Goal: Task Accomplishment & Management: Manage account settings

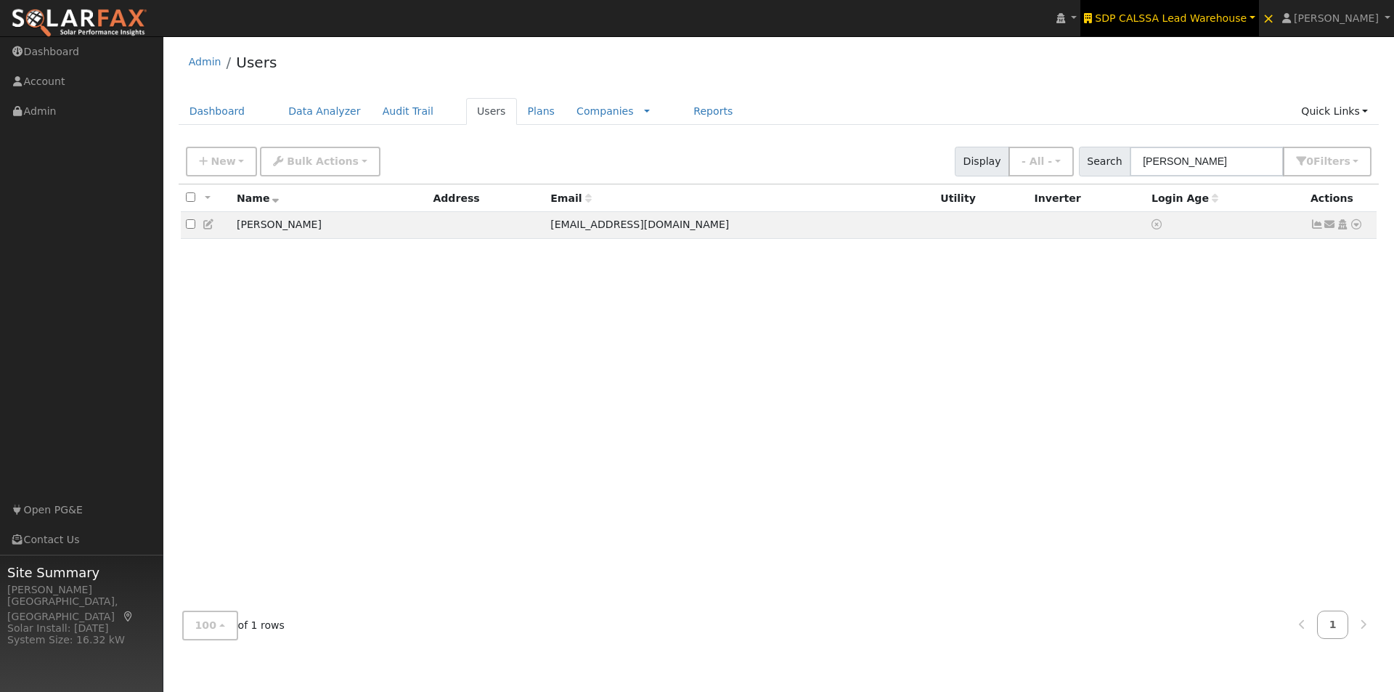
click at [1191, 15] on span "SDP CALSSA Lead Warehouse" at bounding box center [1171, 18] width 152 height 12
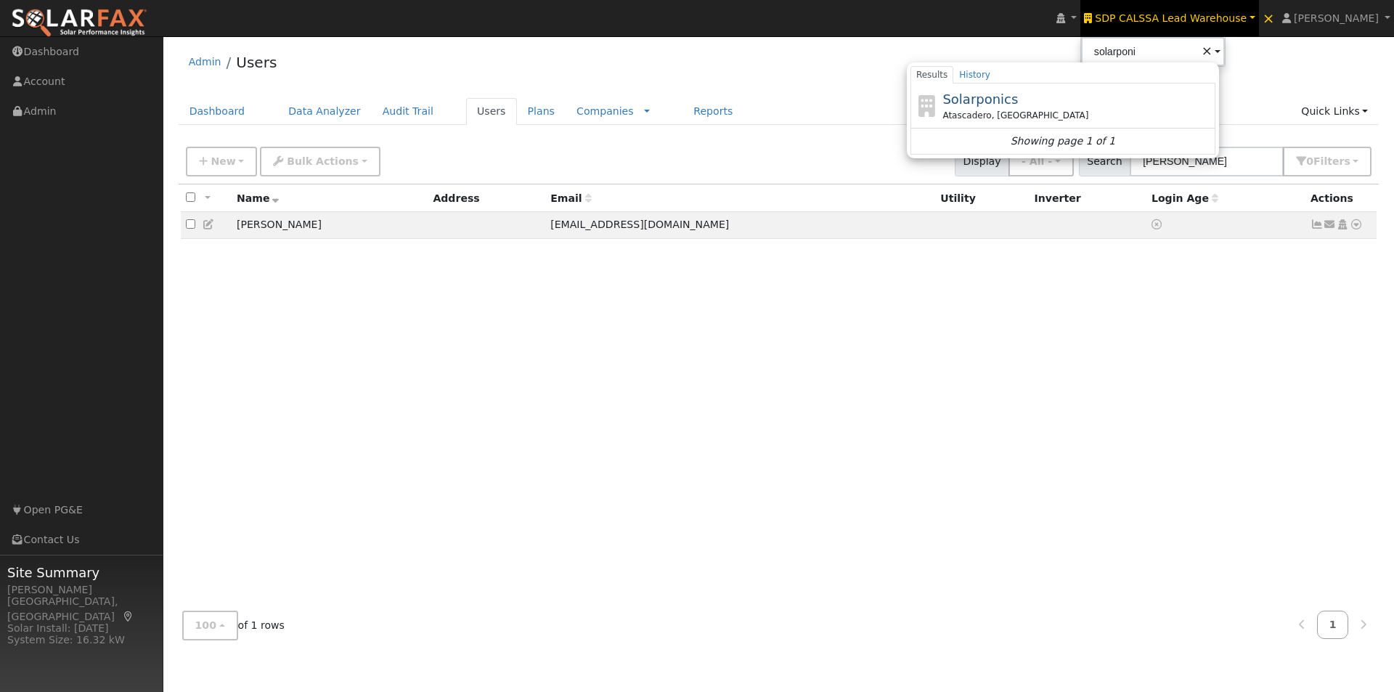
click at [1009, 96] on span "Solarponics" at bounding box center [980, 98] width 76 height 15
type input "Solarponics"
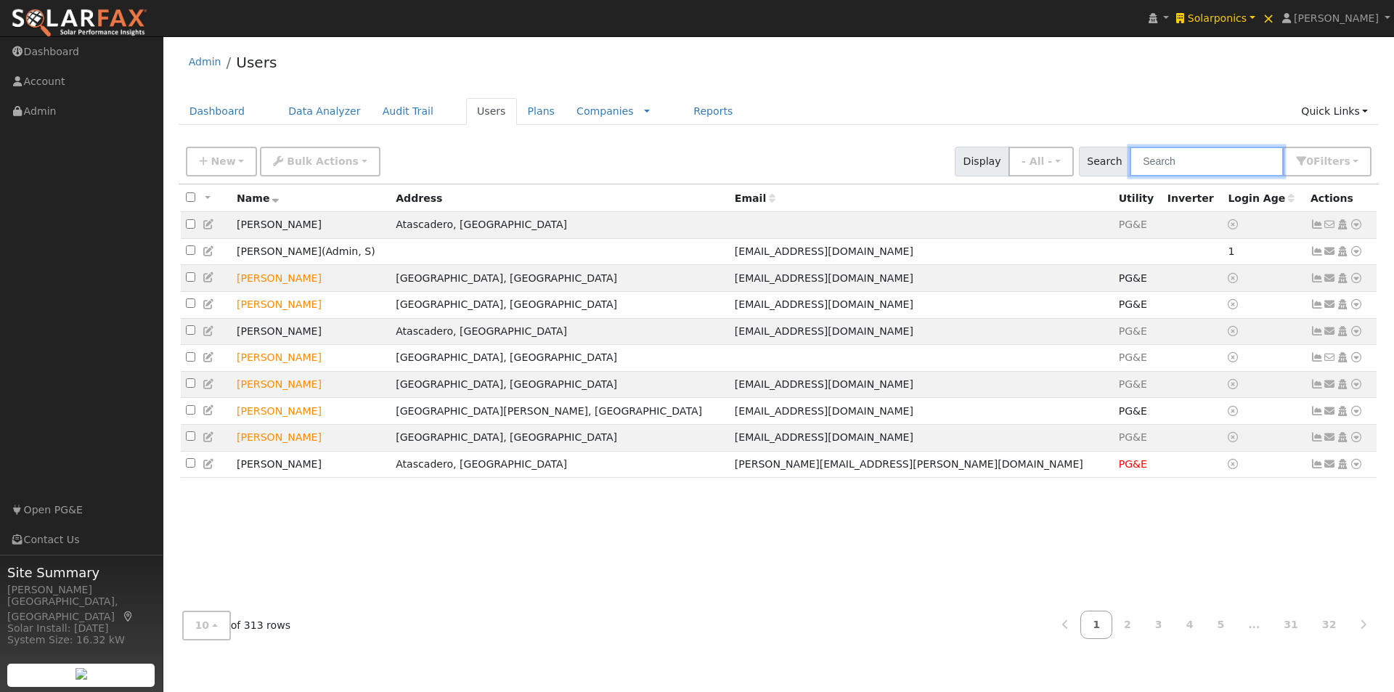
click at [1170, 152] on input "text" at bounding box center [1207, 162] width 154 height 30
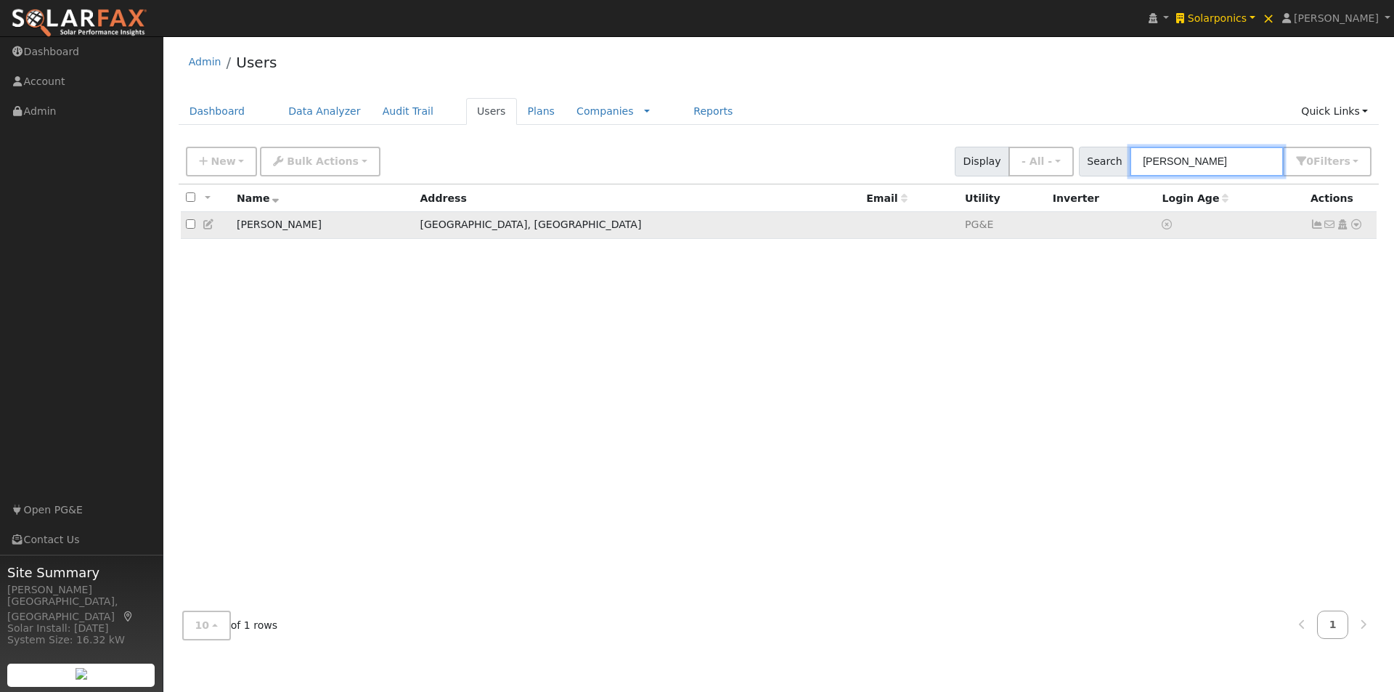
type input "gange"
click at [1315, 227] on icon at bounding box center [1317, 224] width 13 height 10
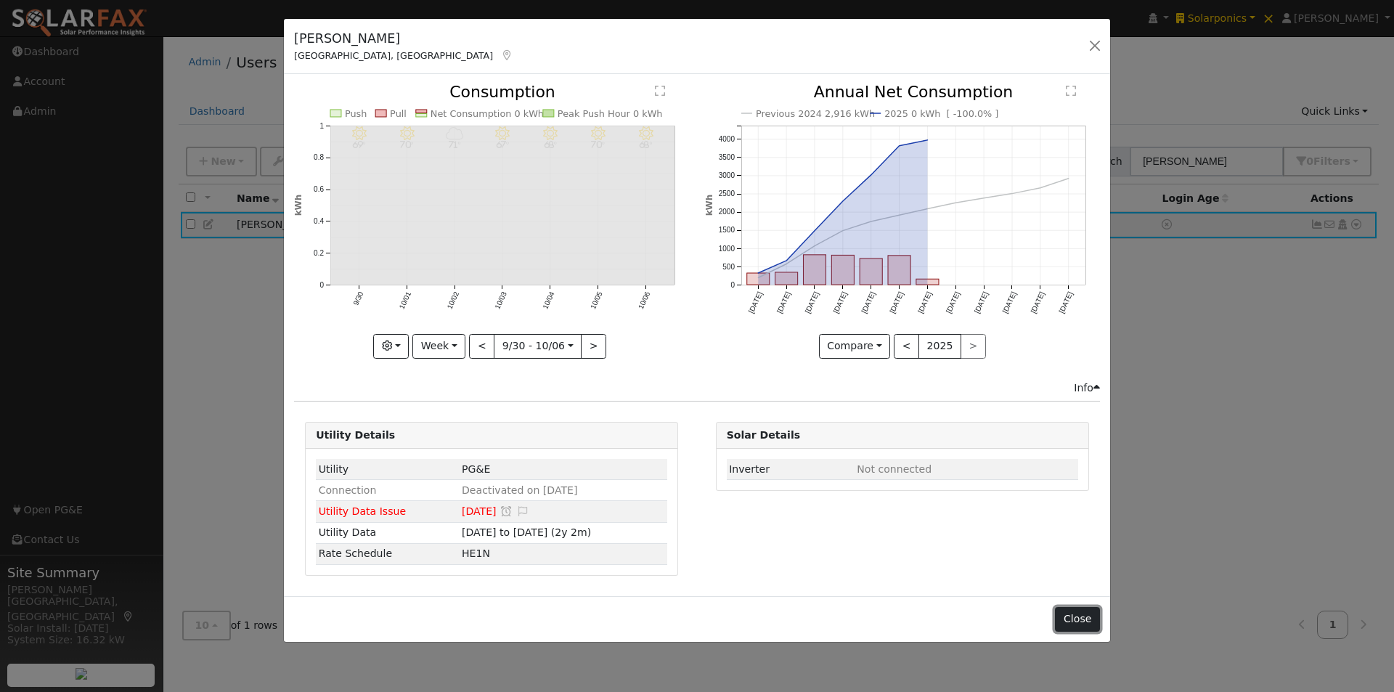
click at [1074, 612] on button "Close" at bounding box center [1077, 619] width 44 height 25
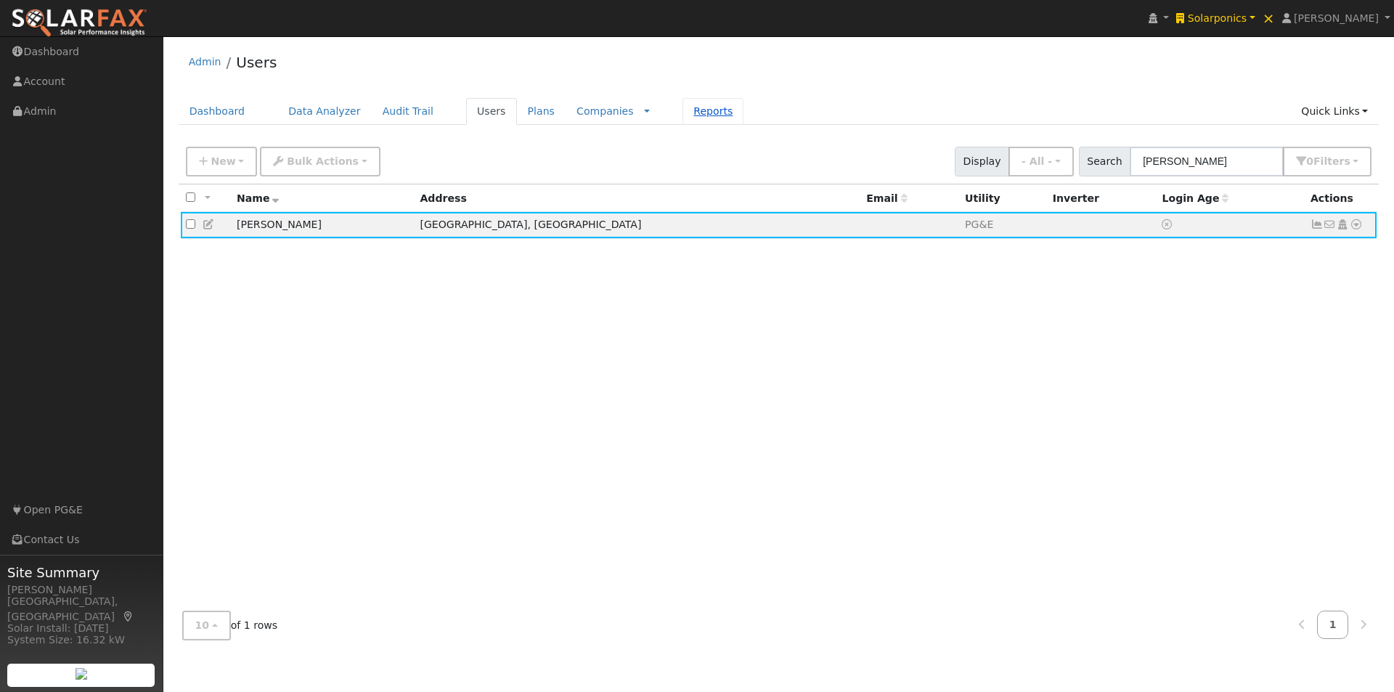
click at [683, 113] on link "Reports" at bounding box center [713, 111] width 61 height 27
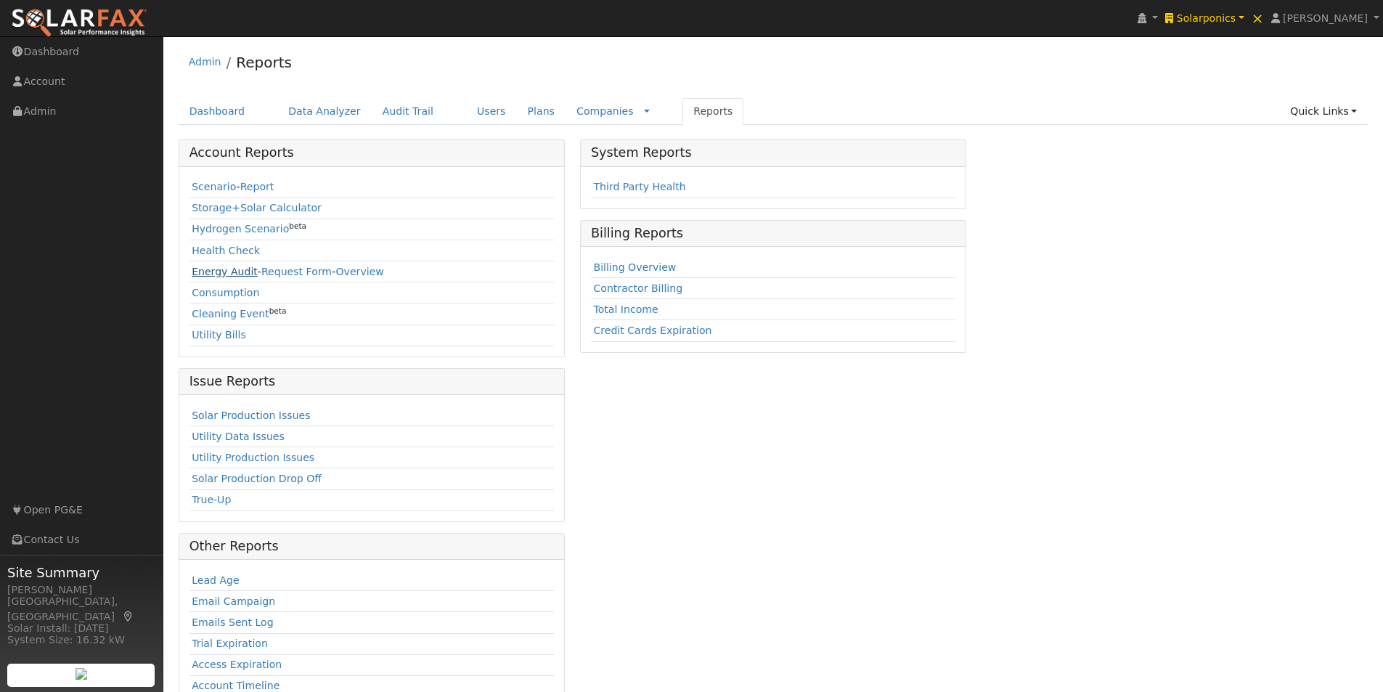
click at [202, 271] on link "Energy Audit" at bounding box center [225, 272] width 66 height 12
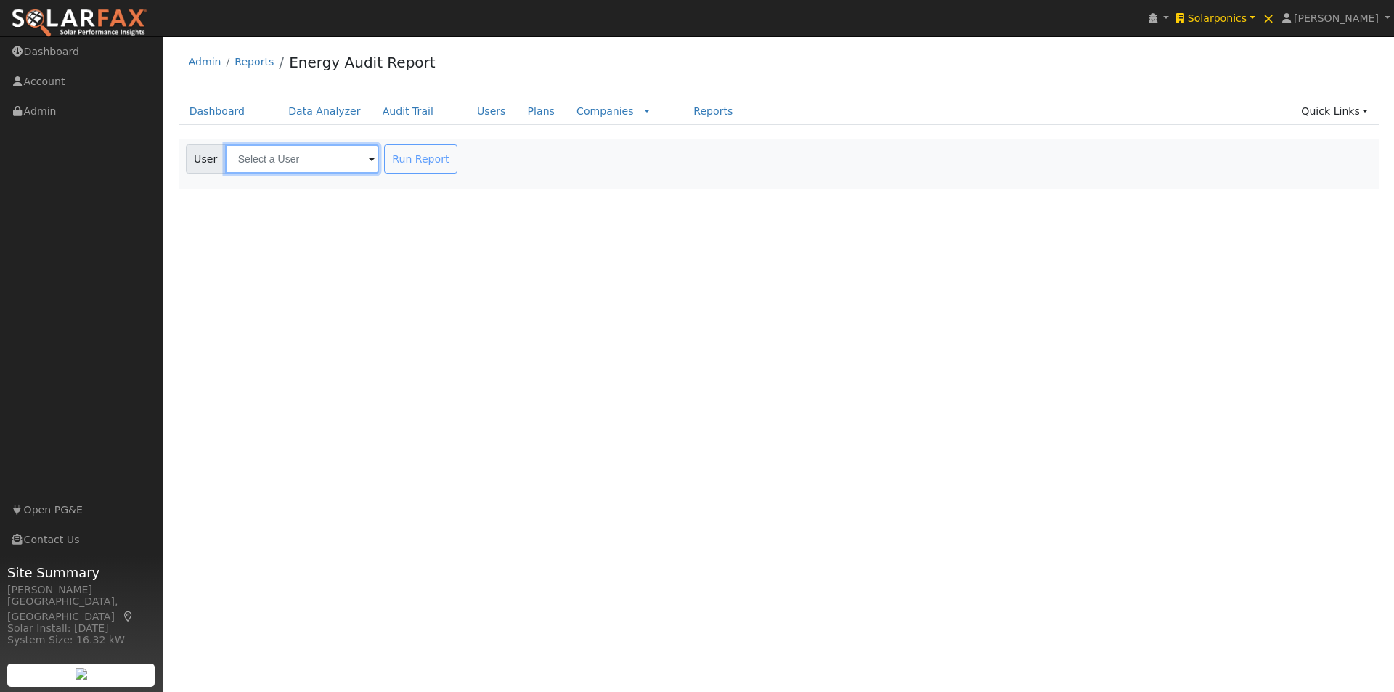
click at [289, 160] on input "text" at bounding box center [302, 158] width 154 height 29
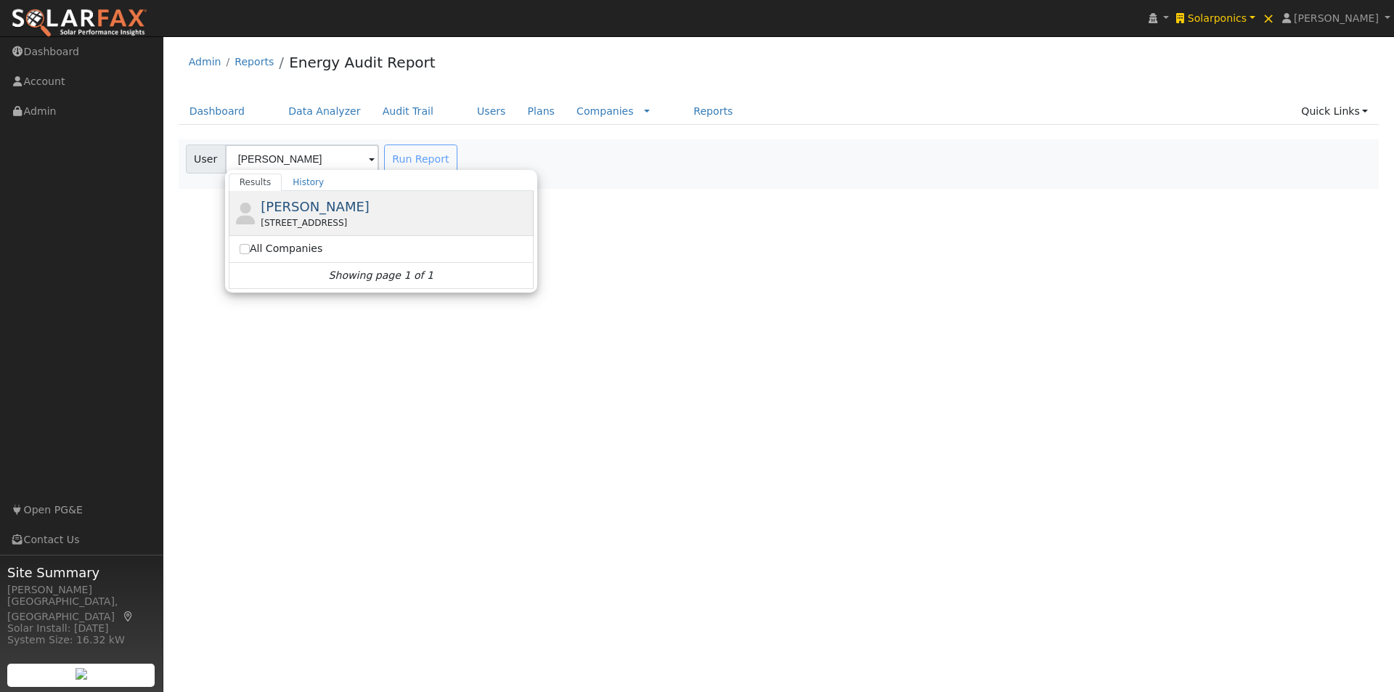
click at [281, 209] on span "John Gange" at bounding box center [315, 206] width 109 height 15
type input "John Gange"
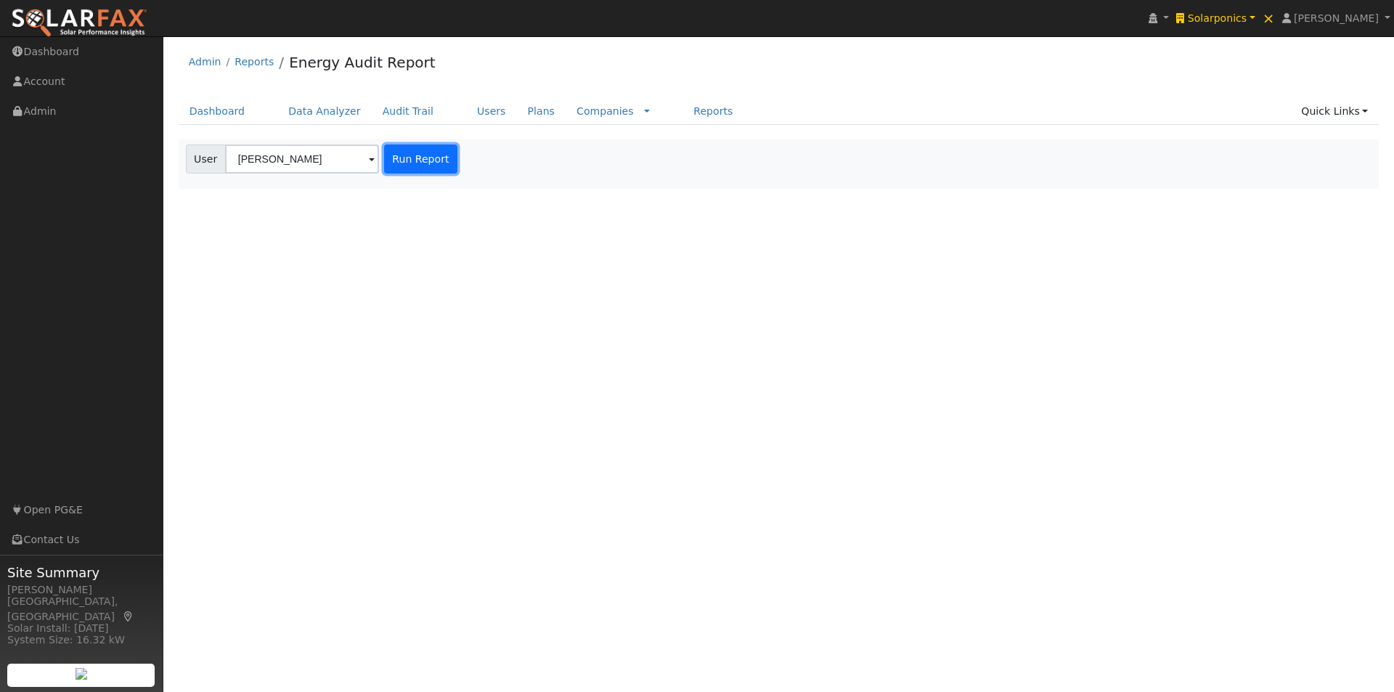
click at [411, 160] on button "Run Report" at bounding box center [420, 158] width 73 height 29
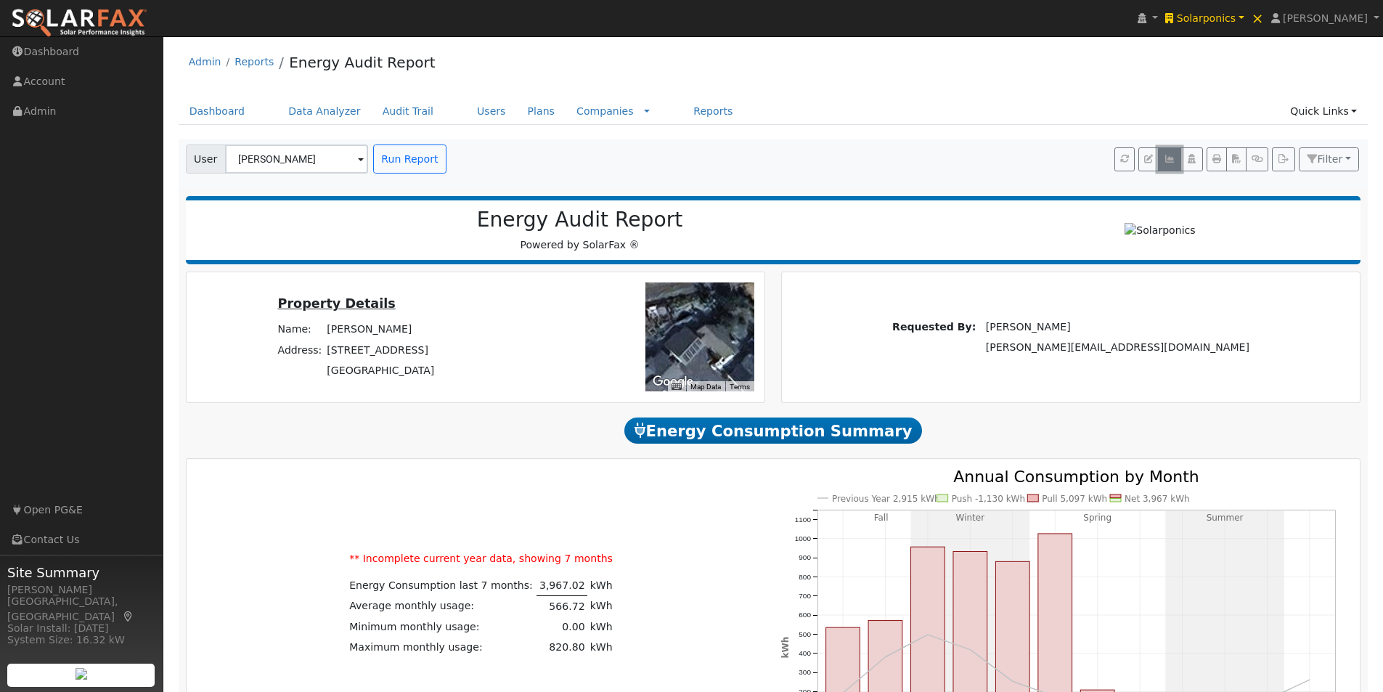
click at [1168, 157] on icon "button" at bounding box center [1169, 159] width 11 height 9
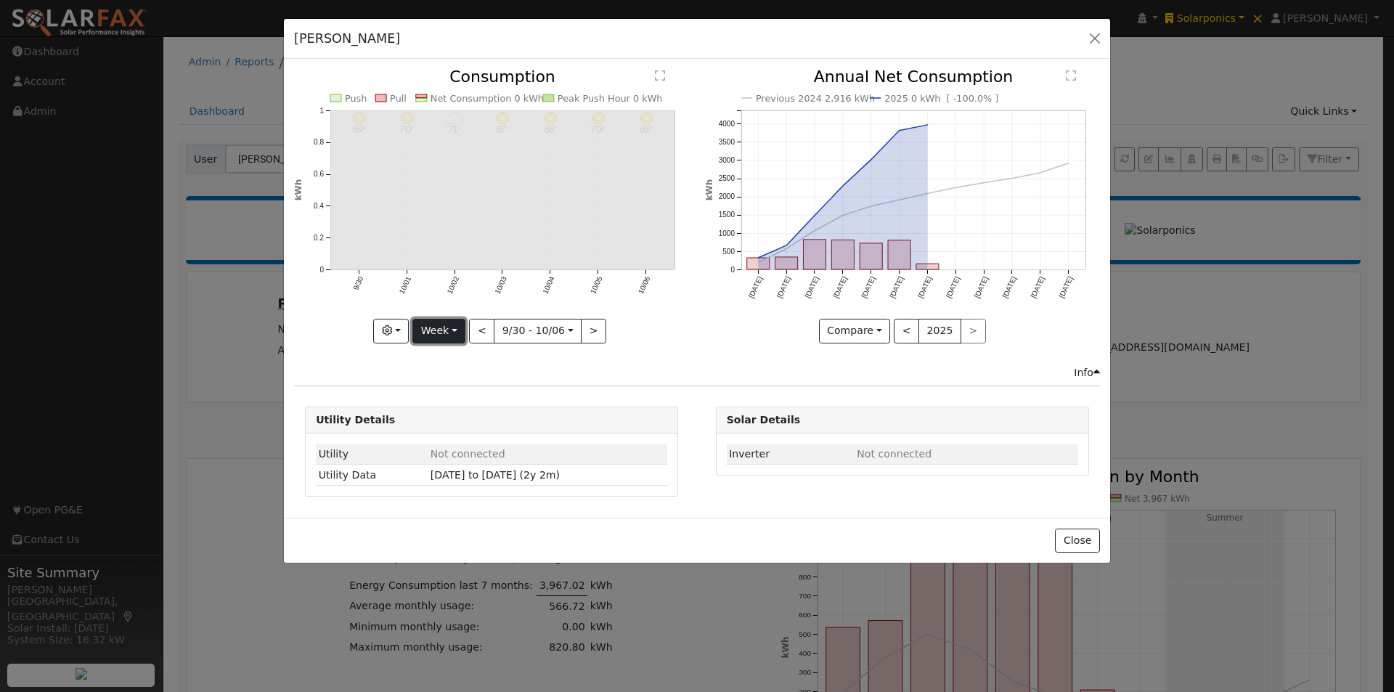
click at [460, 328] on button "Week" at bounding box center [438, 331] width 53 height 25
click at [447, 423] on link "Year" at bounding box center [463, 422] width 101 height 20
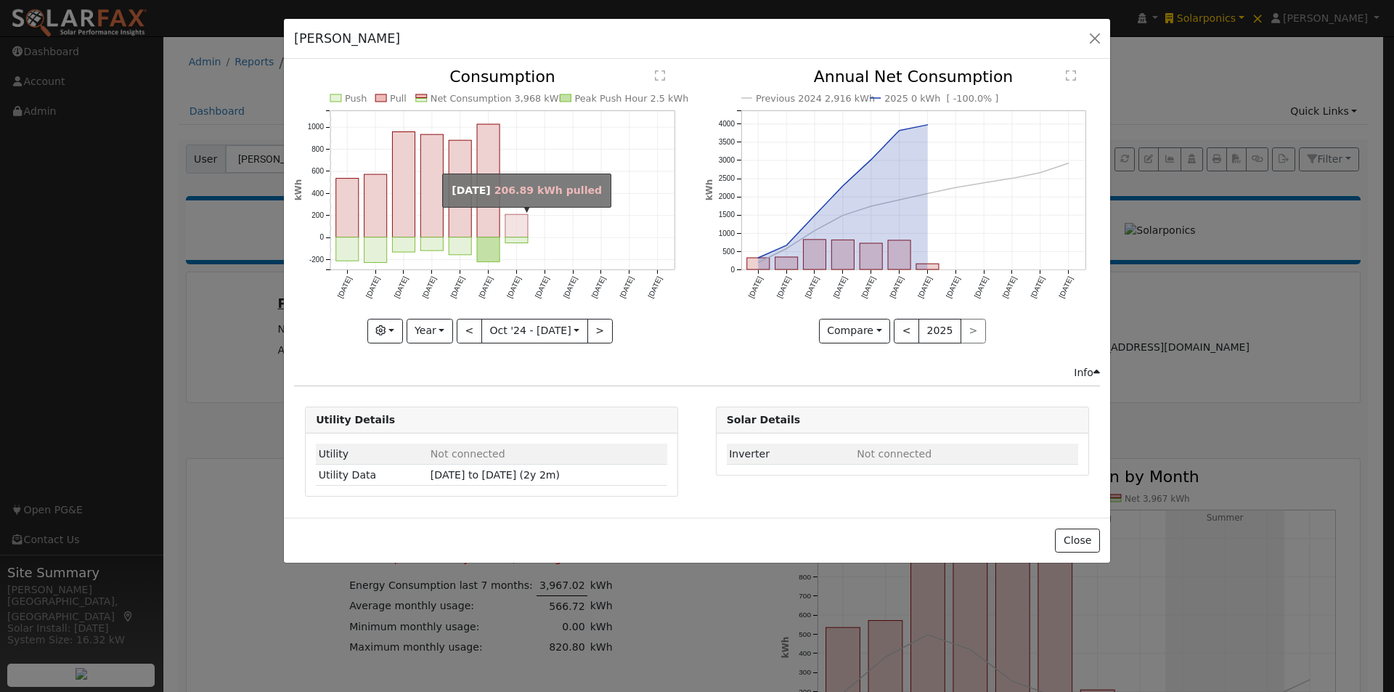
click at [512, 218] on rect "onclick=""" at bounding box center [516, 226] width 23 height 23
type input "2025-04-01"
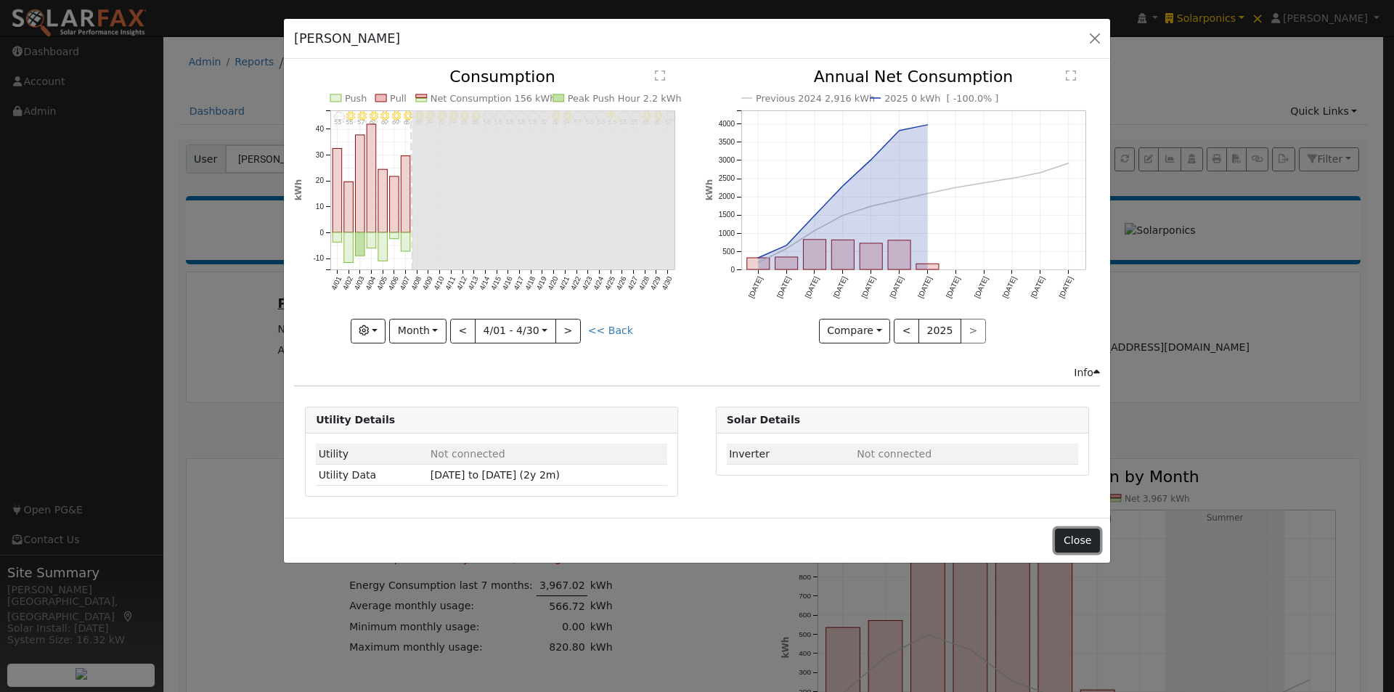
click at [1080, 539] on button "Close" at bounding box center [1077, 541] width 44 height 25
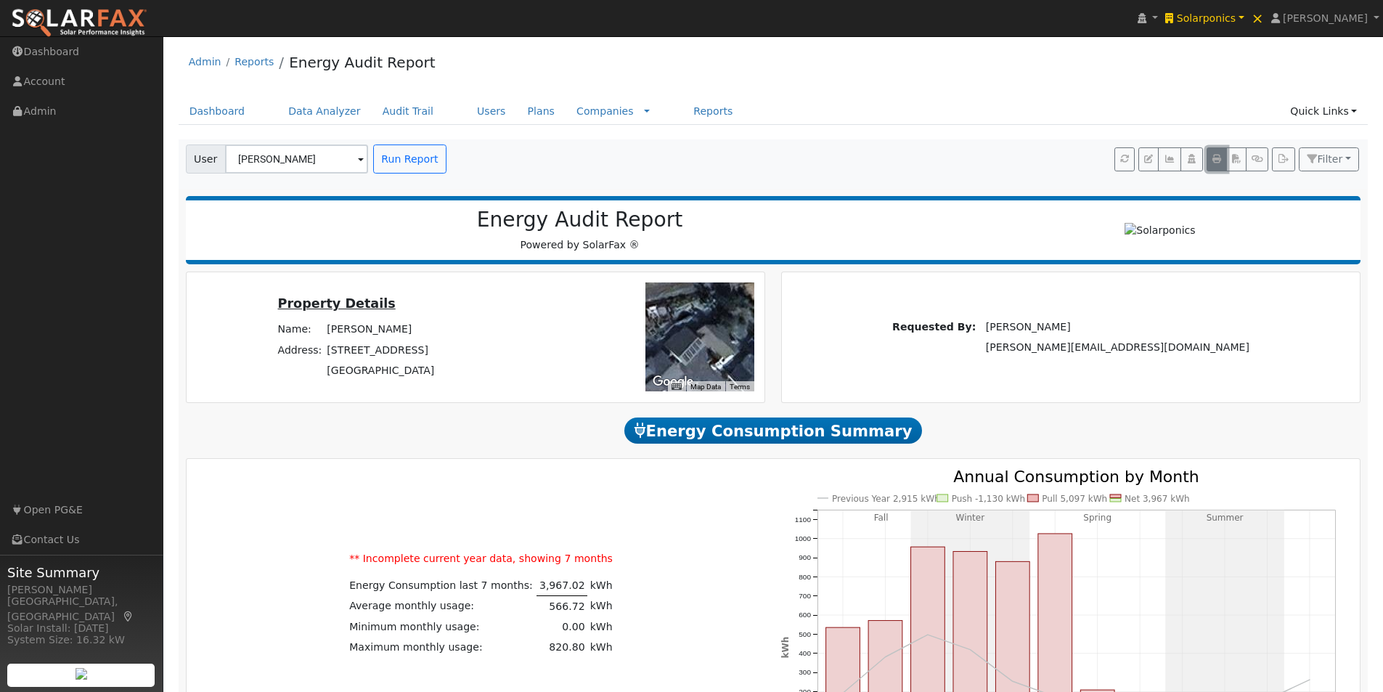
click at [1215, 156] on icon "button" at bounding box center [1217, 159] width 9 height 9
click at [317, 110] on link "Data Analyzer" at bounding box center [324, 111] width 94 height 27
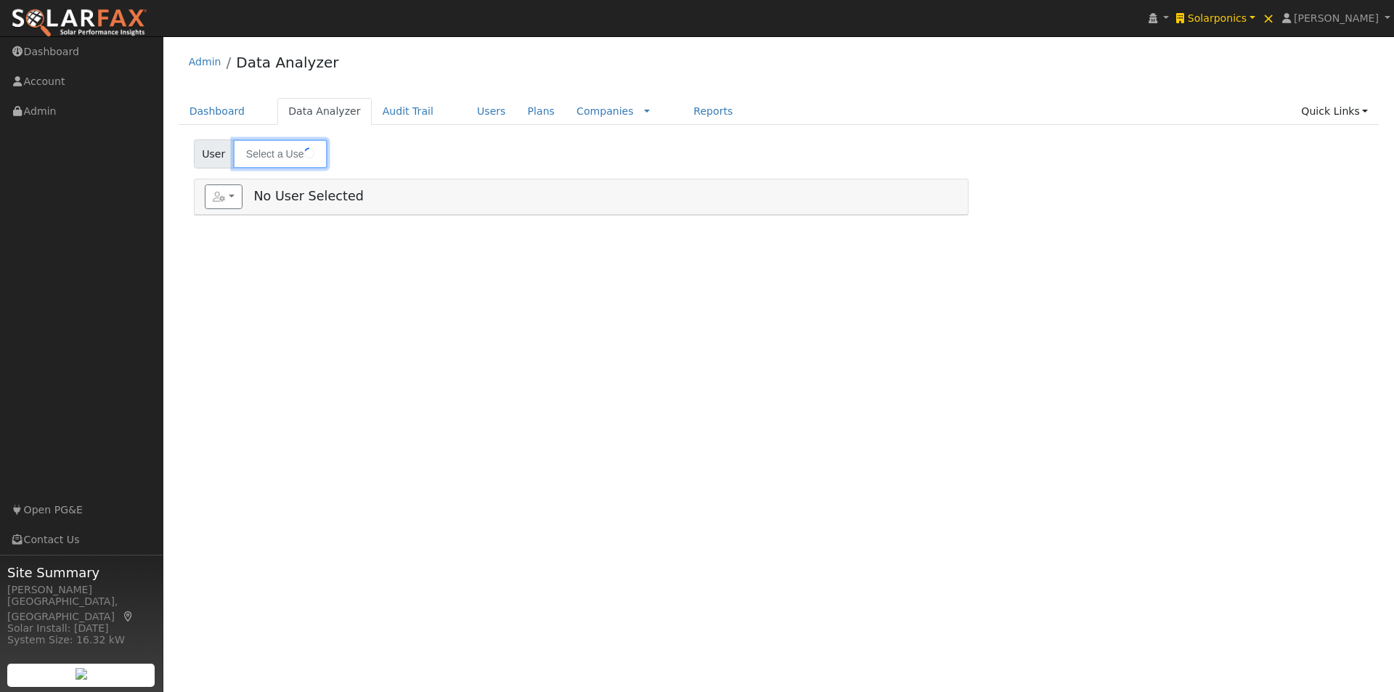
type input "[PERSON_NAME] AG"
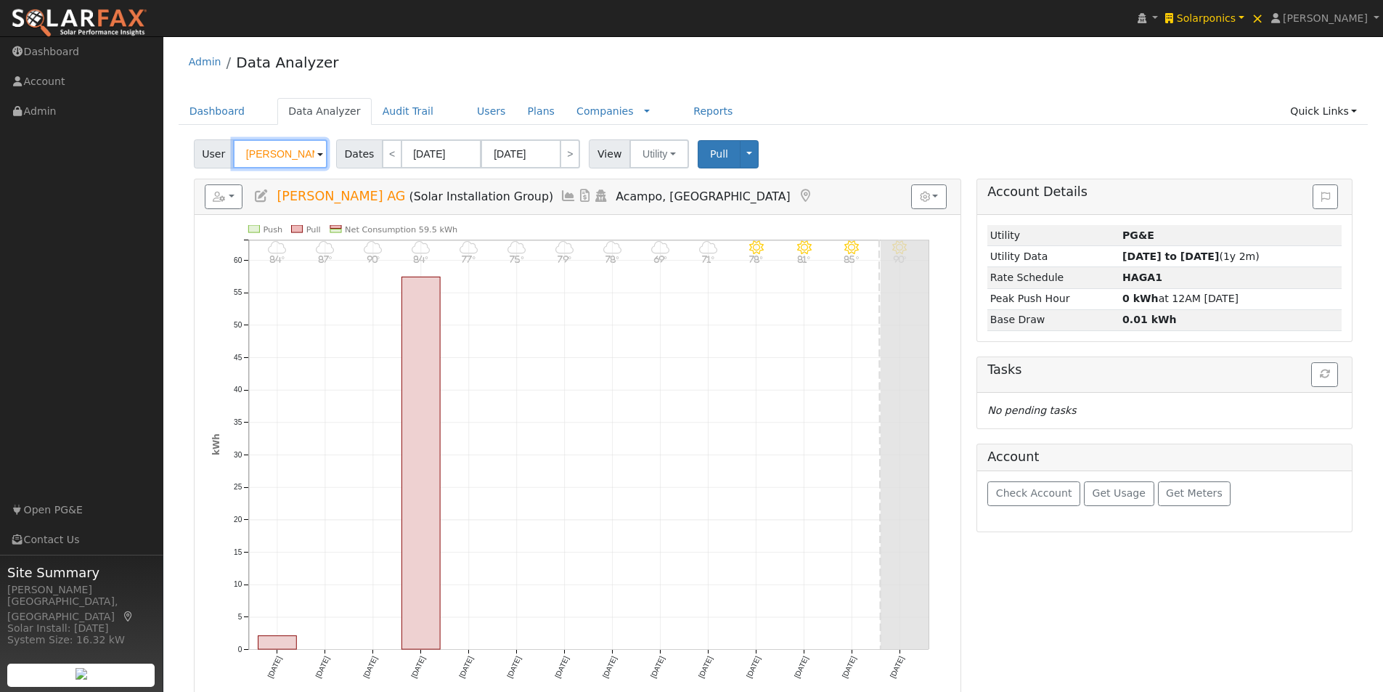
click at [270, 143] on input "[PERSON_NAME] AG" at bounding box center [280, 153] width 94 height 29
type input "g"
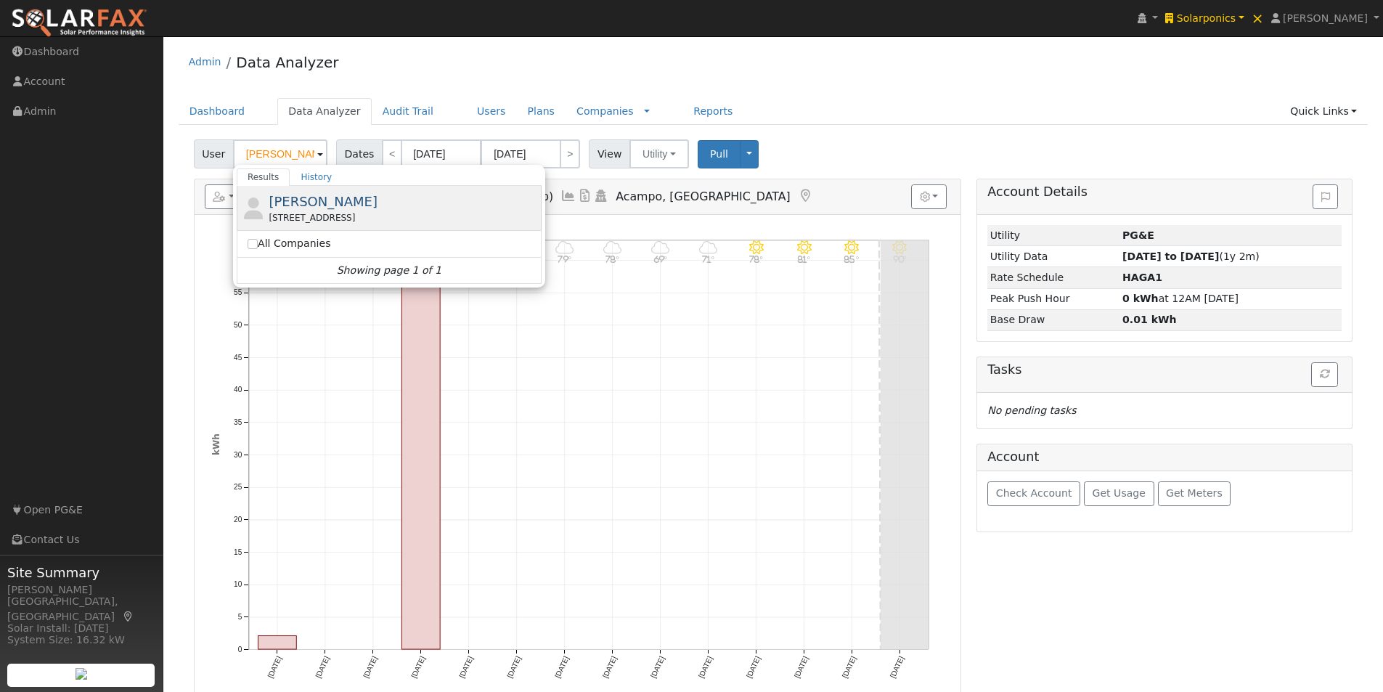
click at [297, 201] on span "[PERSON_NAME]" at bounding box center [323, 201] width 109 height 15
type input "[PERSON_NAME]"
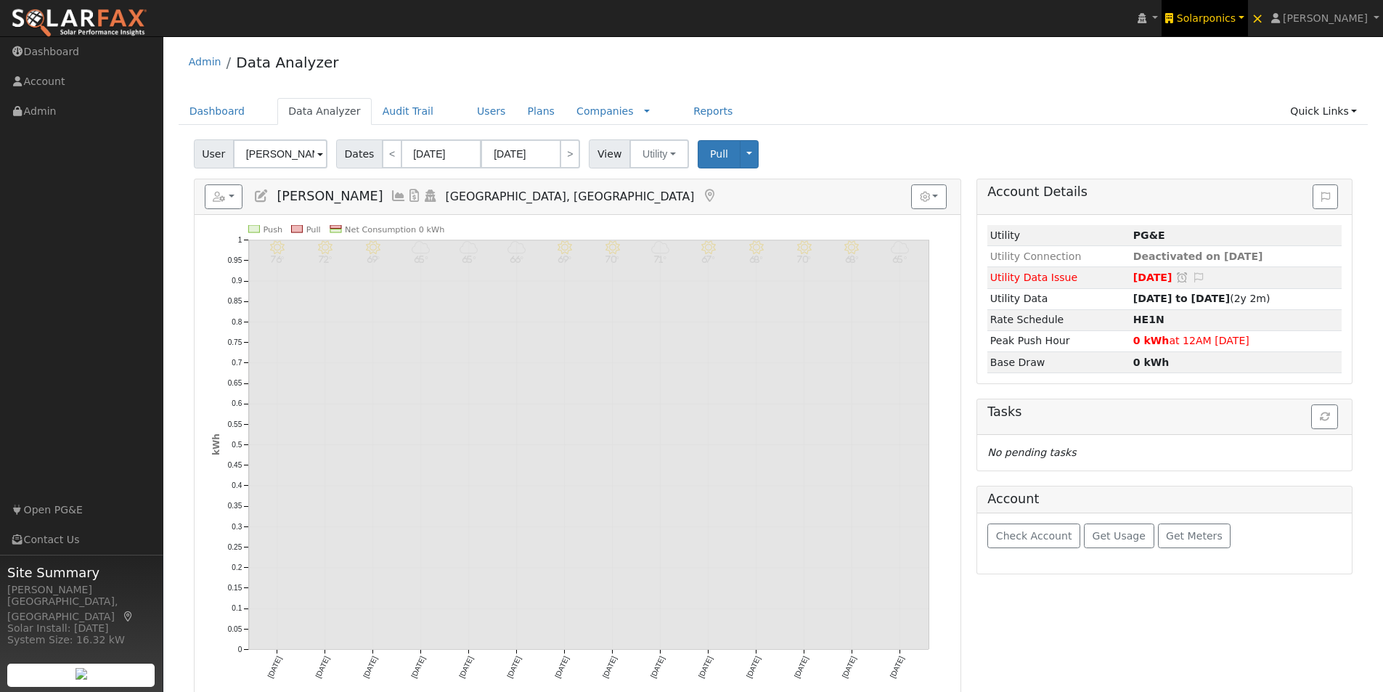
click at [1230, 16] on span "Solarponics" at bounding box center [1206, 18] width 59 height 12
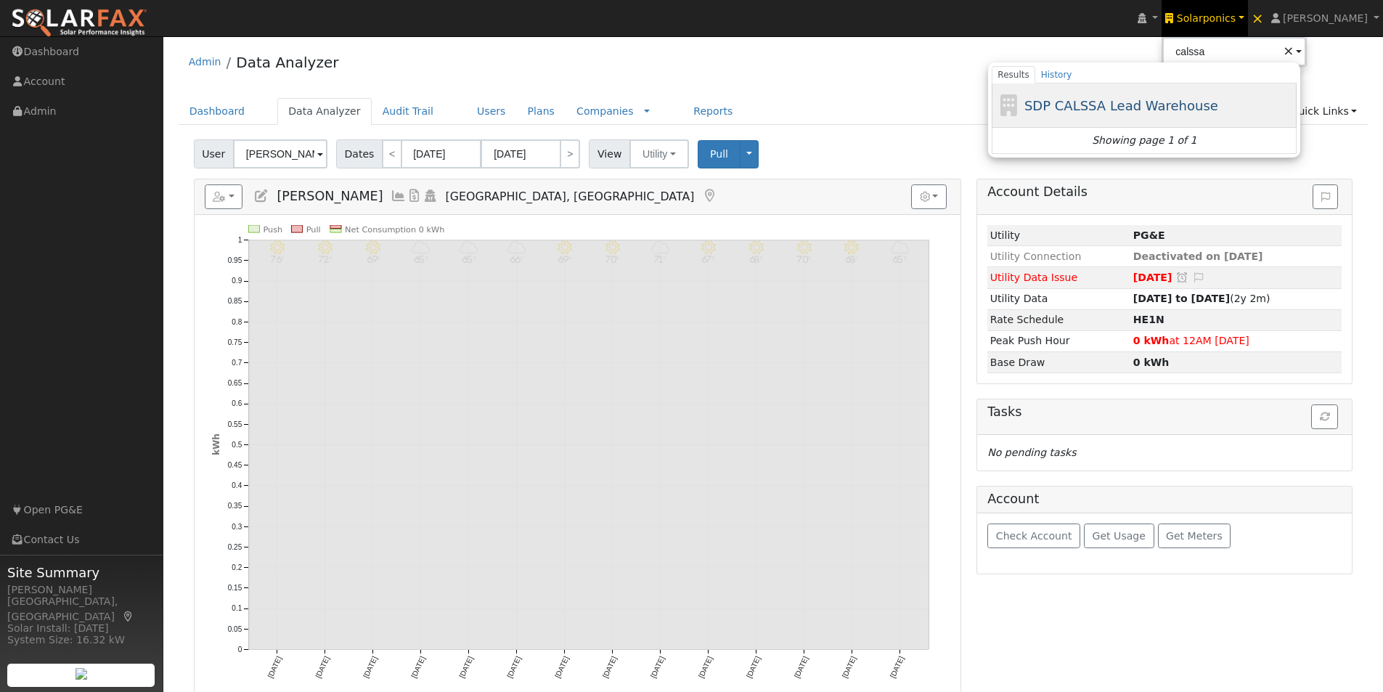
click at [1141, 102] on span "SDP CALSSA Lead Warehouse" at bounding box center [1122, 105] width 194 height 15
type input "SDP CALSSA Lead Warehouse"
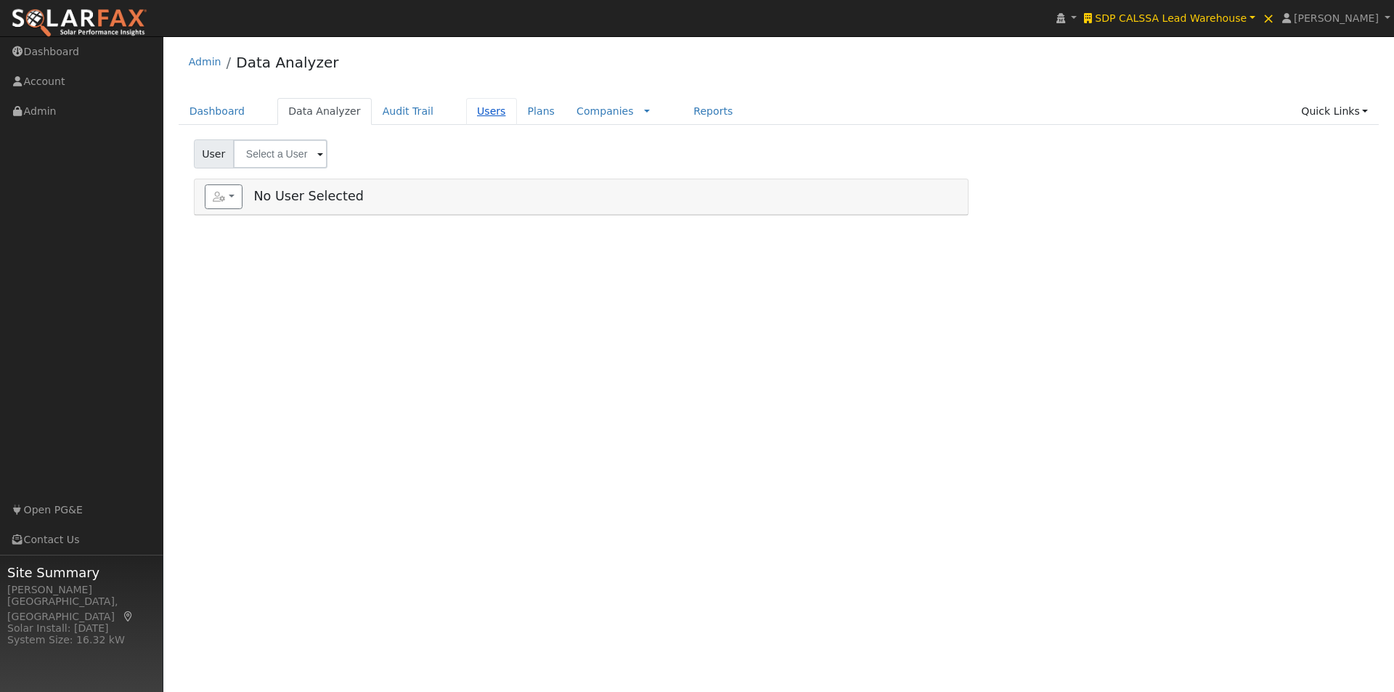
click at [466, 113] on link "Users" at bounding box center [491, 111] width 51 height 27
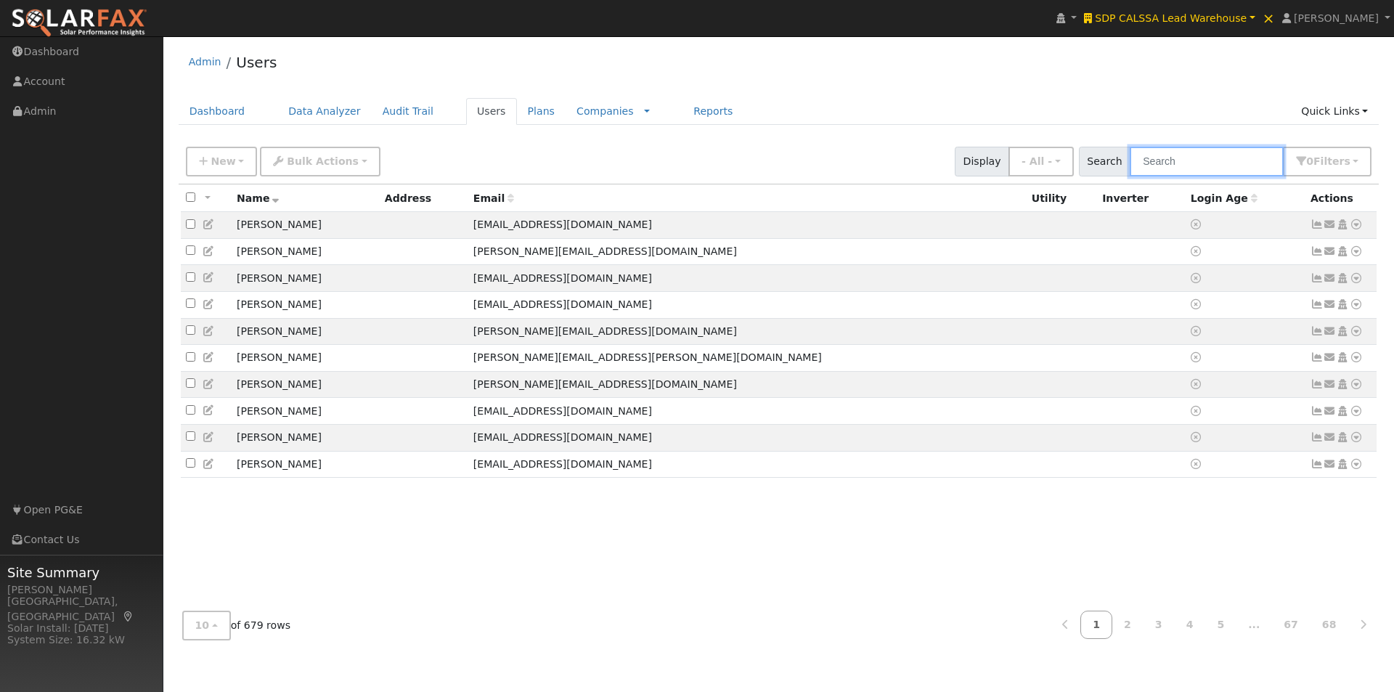
click at [1219, 154] on input "text" at bounding box center [1207, 162] width 154 height 30
paste input "[EMAIL_ADDRESS][DOMAIN_NAME]"
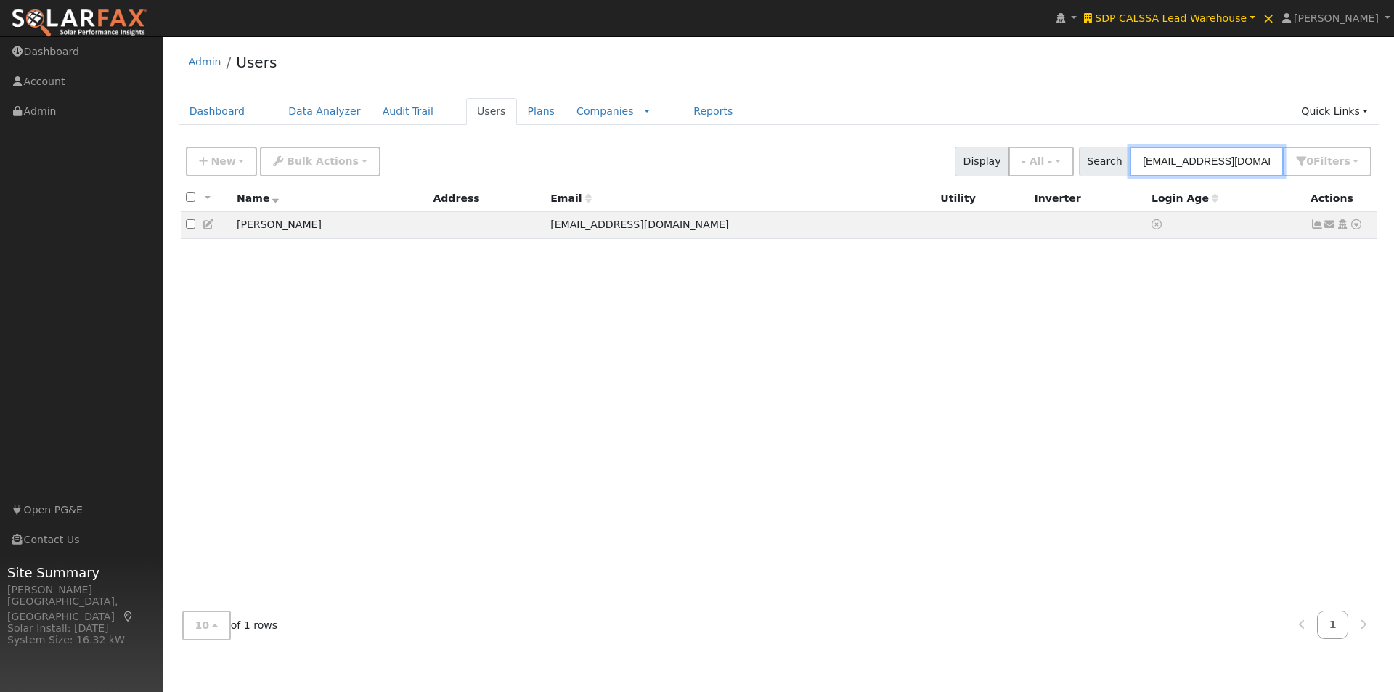
drag, startPoint x: 1277, startPoint y: 163, endPoint x: 1107, endPoint y: 81, distance: 188.7
click at [1035, 129] on div "Admin Users Dashboard Data Analyzer Audit Trail Users Plans Companies Rate Sche…" at bounding box center [779, 348] width 1216 height 608
paste input "SolarC"
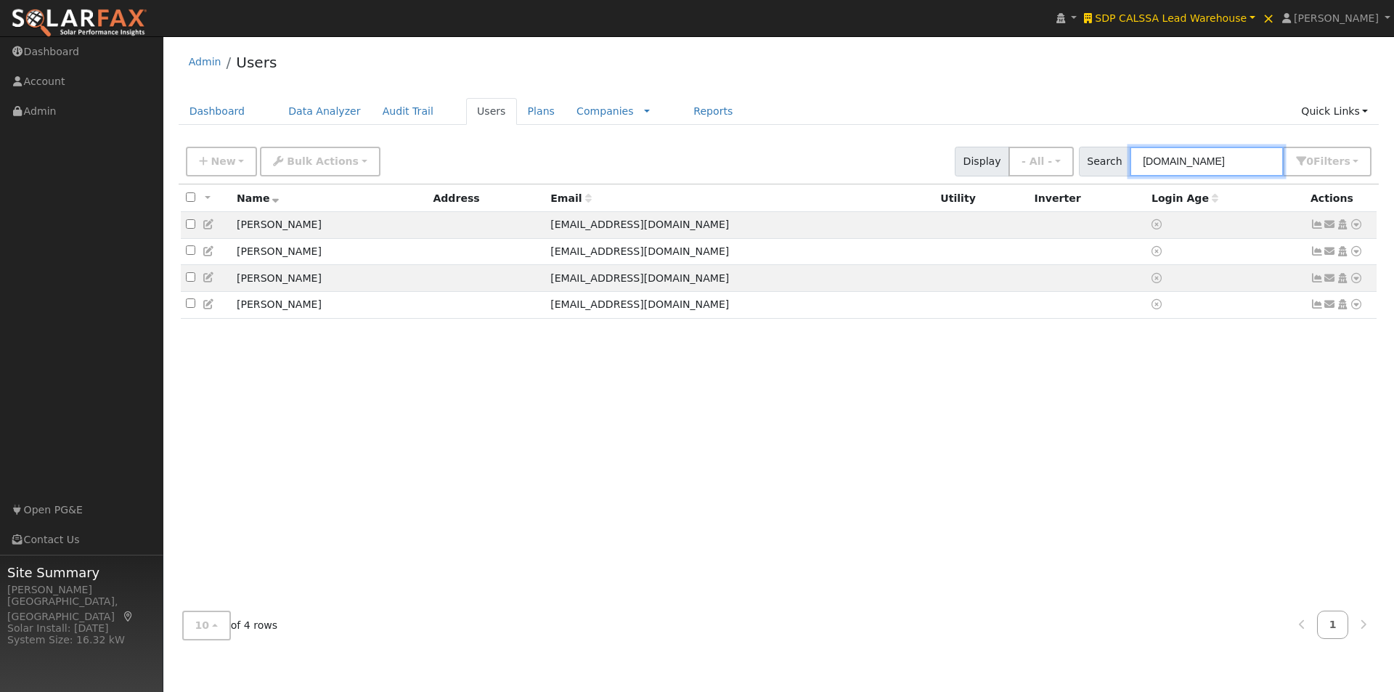
type input "[DOMAIN_NAME]"
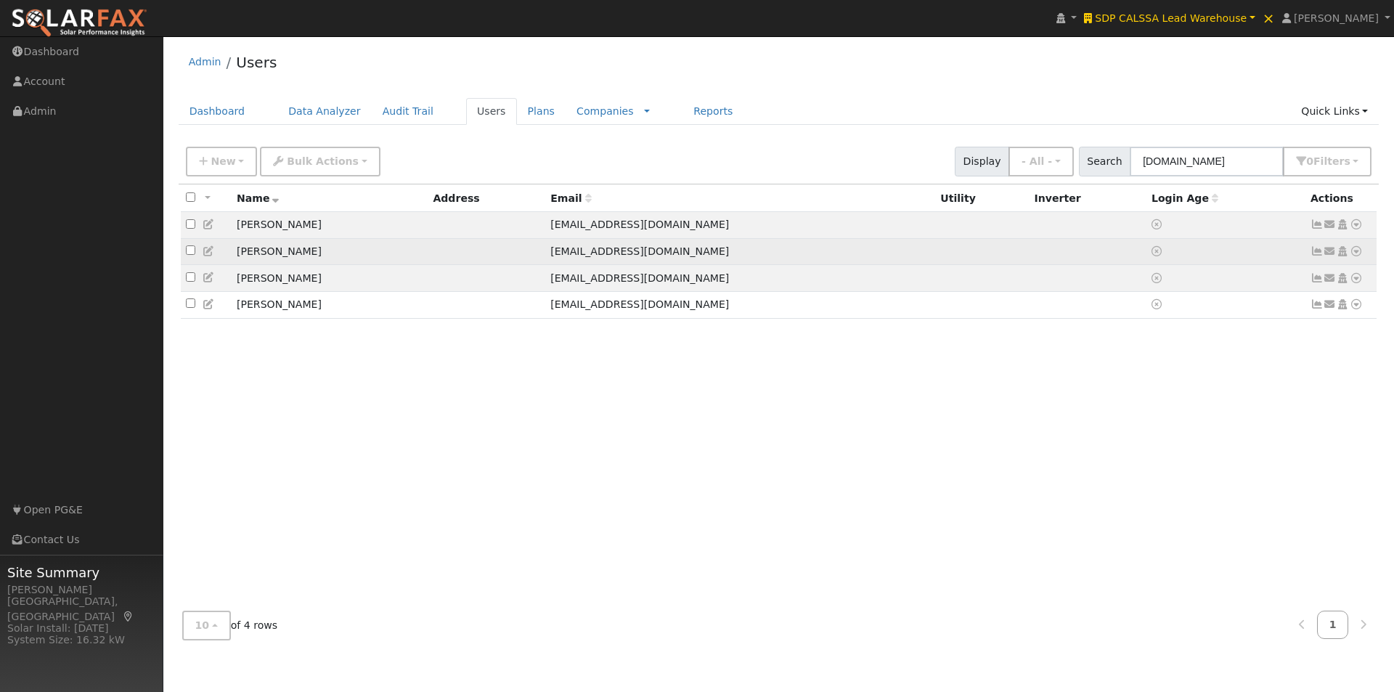
click at [394, 256] on td "[PERSON_NAME]" at bounding box center [330, 251] width 196 height 27
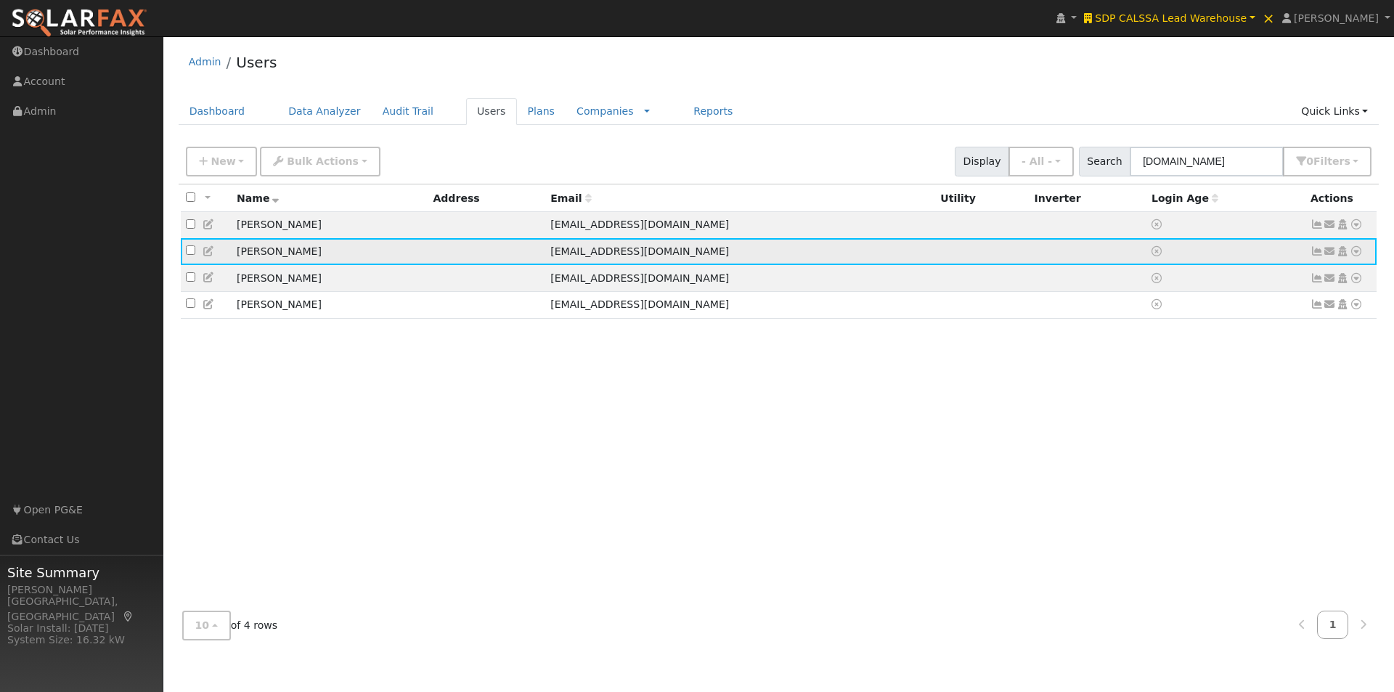
click at [1356, 256] on icon at bounding box center [1356, 251] width 13 height 10
click at [1300, 393] on link "Delete User" at bounding box center [1308, 391] width 105 height 20
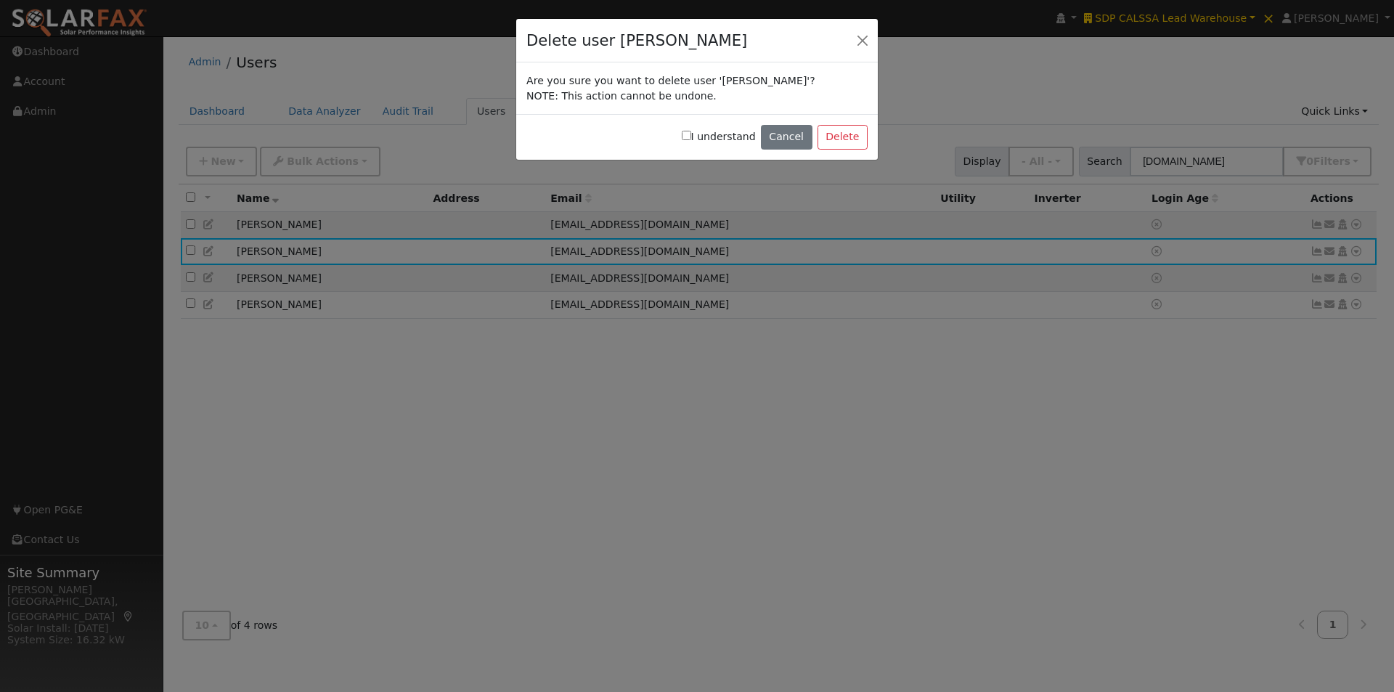
drag, startPoint x: 701, startPoint y: 132, endPoint x: 722, endPoint y: 137, distance: 21.5
click at [691, 135] on input "I understand" at bounding box center [686, 135] width 9 height 9
checkbox input "true"
drag, startPoint x: 848, startPoint y: 138, endPoint x: 832, endPoint y: 144, distance: 17.0
click at [847, 138] on button "Delete" at bounding box center [843, 137] width 50 height 25
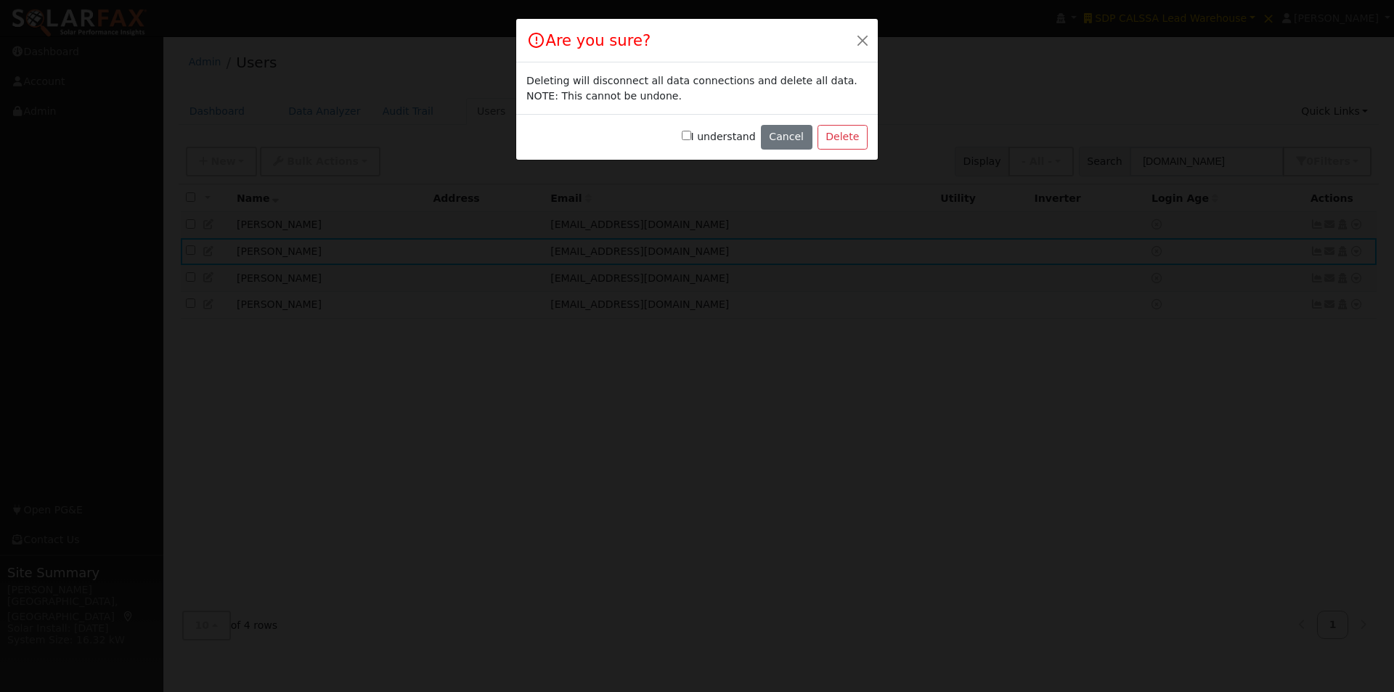
drag, startPoint x: 697, startPoint y: 135, endPoint x: 741, endPoint y: 139, distance: 43.7
click at [691, 135] on input "I understand" at bounding box center [686, 135] width 9 height 9
checkbox input "true"
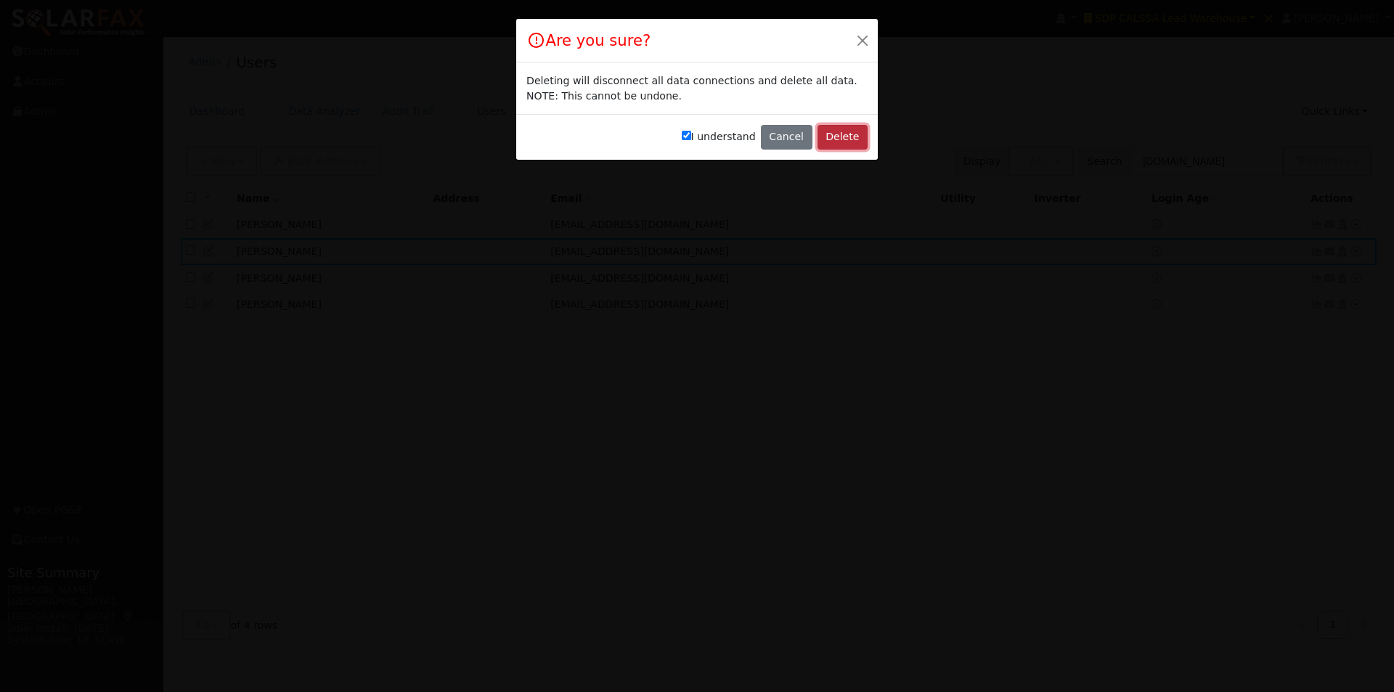
click at [837, 138] on button "Delete" at bounding box center [843, 137] width 50 height 25
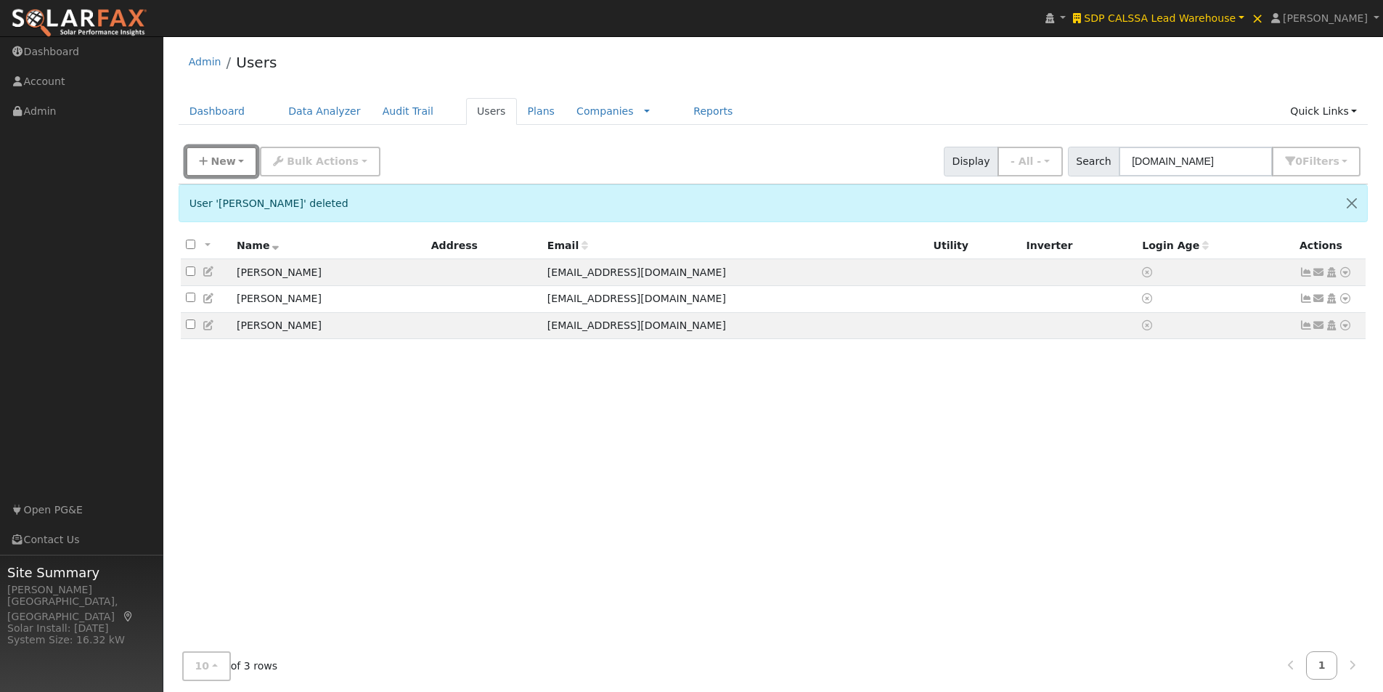
click at [213, 153] on button "New" at bounding box center [222, 162] width 72 height 30
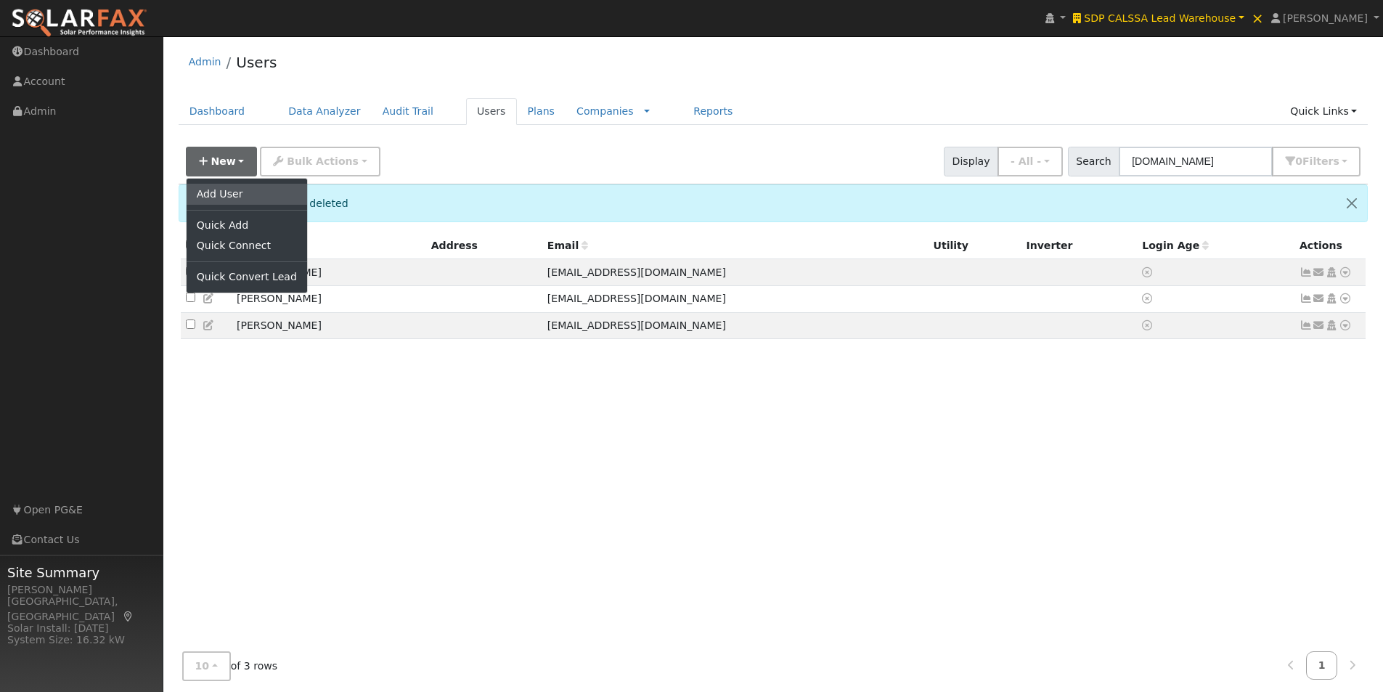
click at [233, 195] on link "Add User" at bounding box center [247, 194] width 121 height 20
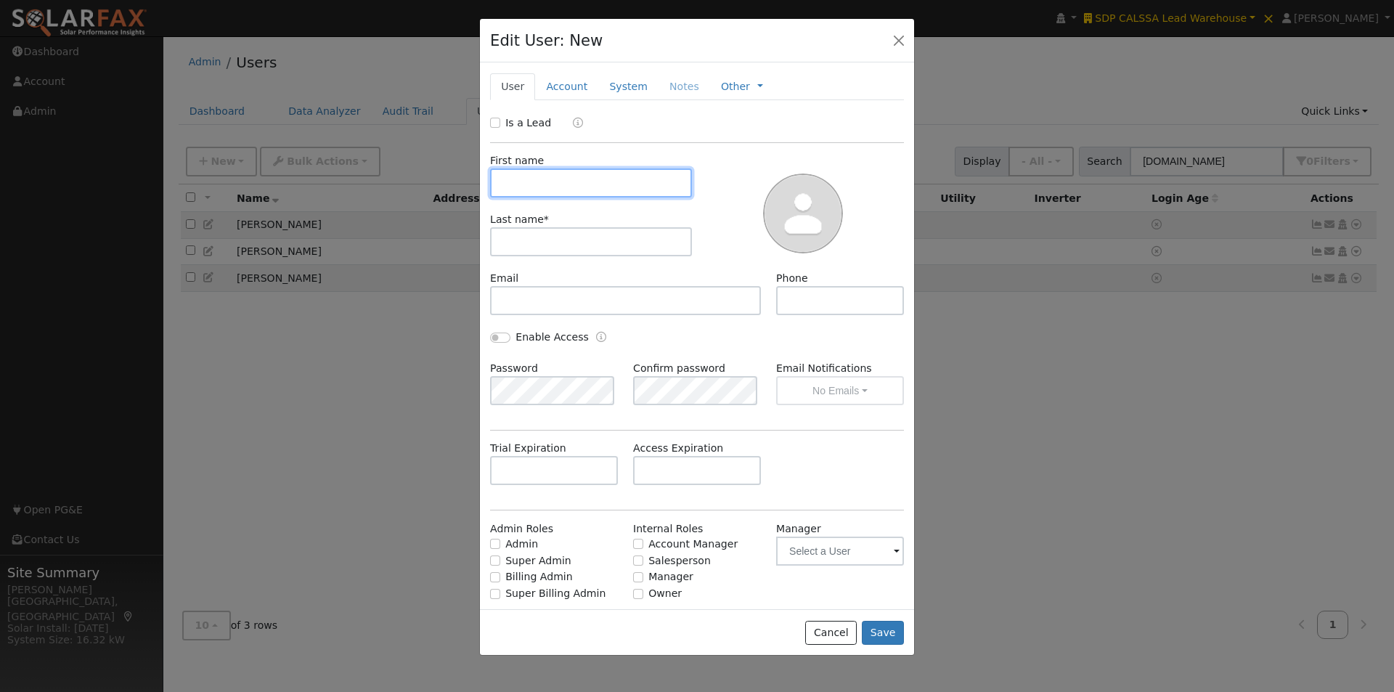
click at [547, 168] on input "text" at bounding box center [591, 182] width 202 height 29
paste input "Ted Walsh"
type input "Ted Walsh"
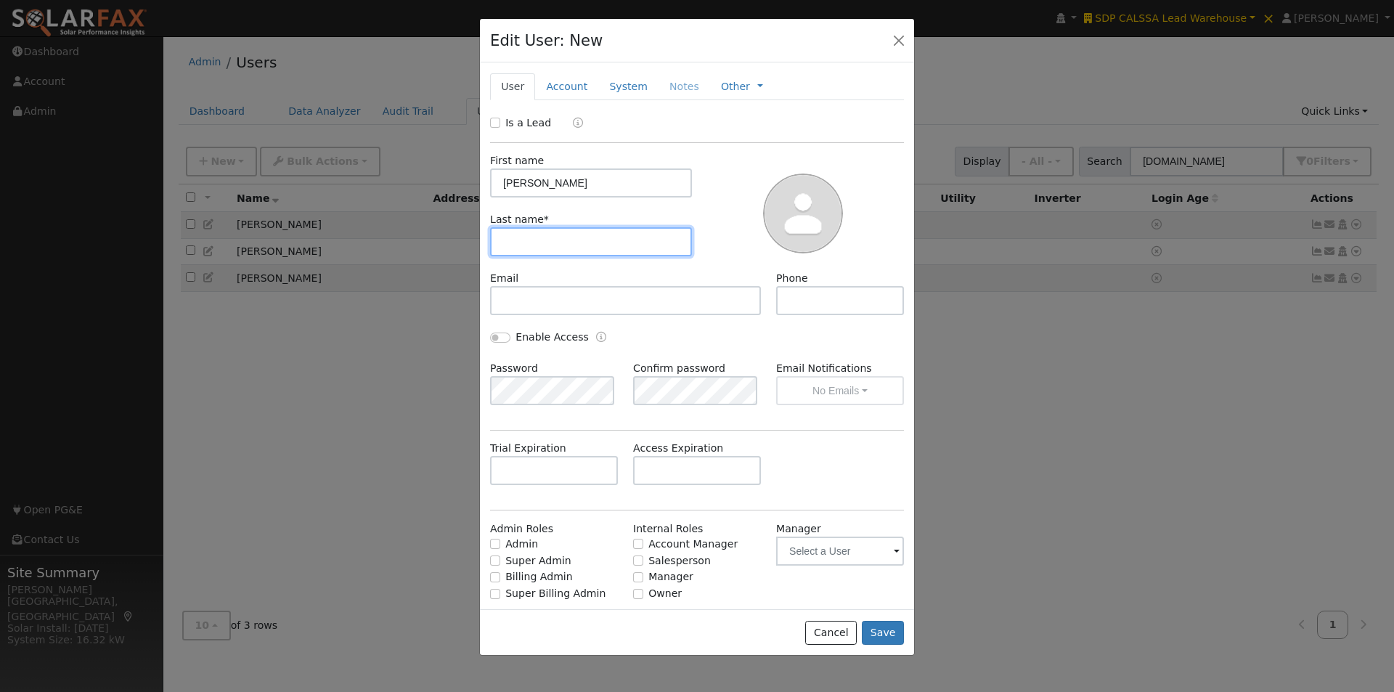
click at [561, 246] on input "text" at bounding box center [591, 241] width 202 height 29
paste input "Ted Walsh"
drag, startPoint x: 523, startPoint y: 236, endPoint x: 430, endPoint y: 256, distance: 95.0
click at [430, 256] on div "Edit User: New Select an Ac... New Account Nickname Cancel Create Are you sure …" at bounding box center [697, 346] width 1394 height 692
type input "Walsh"
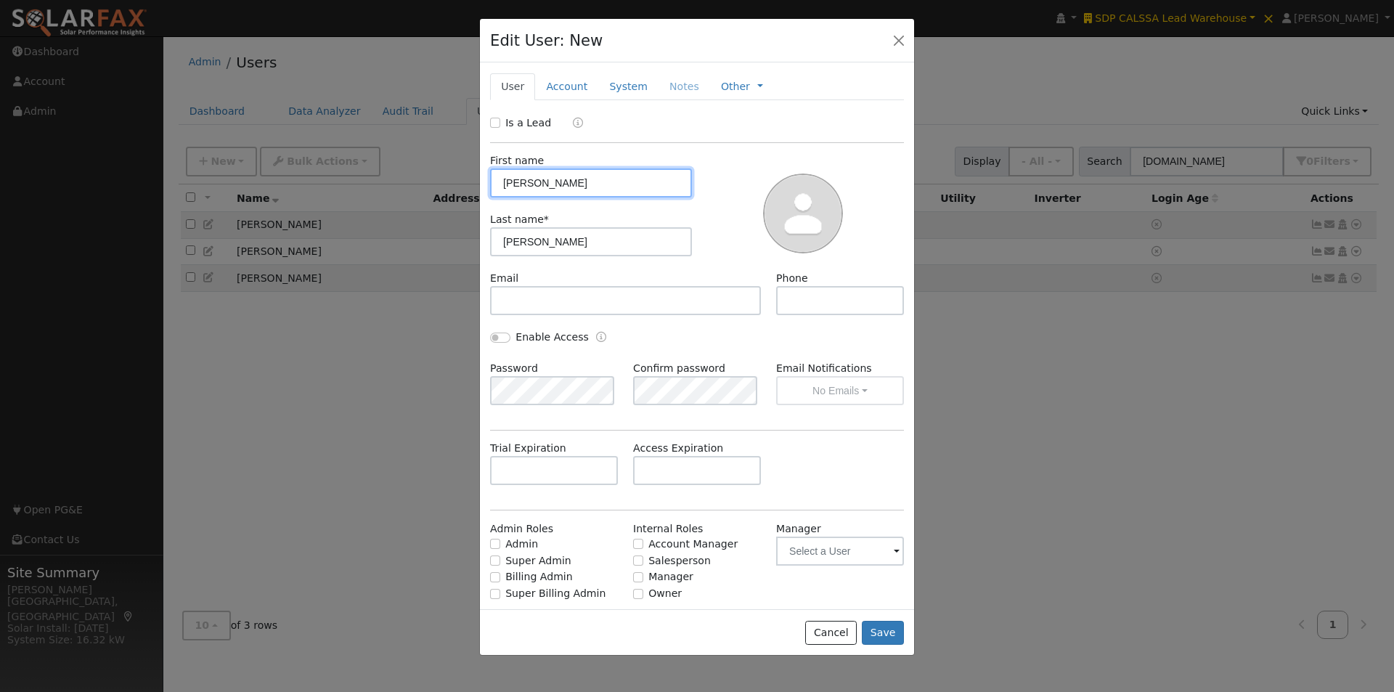
drag, startPoint x: 587, startPoint y: 184, endPoint x: 520, endPoint y: 187, distance: 66.8
click at [520, 187] on input "Ted Walsh" at bounding box center [591, 182] width 202 height 29
click at [500, 178] on input "Ted" at bounding box center [591, 182] width 202 height 29
type input "Ted"
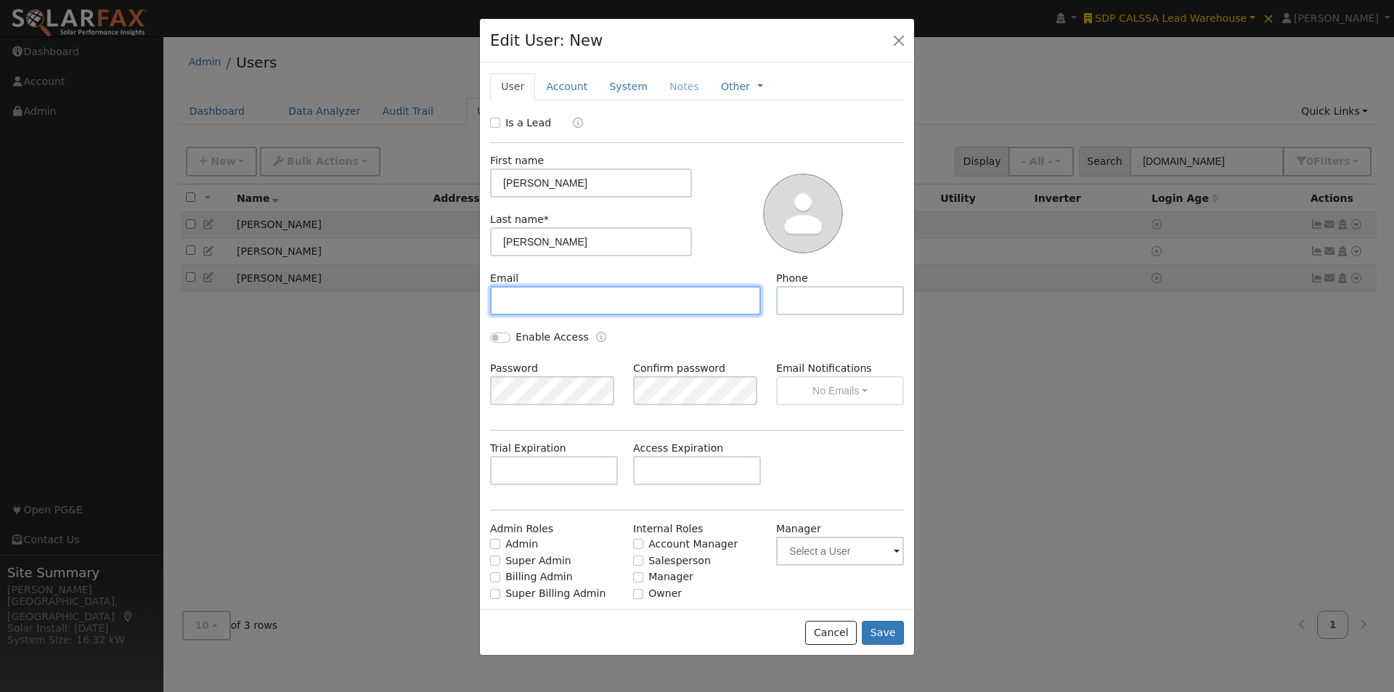
click at [574, 291] on input "text" at bounding box center [625, 300] width 271 height 29
paste input "TWalsh@SolarCraft.com"
type input "TWalsh@SolarCraft.com"
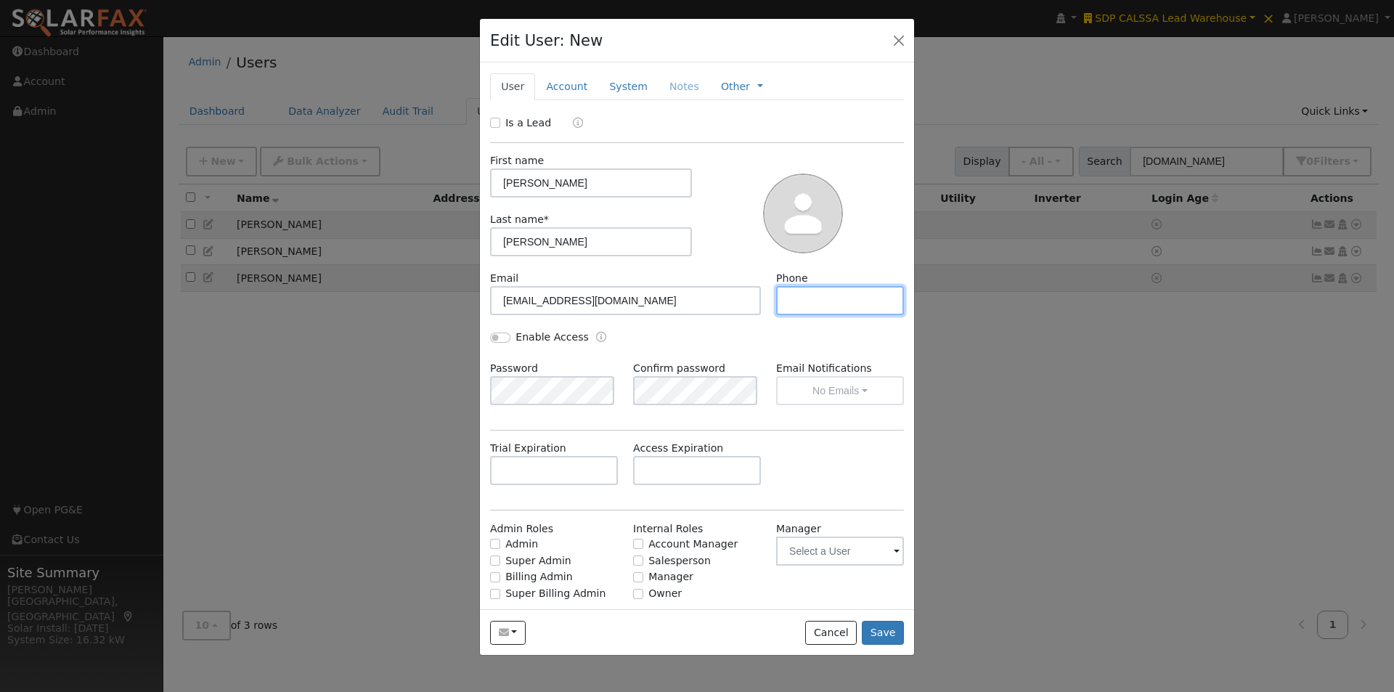
click at [794, 306] on input "text" at bounding box center [840, 300] width 128 height 29
paste input "415-985-7499"
type input "415-985-7499"
click at [884, 632] on button "Save" at bounding box center [883, 633] width 42 height 25
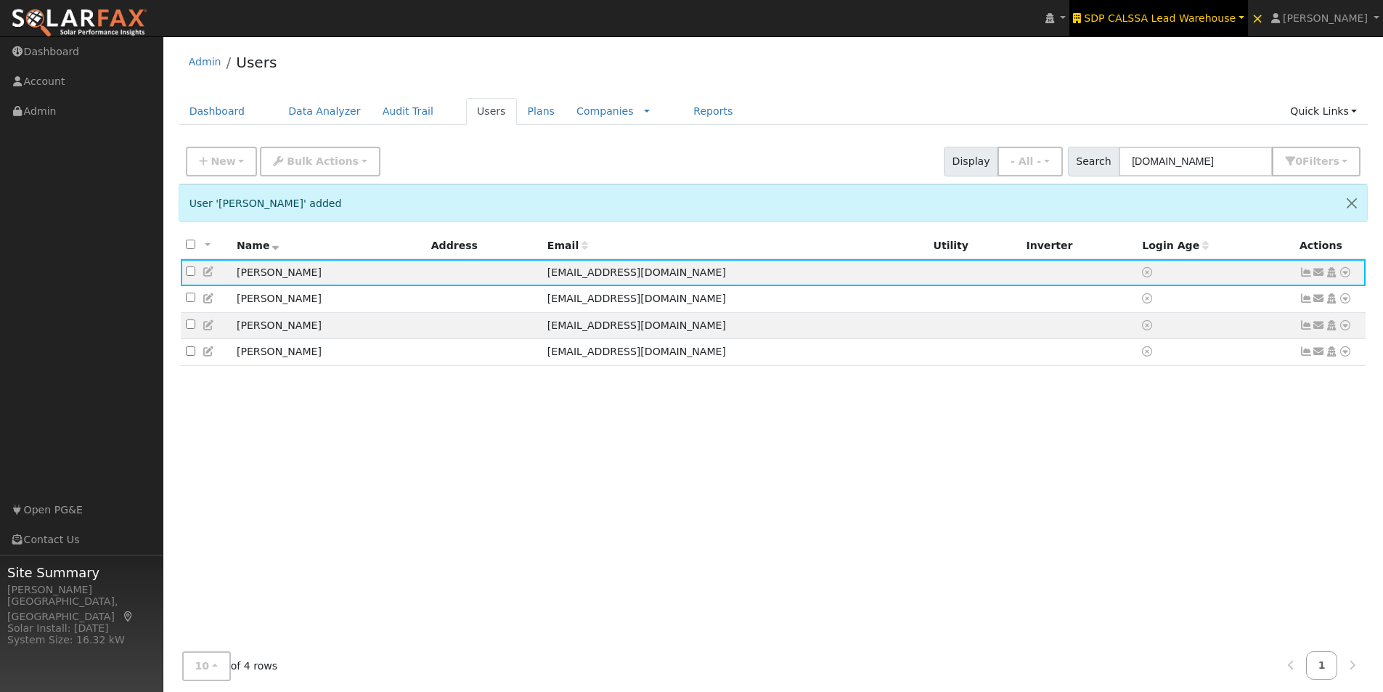
click at [1175, 25] on link "SDP CALSSA Lead Warehouse" at bounding box center [1159, 18] width 179 height 36
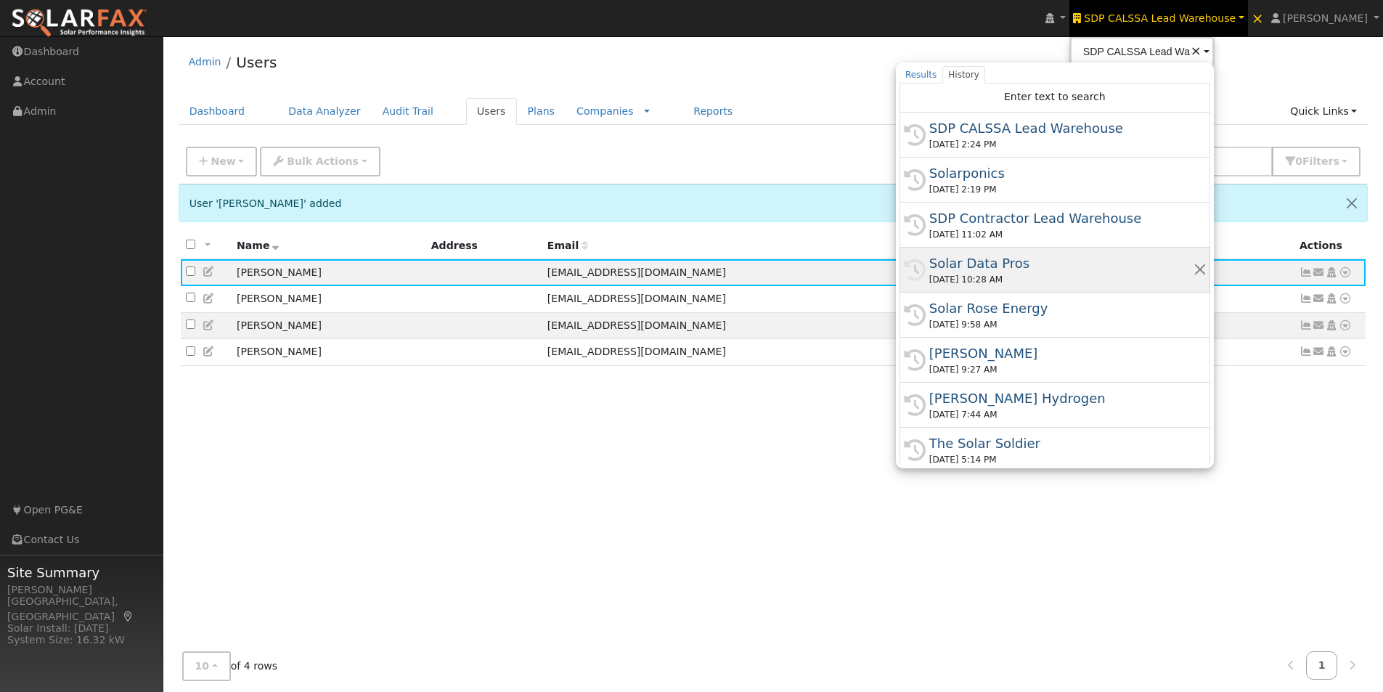
click at [1022, 261] on div "Solar Data Pros" at bounding box center [1061, 263] width 264 height 20
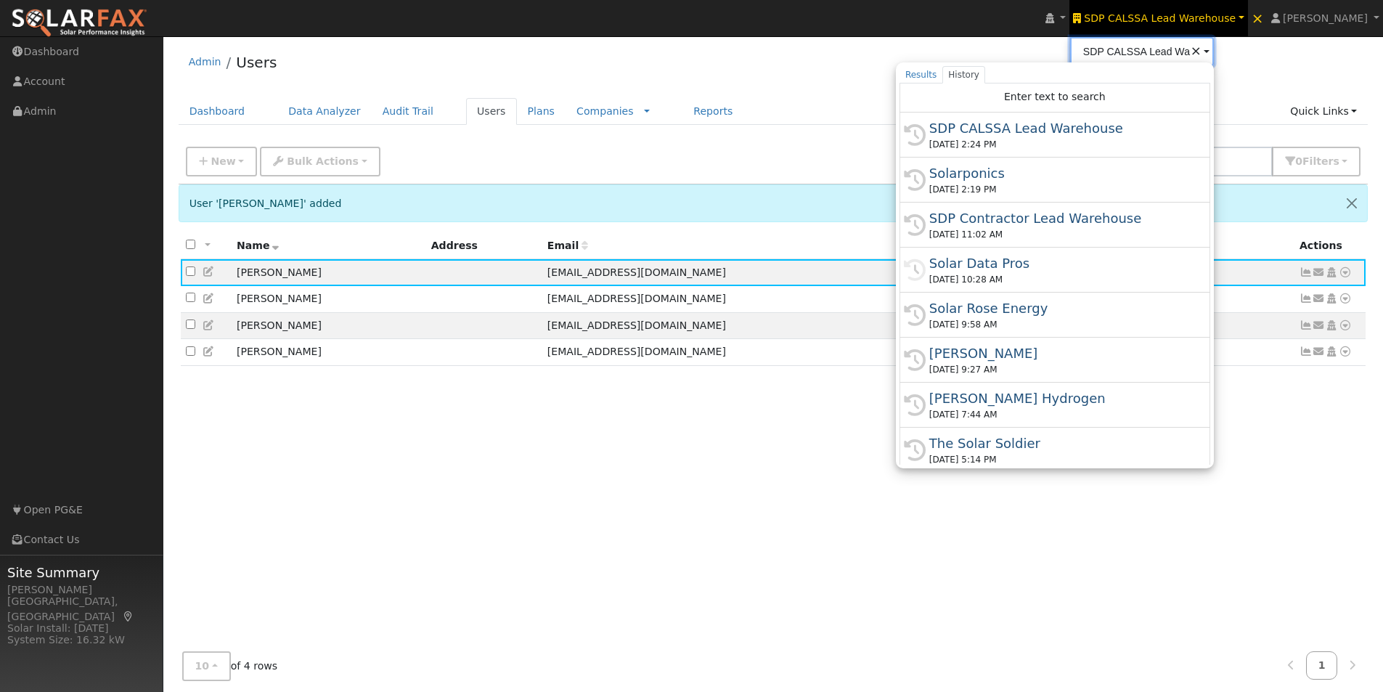
type input "Solar Data Pros"
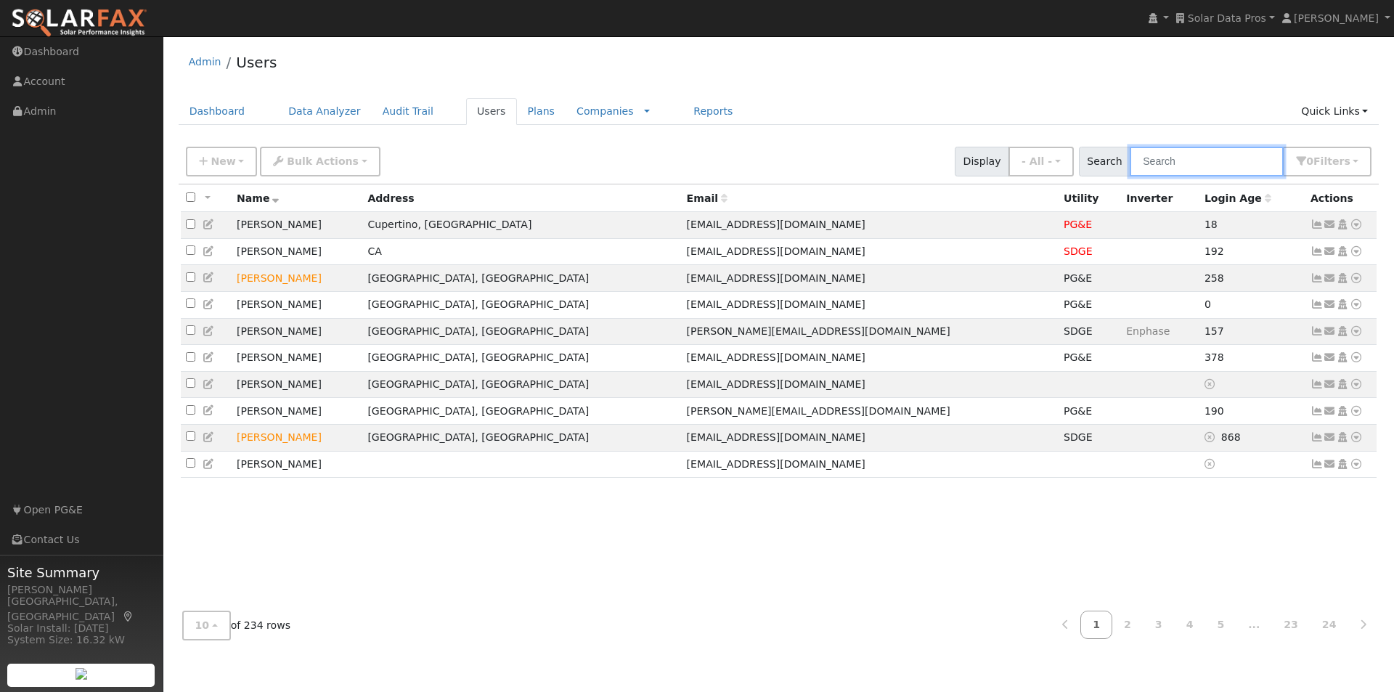
click at [1194, 152] on input "text" at bounding box center [1207, 162] width 154 height 30
type input "e"
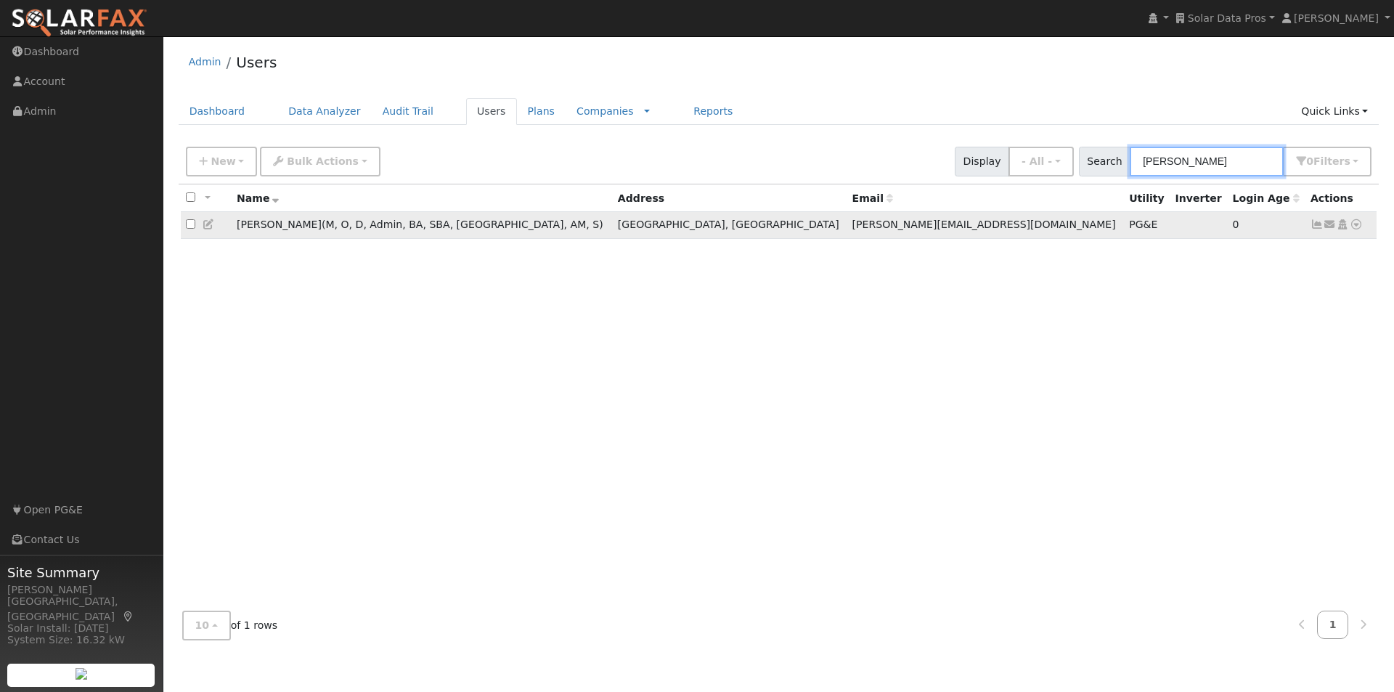
type input "[PERSON_NAME]"
click at [189, 226] on input "checkbox" at bounding box center [190, 223] width 9 height 9
checkbox input "true"
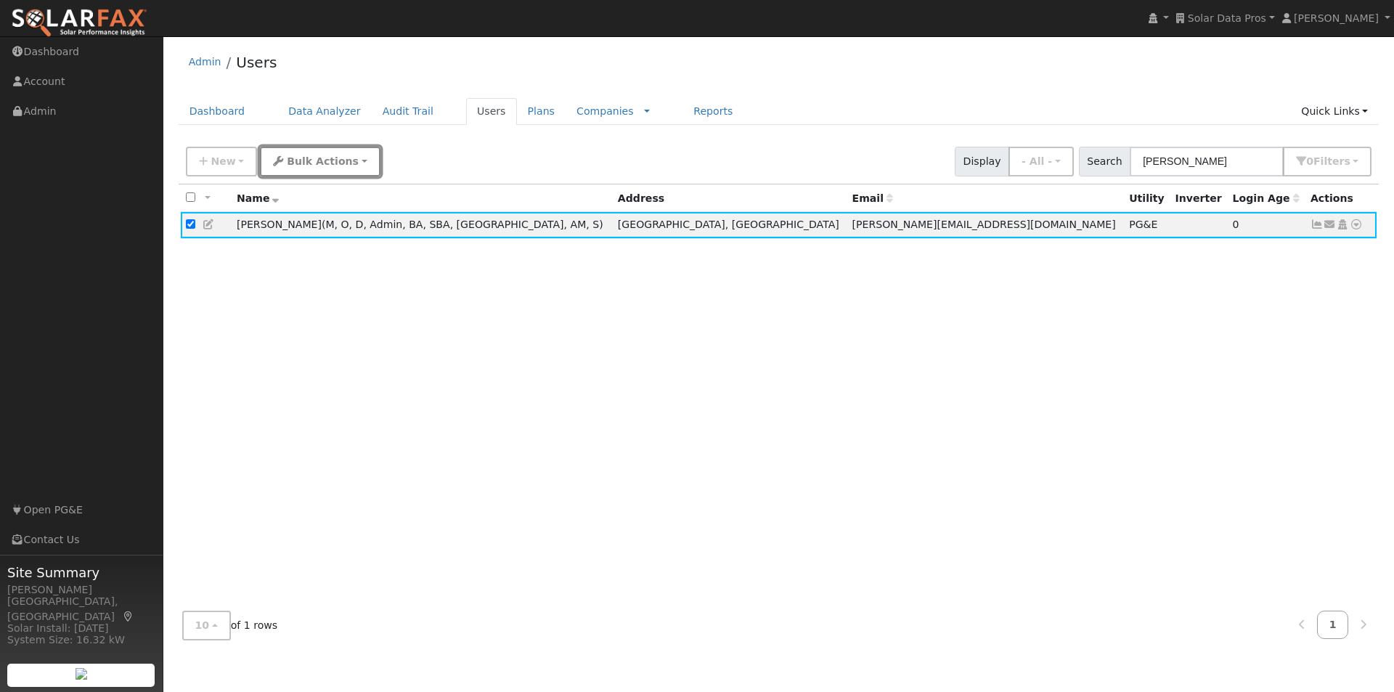
drag, startPoint x: 293, startPoint y: 166, endPoint x: 304, endPoint y: 195, distance: 31.0
click at [295, 176] on button "Bulk Actions" at bounding box center [320, 162] width 120 height 30
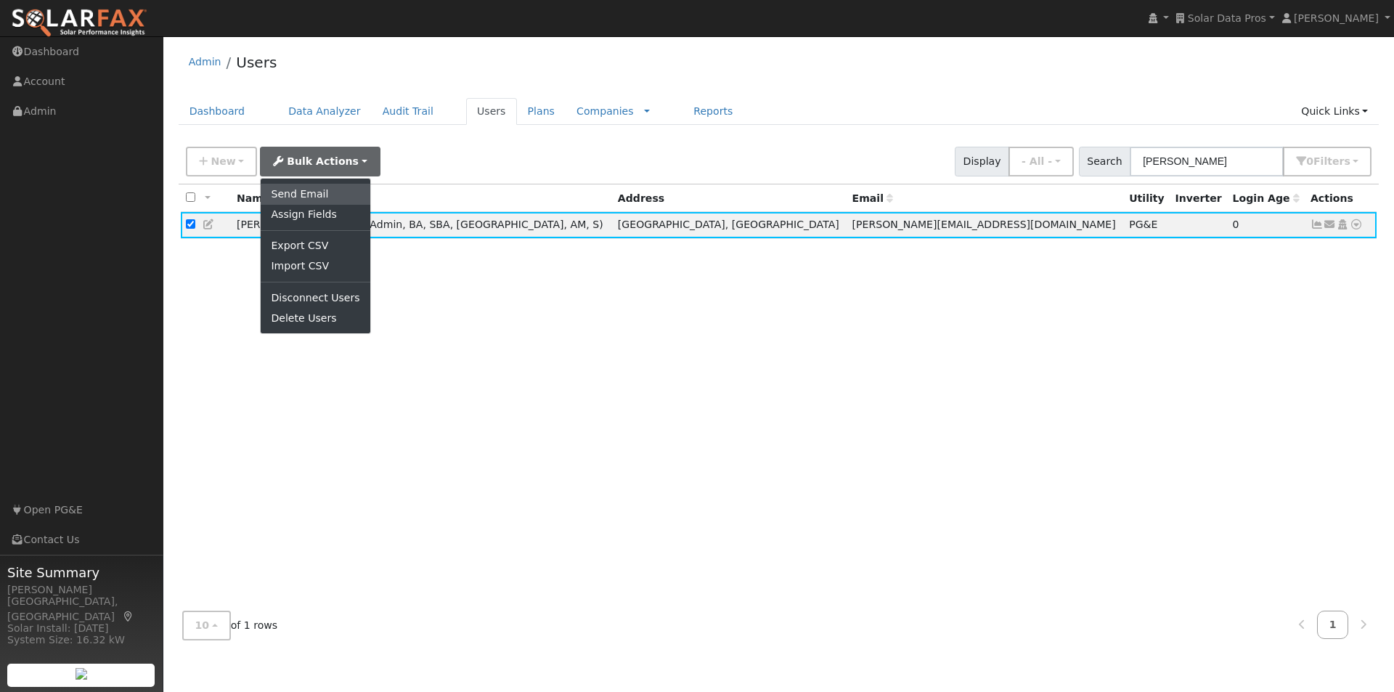
drag, startPoint x: 305, startPoint y: 201, endPoint x: 317, endPoint y: 197, distance: 12.9
click at [307, 200] on link "Send Email" at bounding box center [315, 194] width 109 height 20
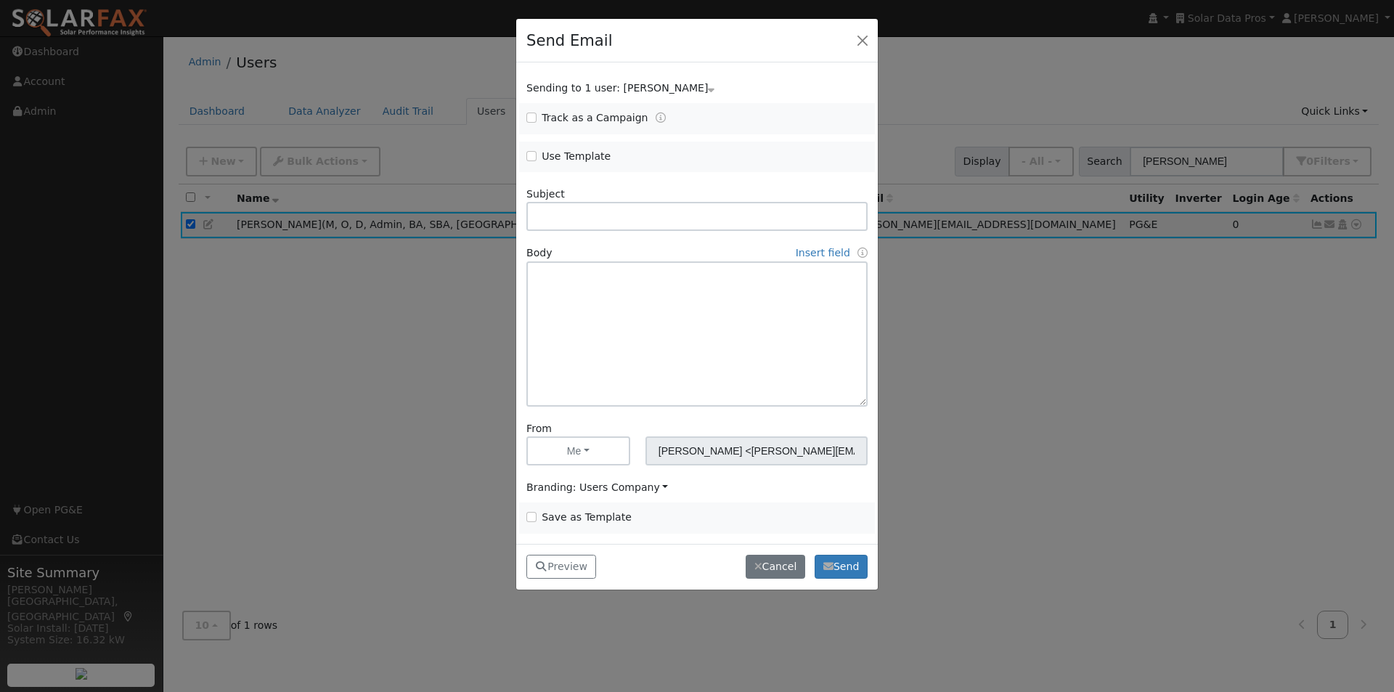
drag, startPoint x: 585, startPoint y: 158, endPoint x: 717, endPoint y: 158, distance: 131.4
click at [587, 158] on label "Use Template" at bounding box center [576, 156] width 69 height 15
click at [537, 158] on input "Use Template" at bounding box center [531, 156] width 10 height 10
checkbox input "true"
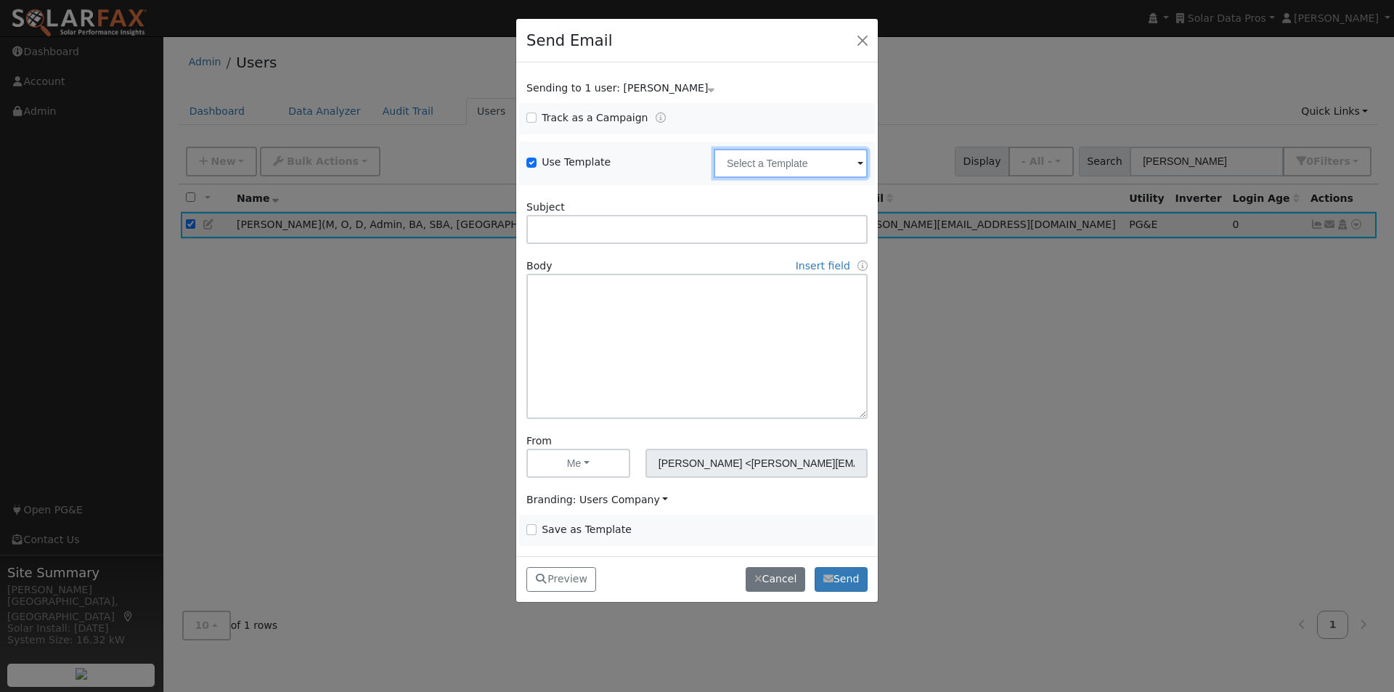
click at [771, 158] on input "text" at bounding box center [791, 163] width 154 height 29
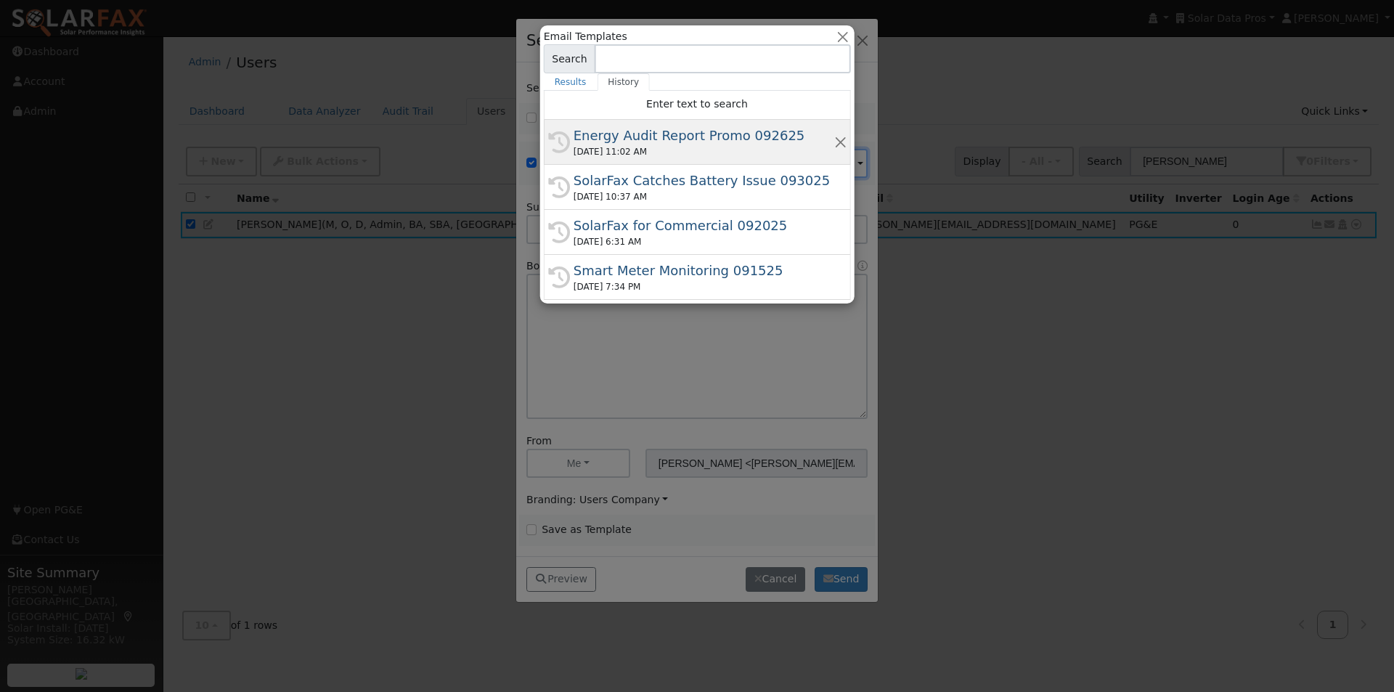
click at [642, 134] on div "Energy Audit Report Promo 092625" at bounding box center [704, 136] width 260 height 20
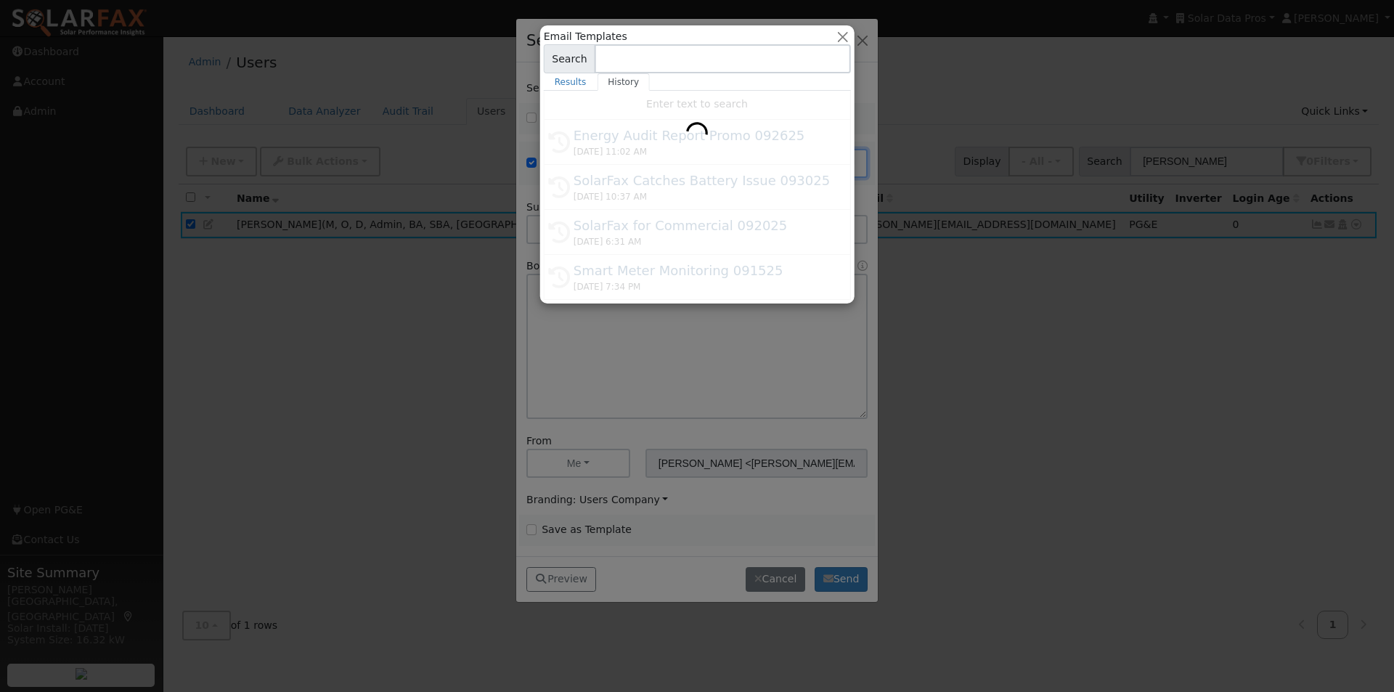
type input "Energy Audit Report Promo 092625"
type input "New: SolarFax® Energy Audit Report"
type textarea "Lore {ipsu_dolor}, Si ame consect adipi elit seddoeius tempori utla etdoloremag…"
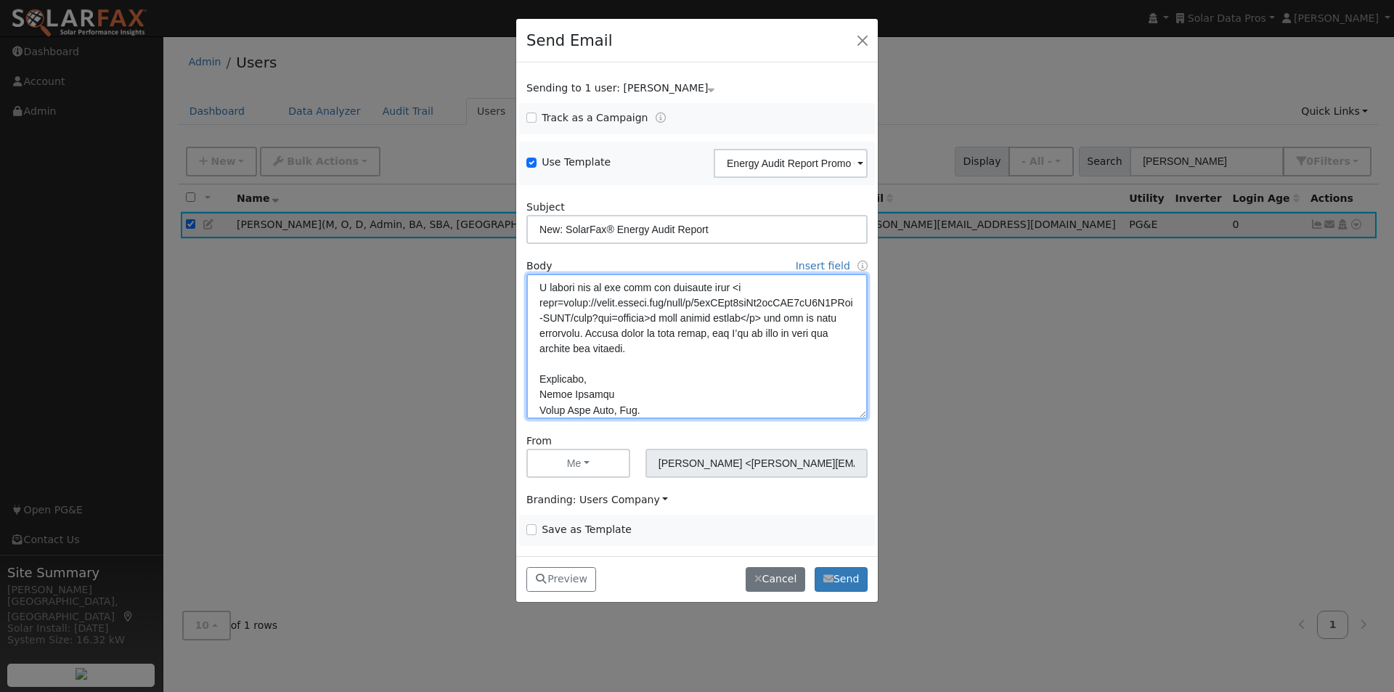
scroll to position [482, 0]
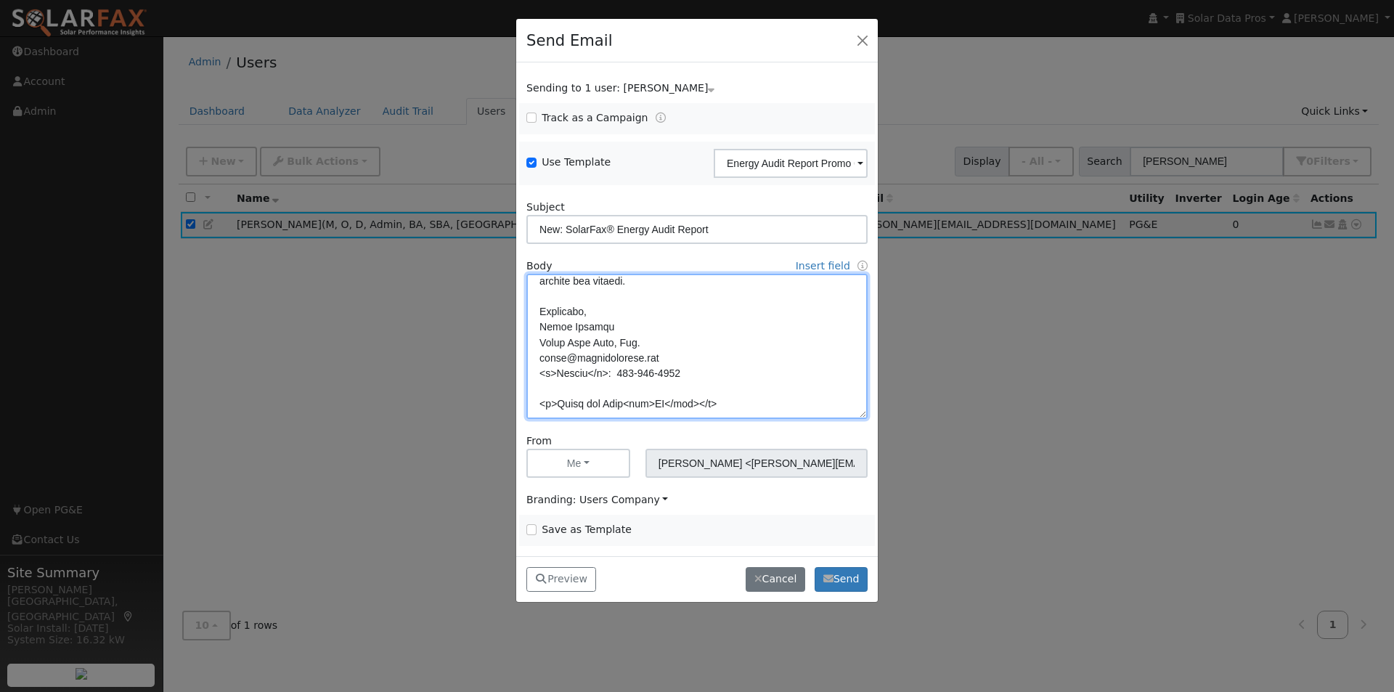
drag, startPoint x: 534, startPoint y: 287, endPoint x: 839, endPoint y: 418, distance: 332.1
click at [876, 436] on div "Sending to 1 user: [PERSON_NAME] Name Issue [PERSON_NAME] Track as a Campaign .…" at bounding box center [697, 308] width 362 height 493
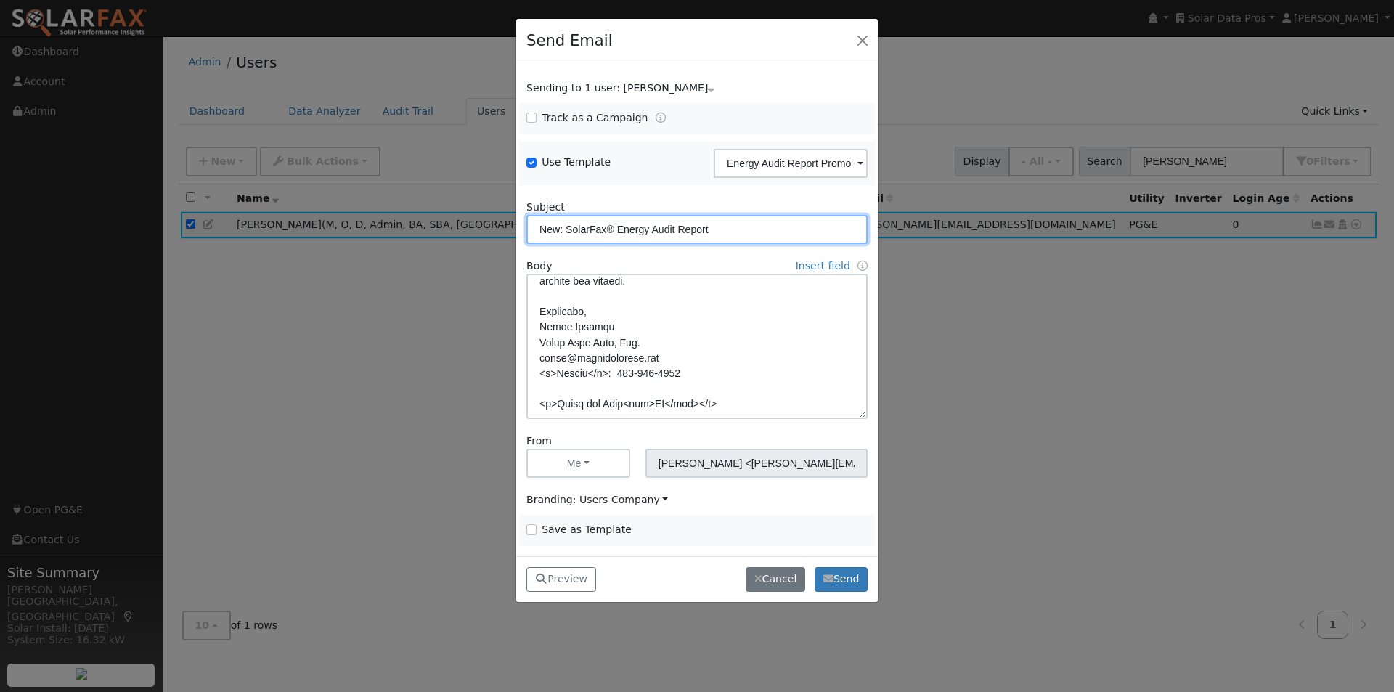
drag, startPoint x: 752, startPoint y: 229, endPoint x: 527, endPoint y: 221, distance: 224.5
click at [527, 221] on input "New: SolarFax® Energy Audit Report" at bounding box center [696, 229] width 341 height 29
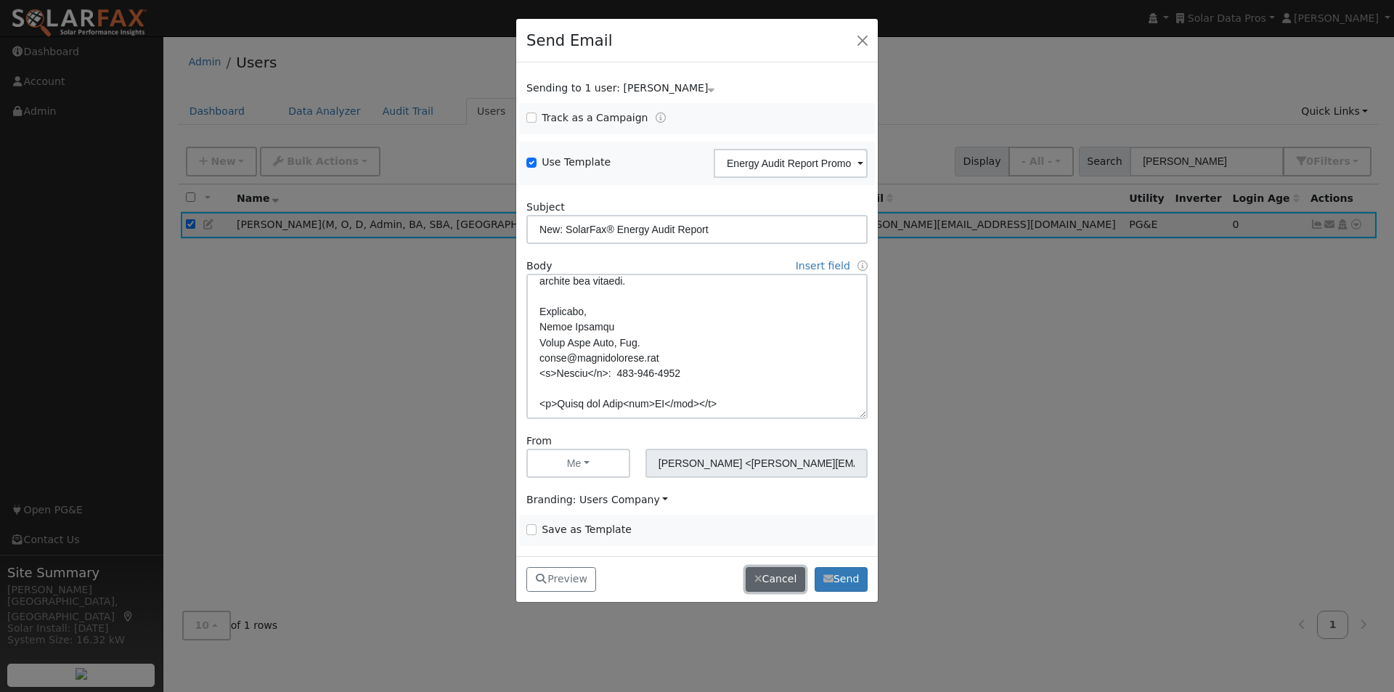
click at [774, 588] on button "Cancel" at bounding box center [776, 579] width 60 height 25
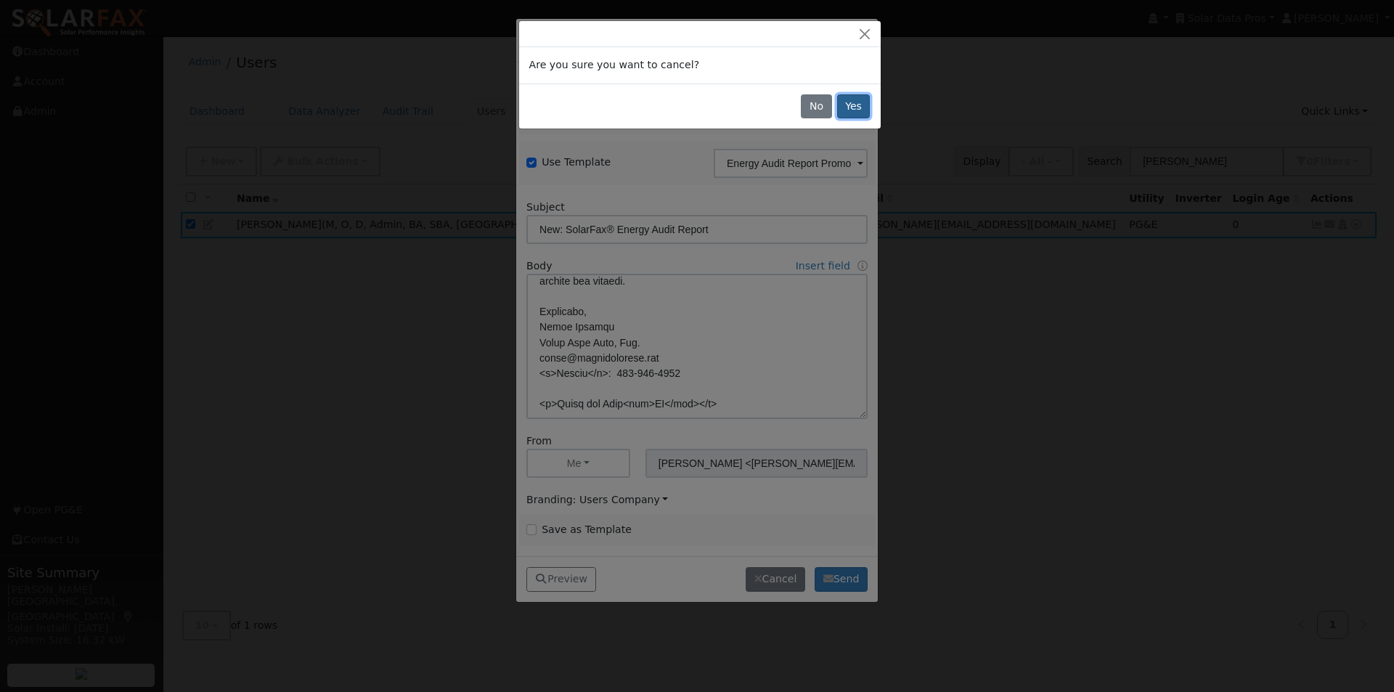
click at [862, 102] on button "Yes" at bounding box center [853, 106] width 33 height 25
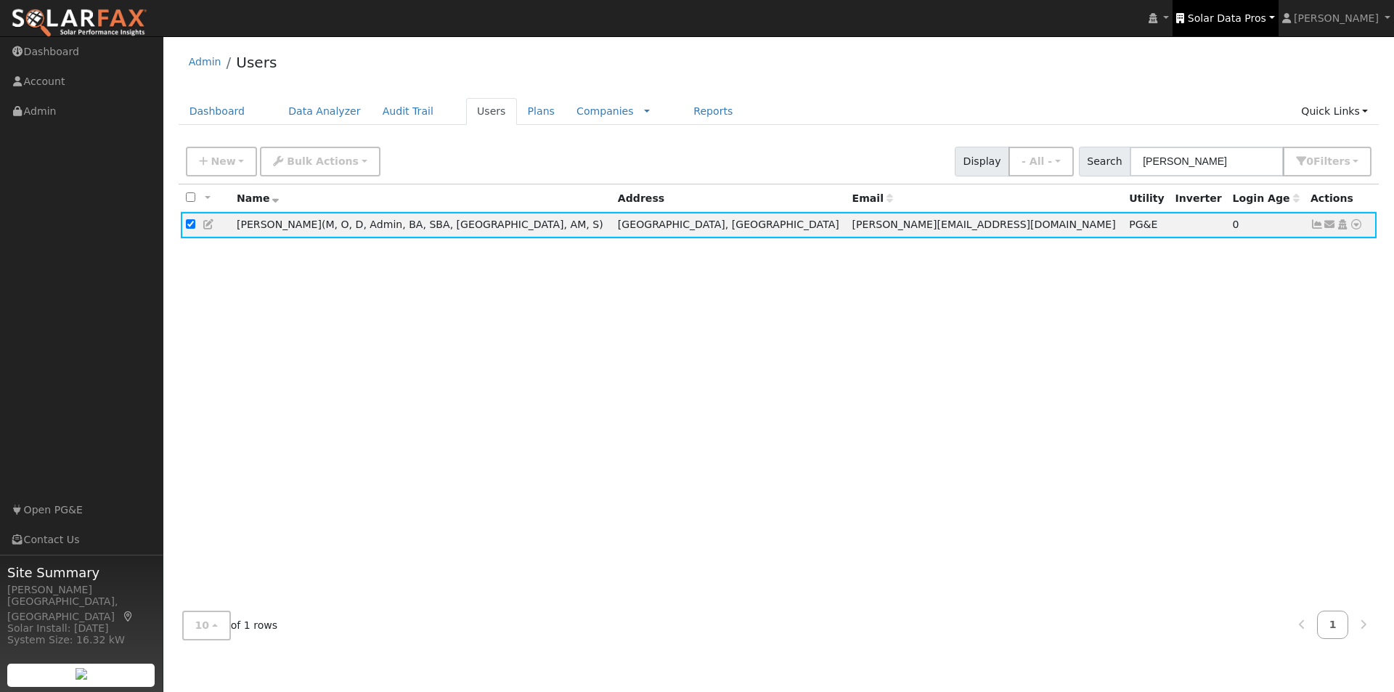
click at [1266, 21] on span "Solar Data Pros" at bounding box center [1227, 18] width 78 height 12
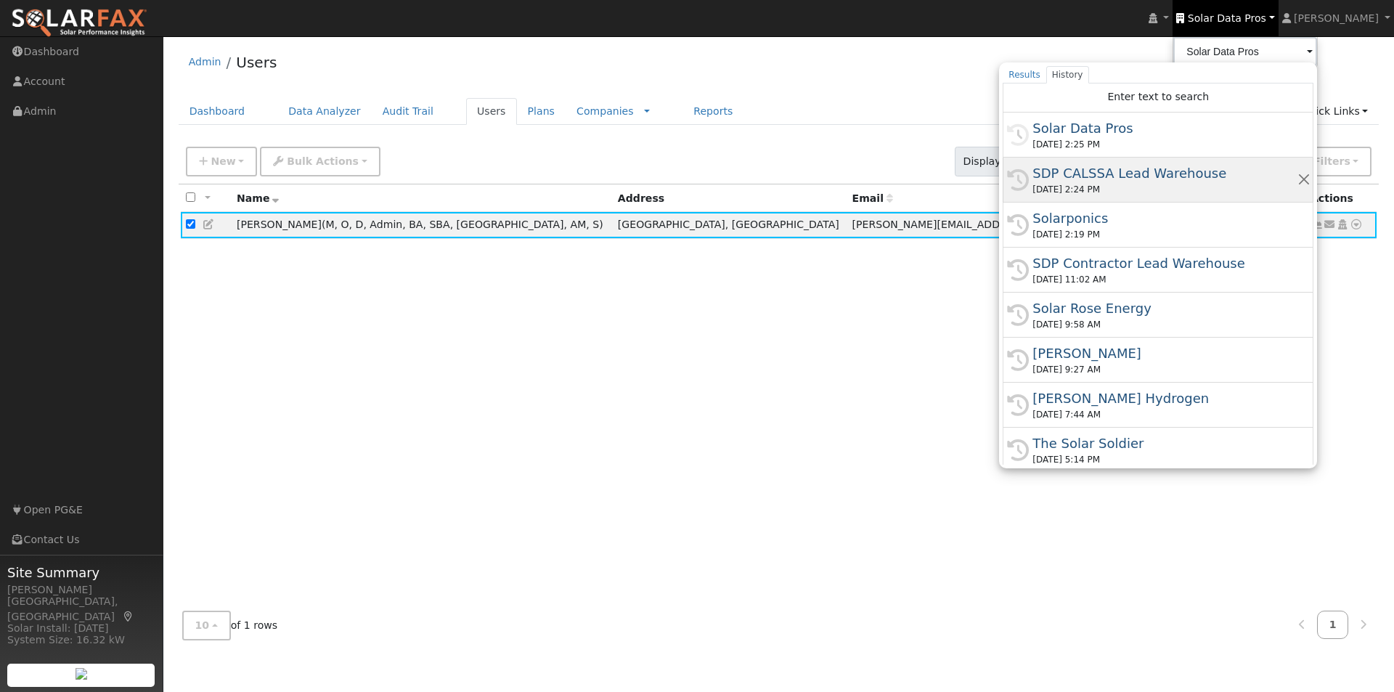
click at [1088, 173] on div "SDP CALSSA Lead Warehouse" at bounding box center [1165, 173] width 264 height 20
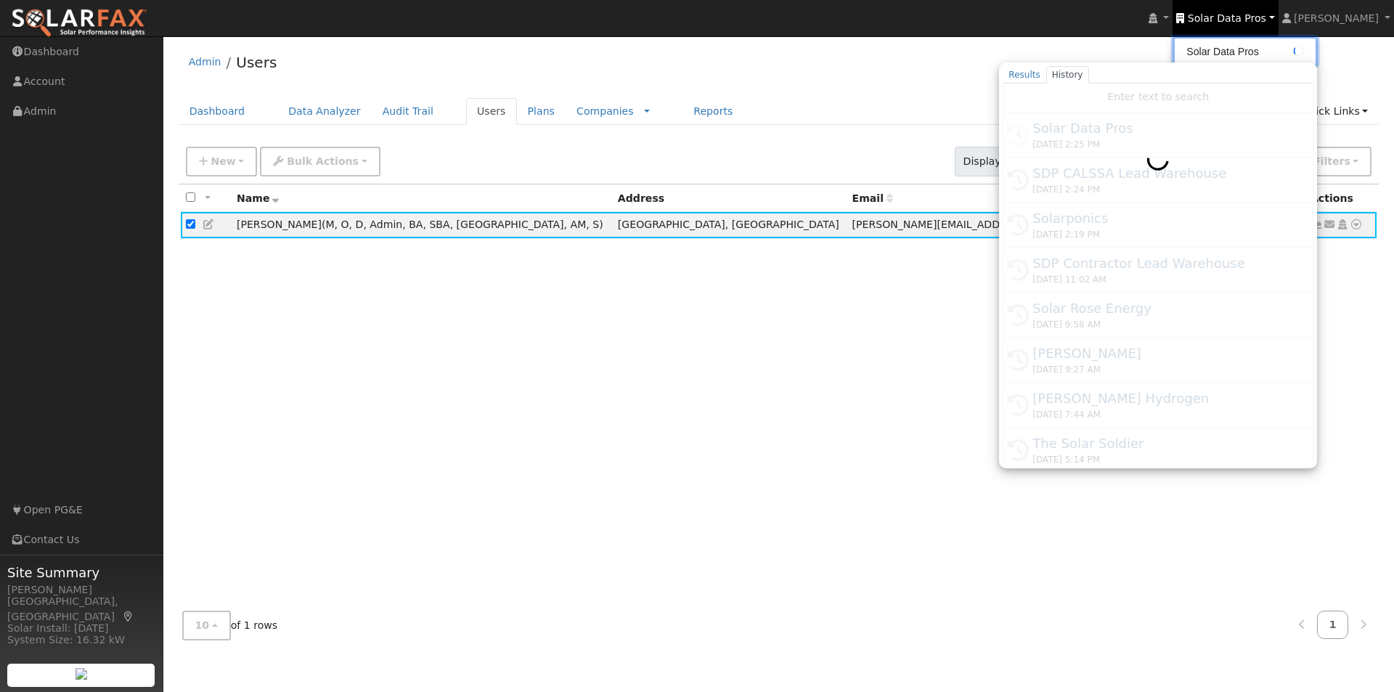
type input "SDP CALSSA Lead Warehouse"
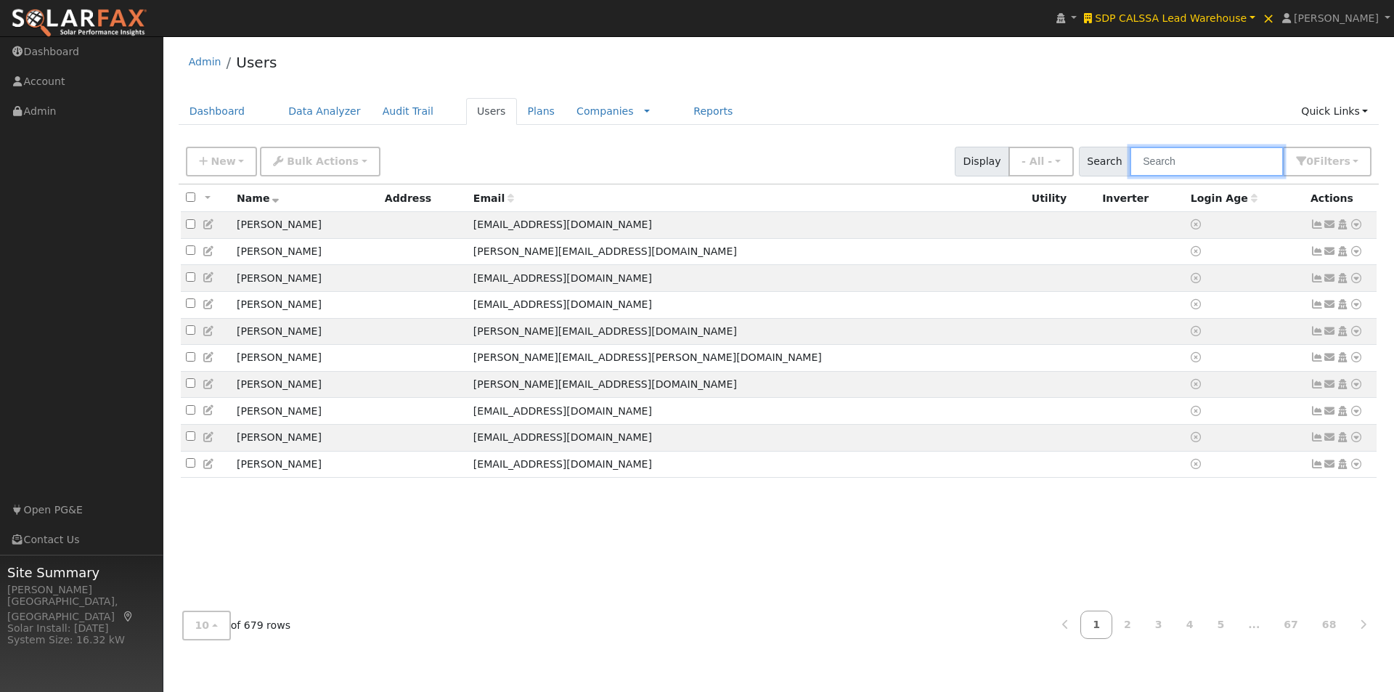
click at [1210, 152] on input "text" at bounding box center [1207, 162] width 154 height 30
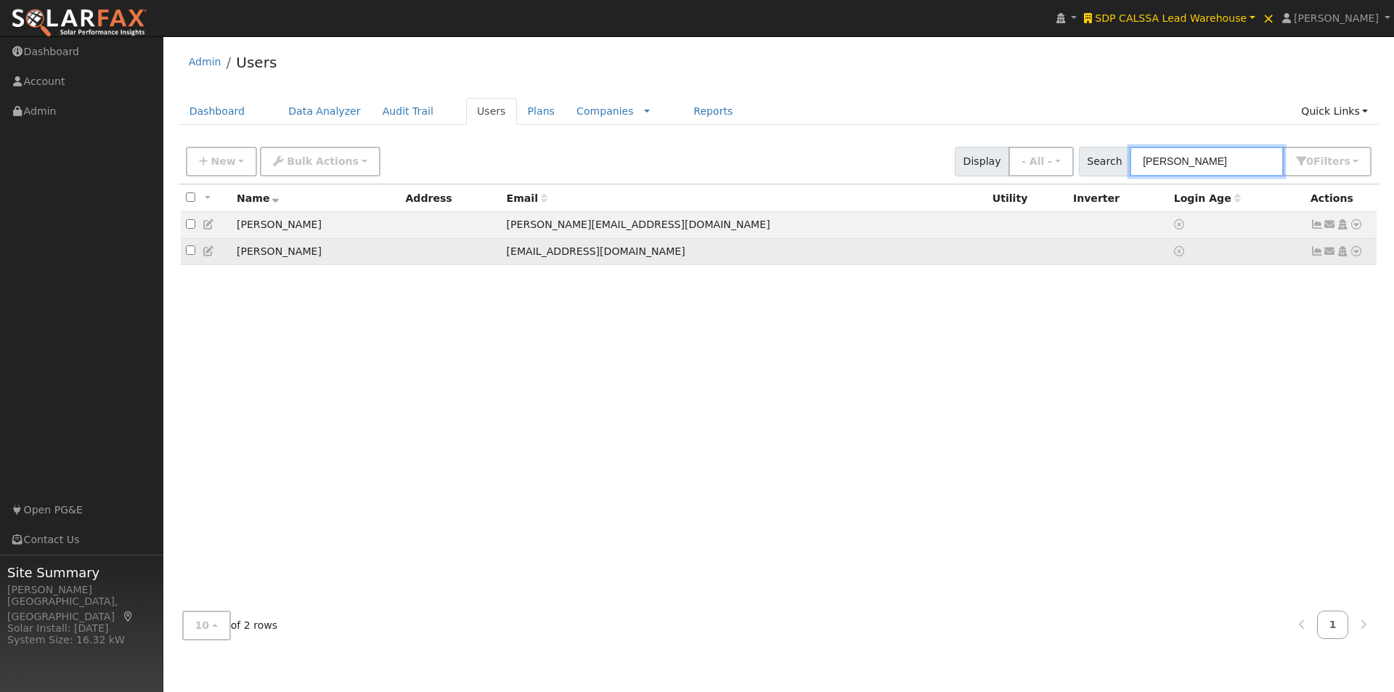
type input "[PERSON_NAME]"
click at [187, 255] on input "checkbox" at bounding box center [190, 249] width 9 height 9
checkbox input "true"
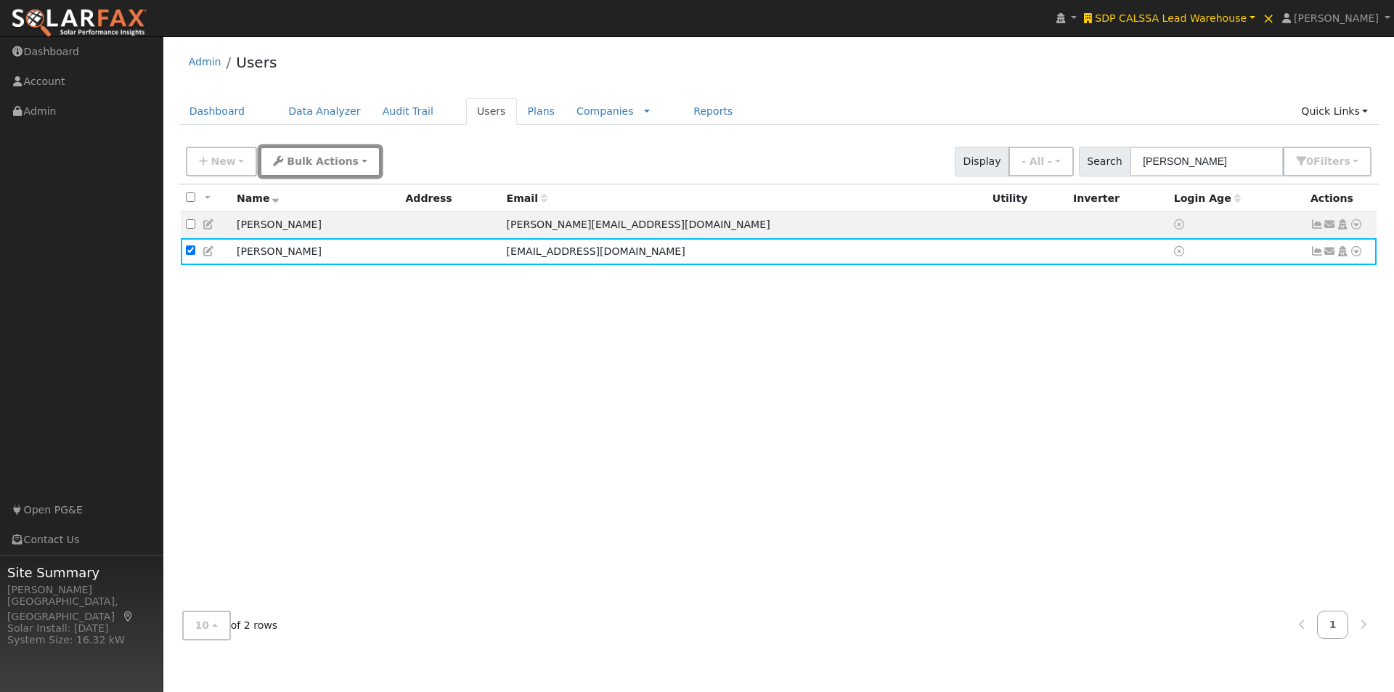
drag, startPoint x: 283, startPoint y: 166, endPoint x: 280, endPoint y: 174, distance: 9.4
click at [287, 167] on span "Bulk Actions" at bounding box center [323, 161] width 72 height 12
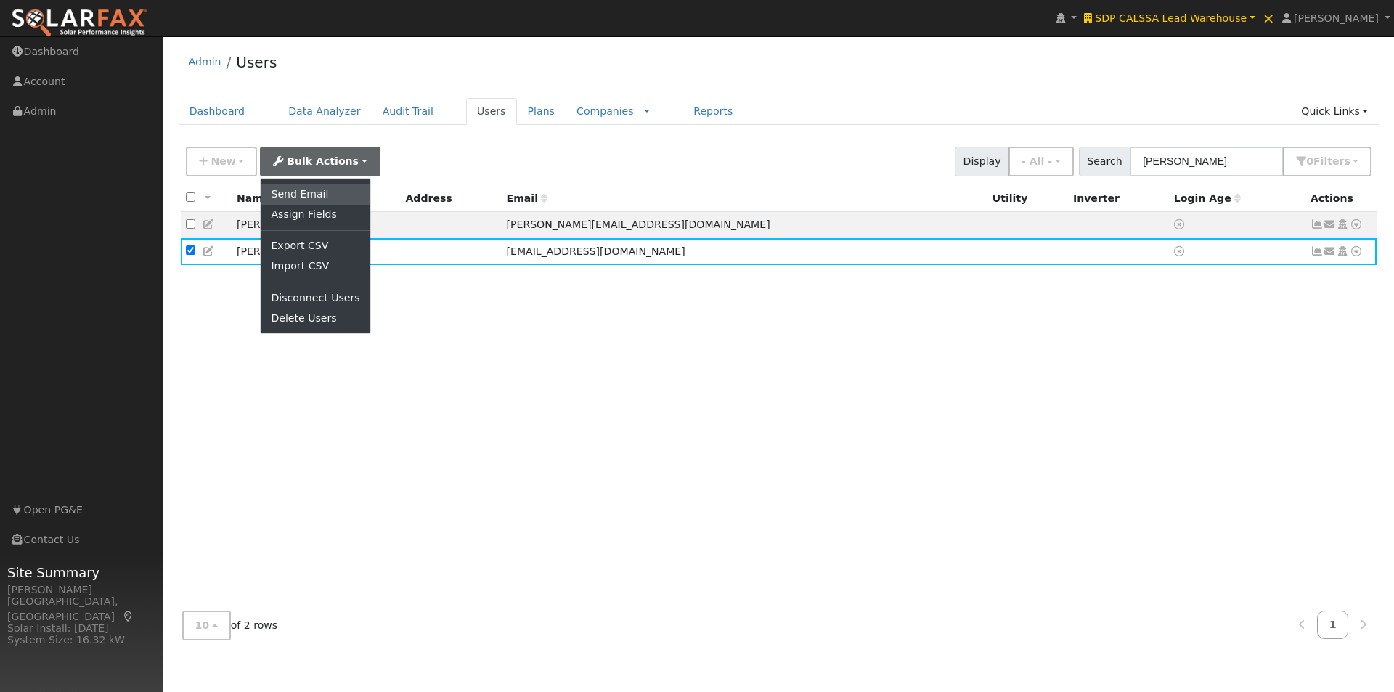
click at [276, 190] on link "Send Email" at bounding box center [315, 194] width 109 height 20
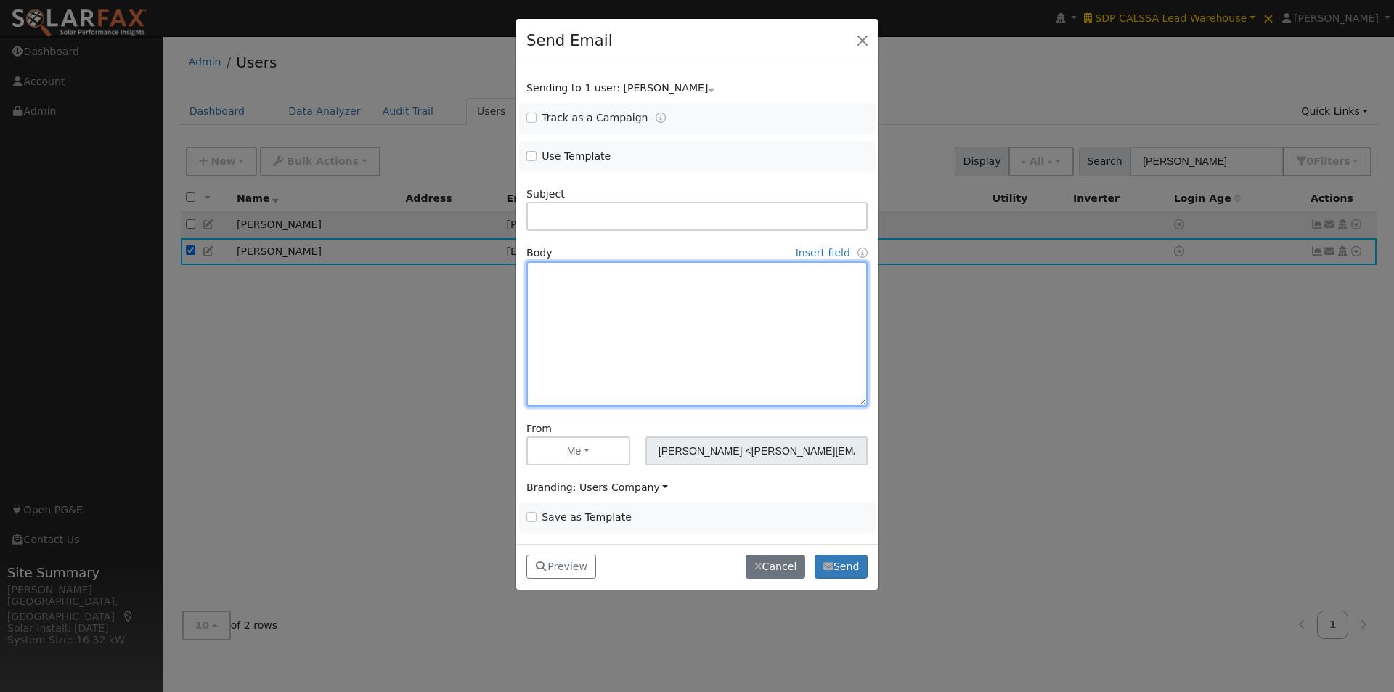
click at [590, 275] on textarea at bounding box center [696, 333] width 341 height 145
paste textarea "New: SolarFax® Energy Audit Report"
type textarea "New: SolarFax® Energy Audit Report"
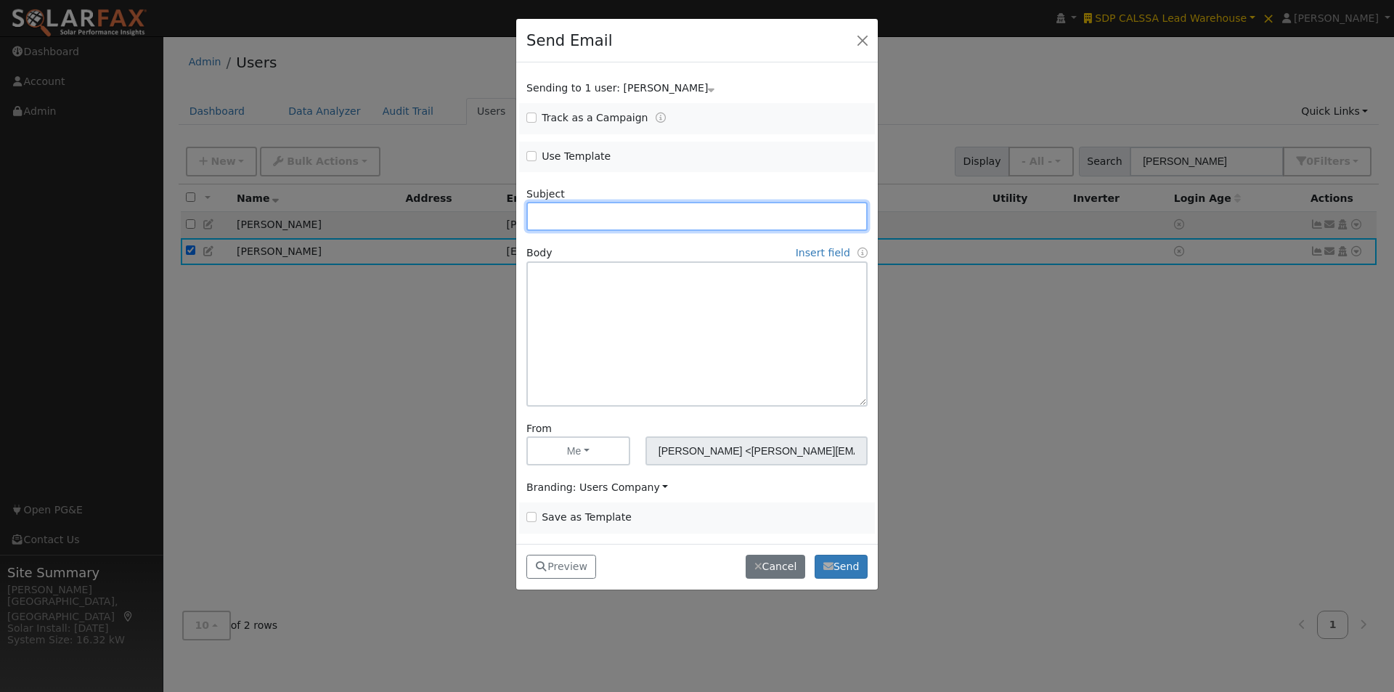
click at [632, 220] on input "text" at bounding box center [696, 216] width 341 height 29
paste input "New: SolarFax® Energy Audit Report"
type input "New: SolarFax® Energy Audit Report"
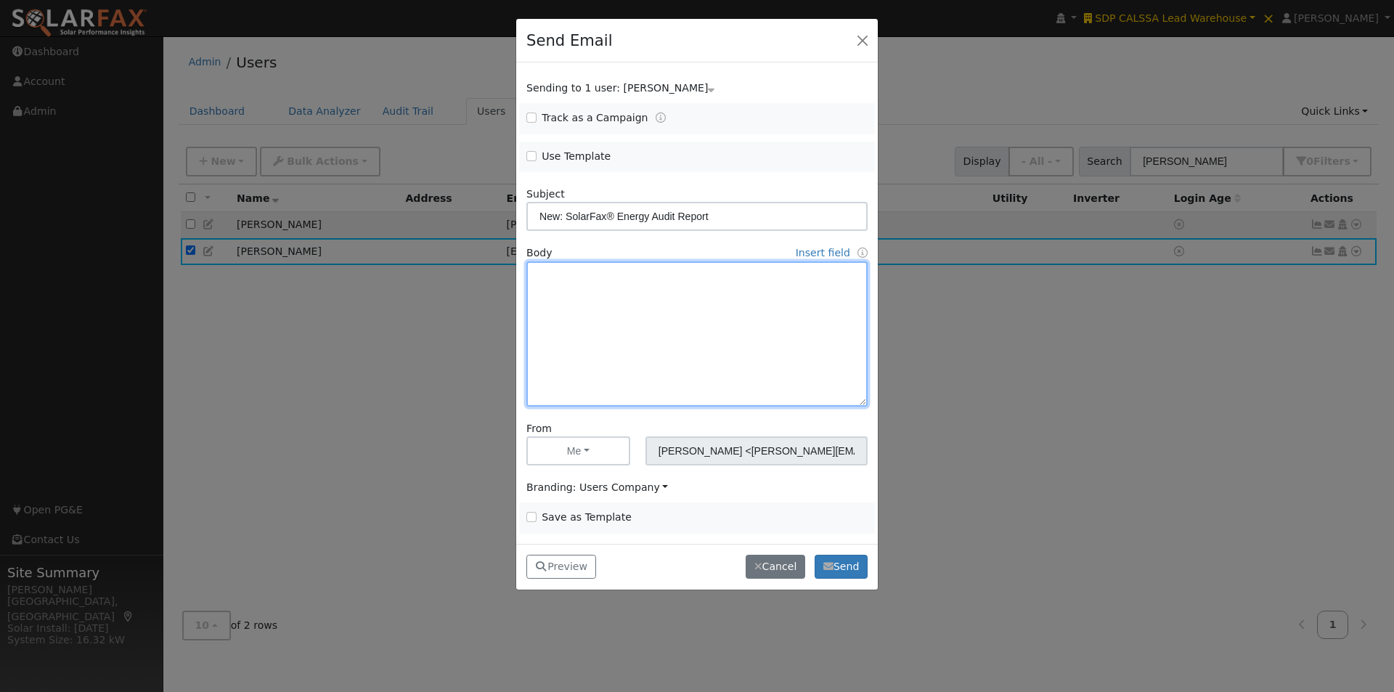
drag, startPoint x: 570, startPoint y: 272, endPoint x: 630, endPoint y: 283, distance: 60.7
click at [573, 272] on textarea at bounding box center [696, 333] width 341 height 145
paste textarea "Dear {user_fname}, If you receive calls from customers seeking help understandi…"
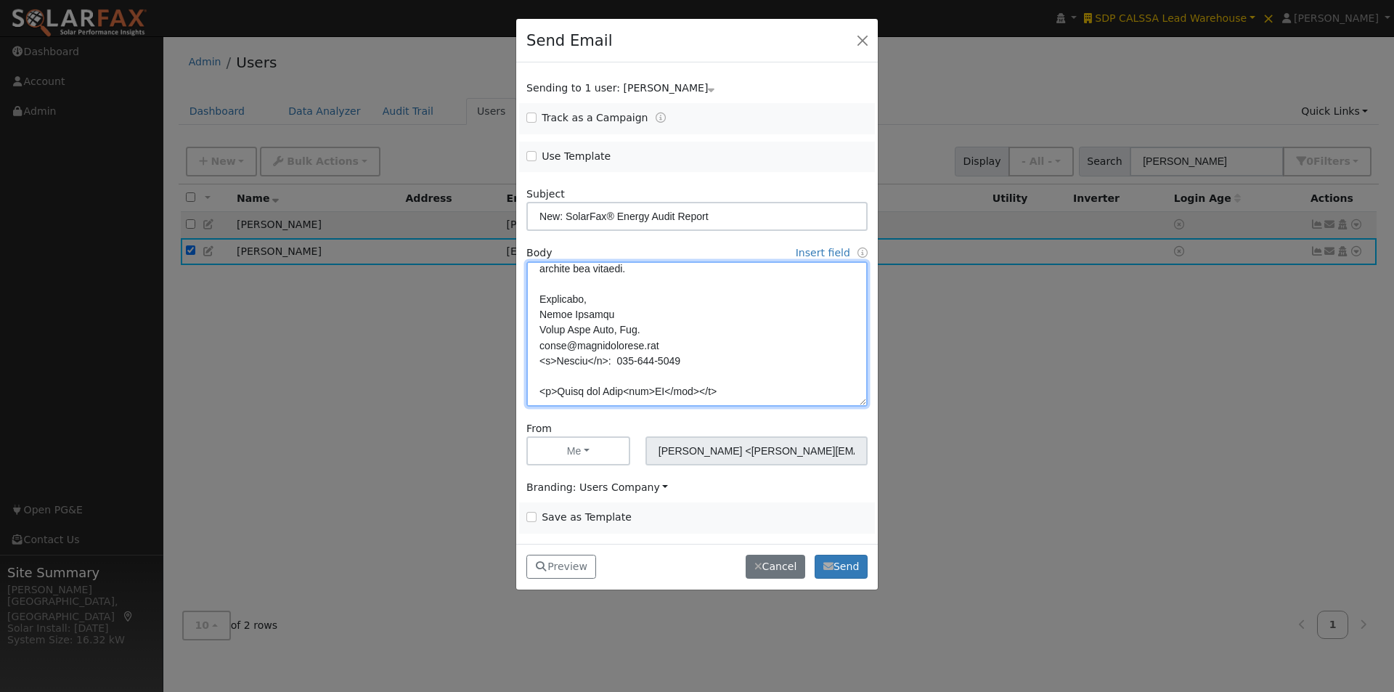
scroll to position [482, 0]
type textarea "Dear {user_fname}, If you receive calls from customers seeking help understandi…"
click at [598, 484] on span "Branding: Users Company" at bounding box center [597, 487] width 142 height 12
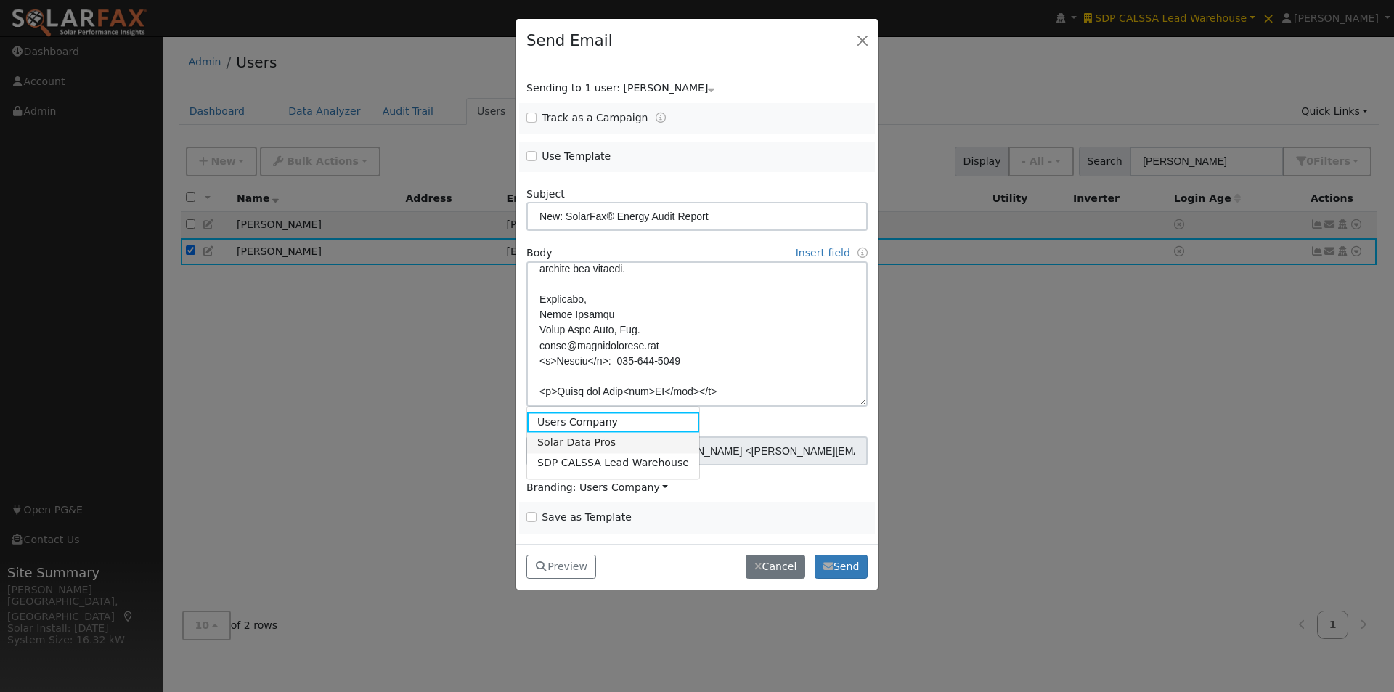
click at [566, 446] on link "Solar Data Pros" at bounding box center [613, 443] width 172 height 20
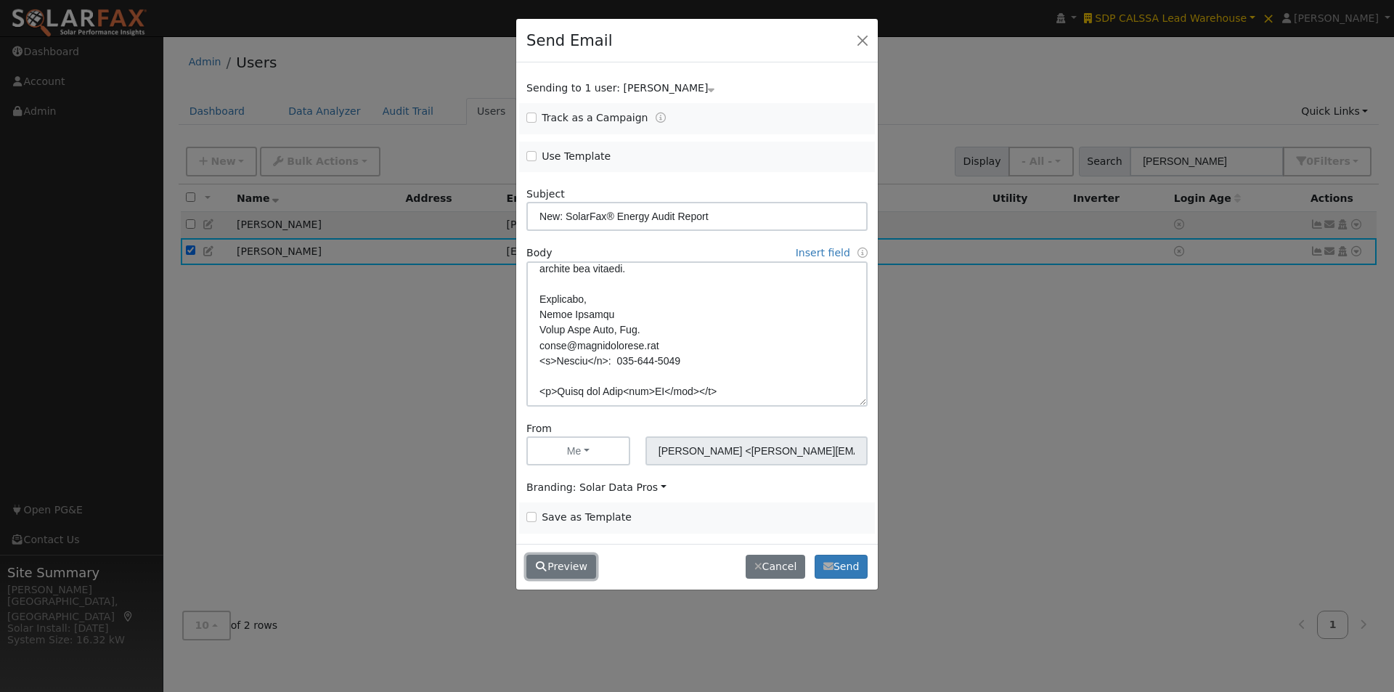
click at [570, 563] on button "Preview" at bounding box center [561, 567] width 70 height 25
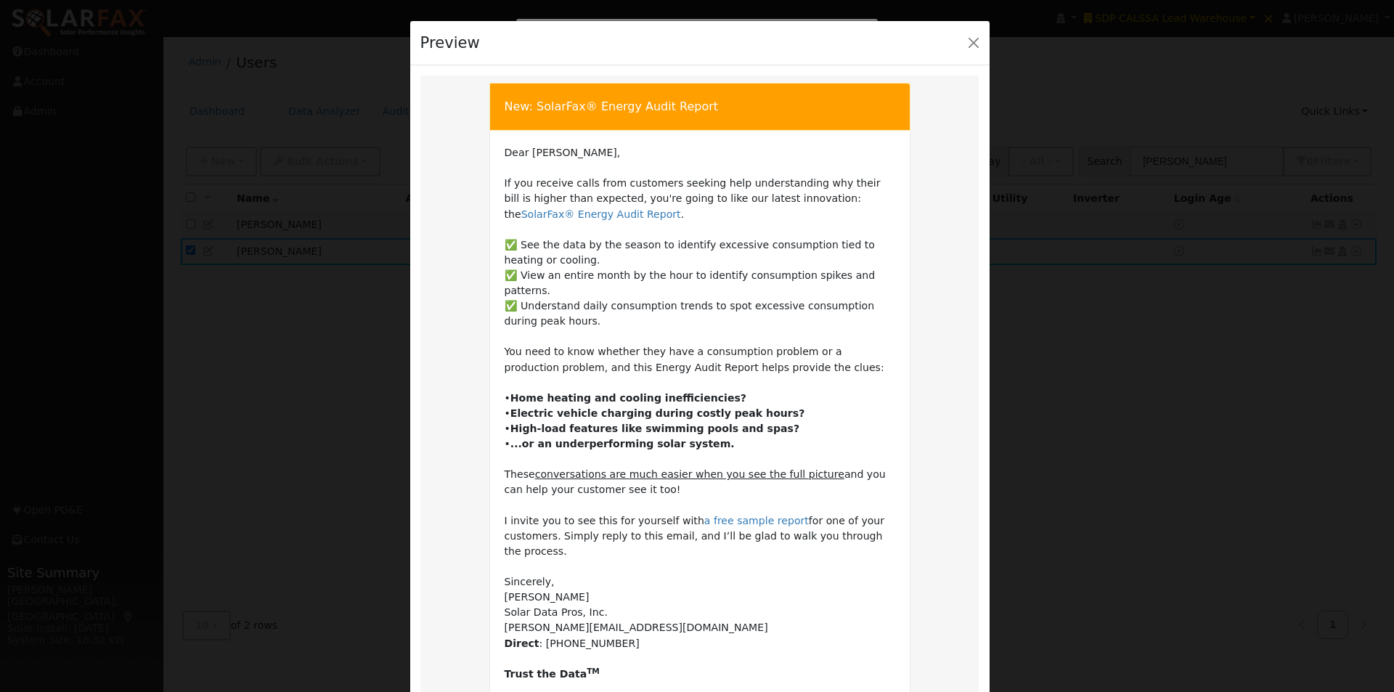
click at [505, 152] on td "Dear Ted, If you receive calls from customers seeking help understanding why th…" at bounding box center [700, 413] width 391 height 537
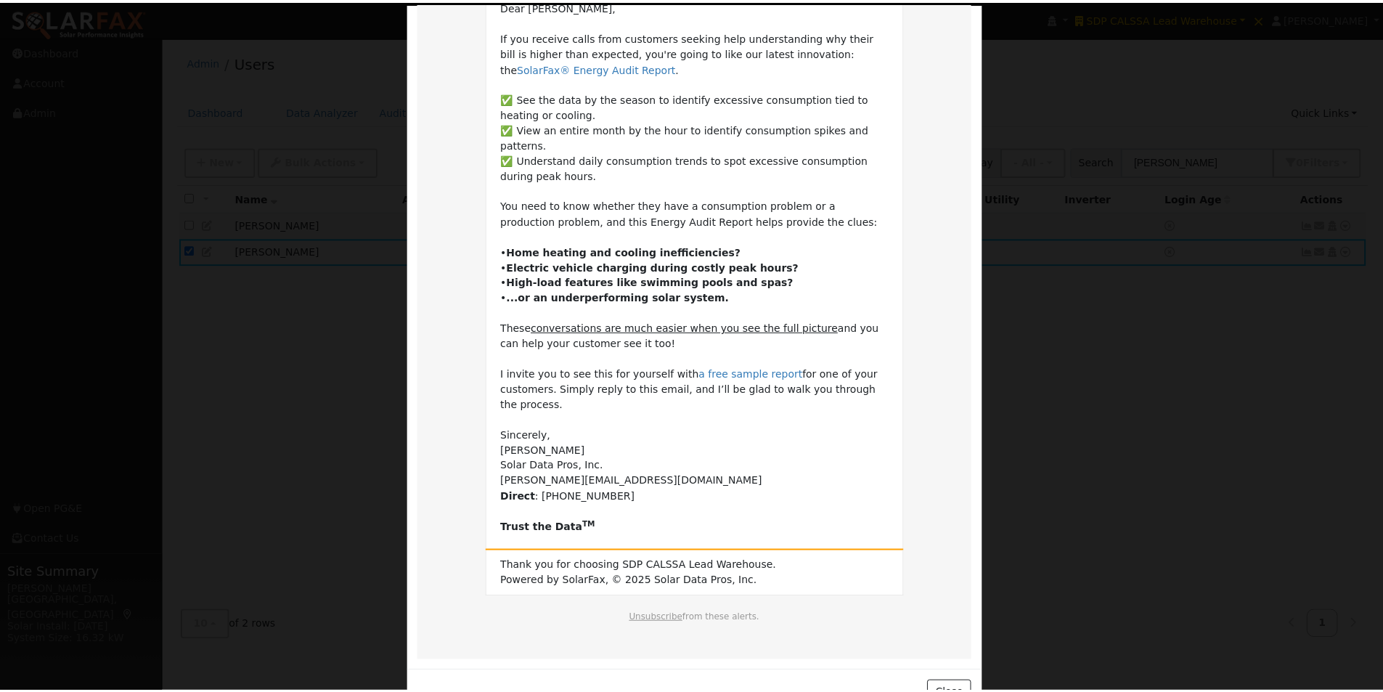
scroll to position [156, 0]
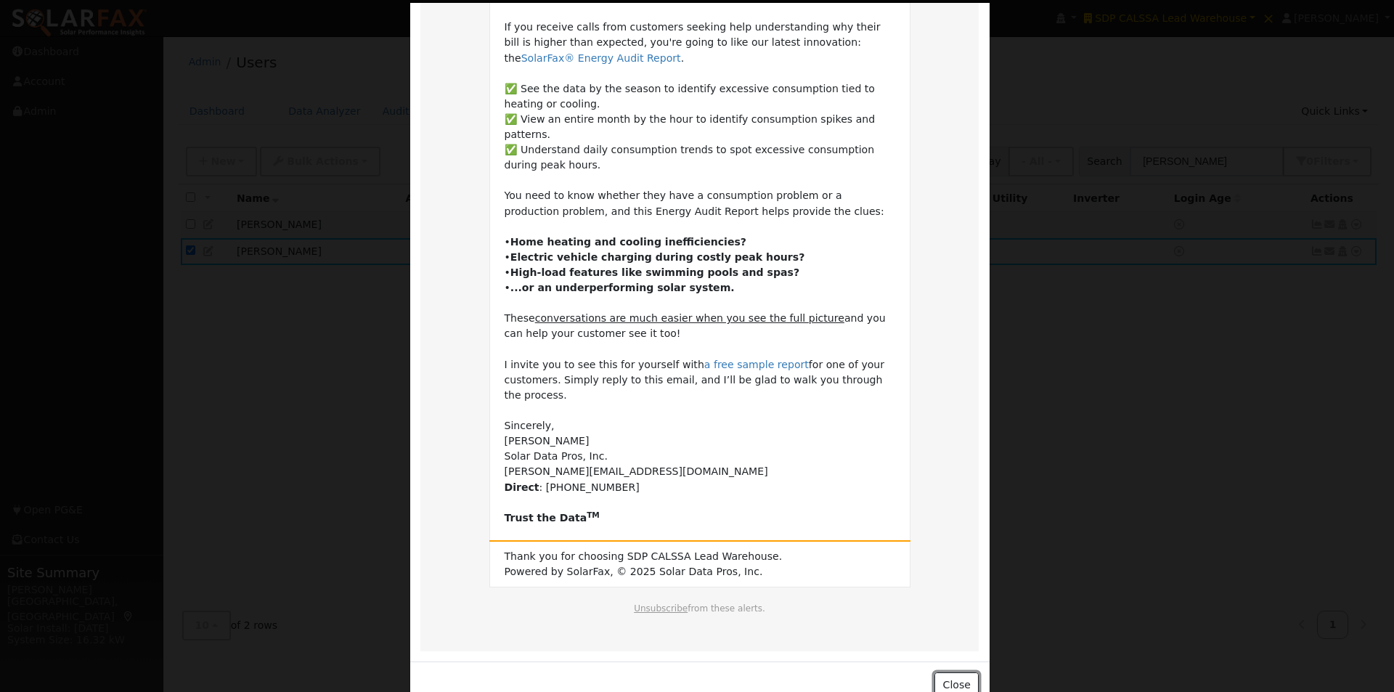
click at [957, 672] on button "Close" at bounding box center [956, 684] width 44 height 25
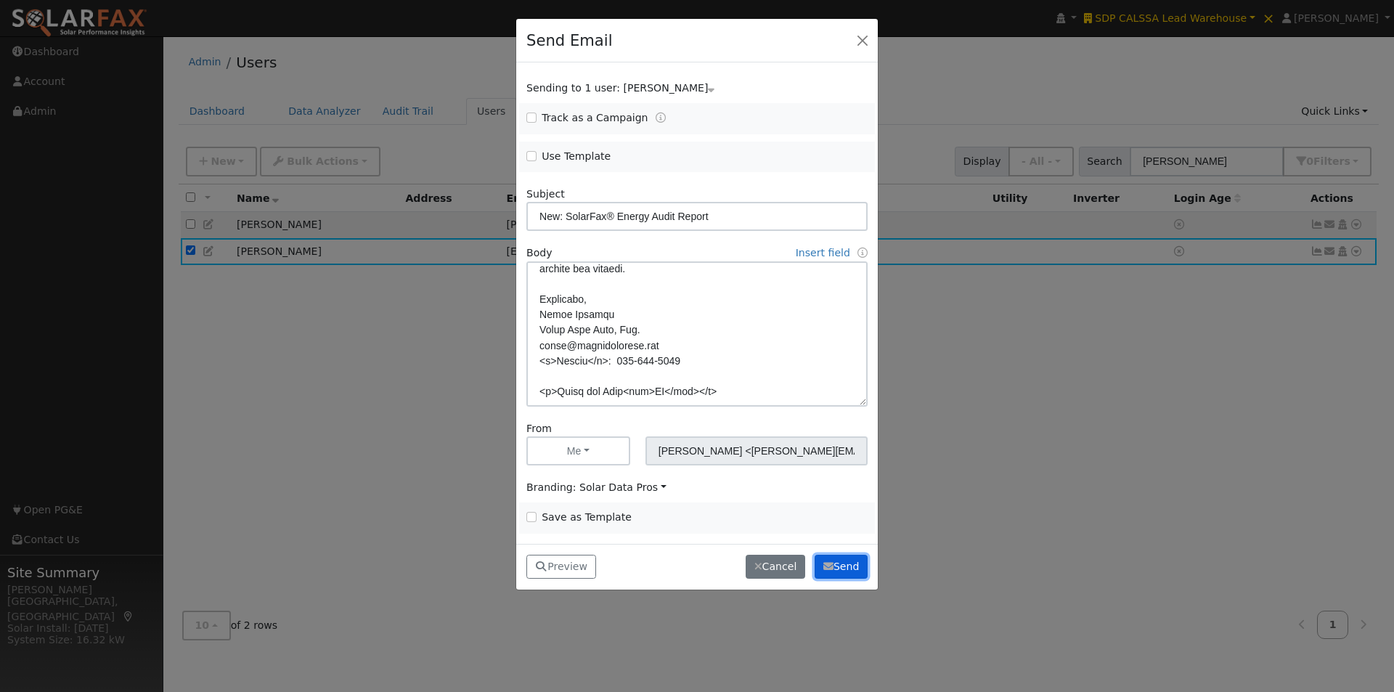
click at [843, 561] on button "Send" at bounding box center [841, 567] width 53 height 25
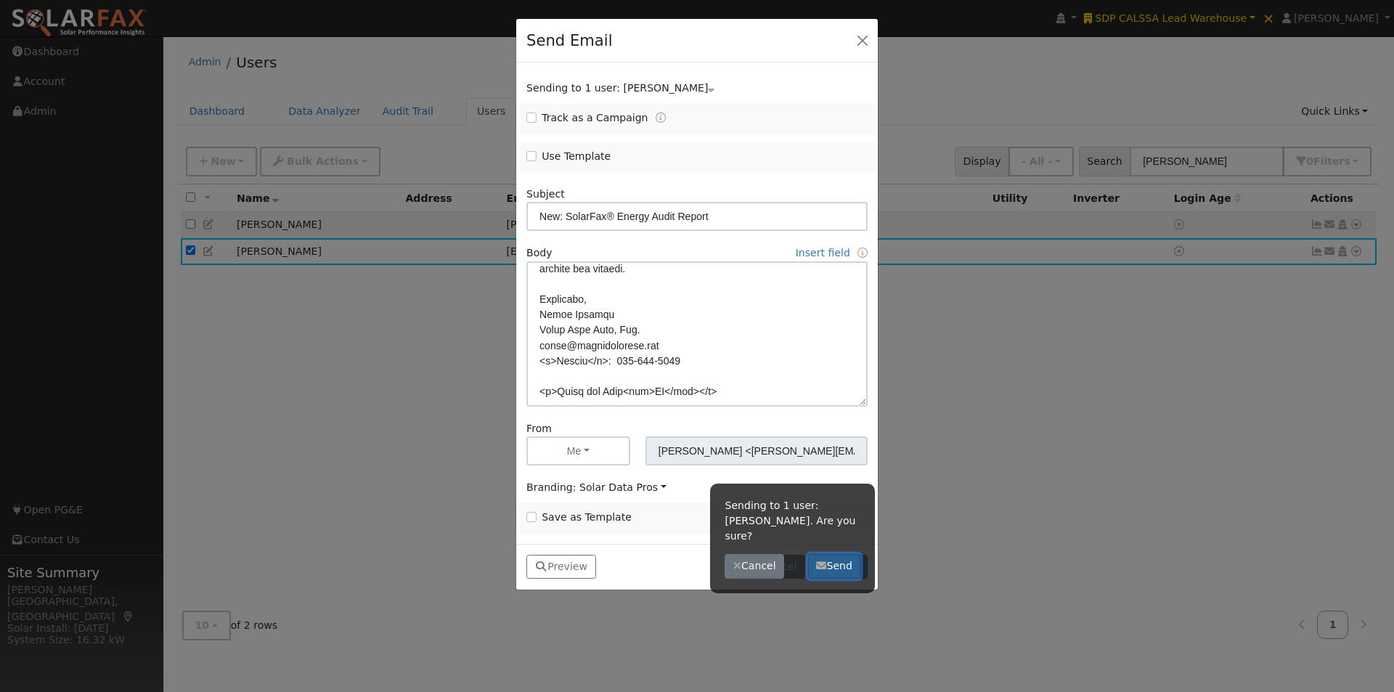
click at [835, 554] on button "Send" at bounding box center [834, 566] width 53 height 25
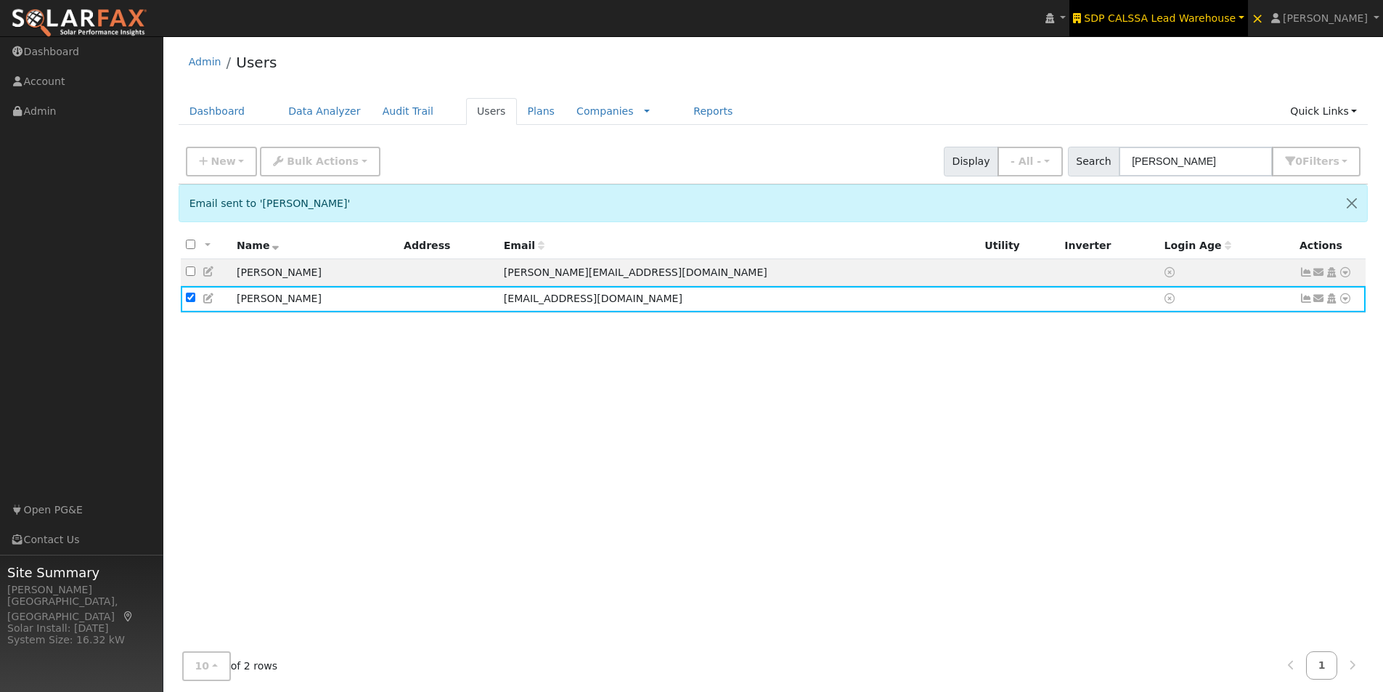
click at [1183, 15] on span "SDP CALSSA Lead Warehouse" at bounding box center [1160, 18] width 152 height 12
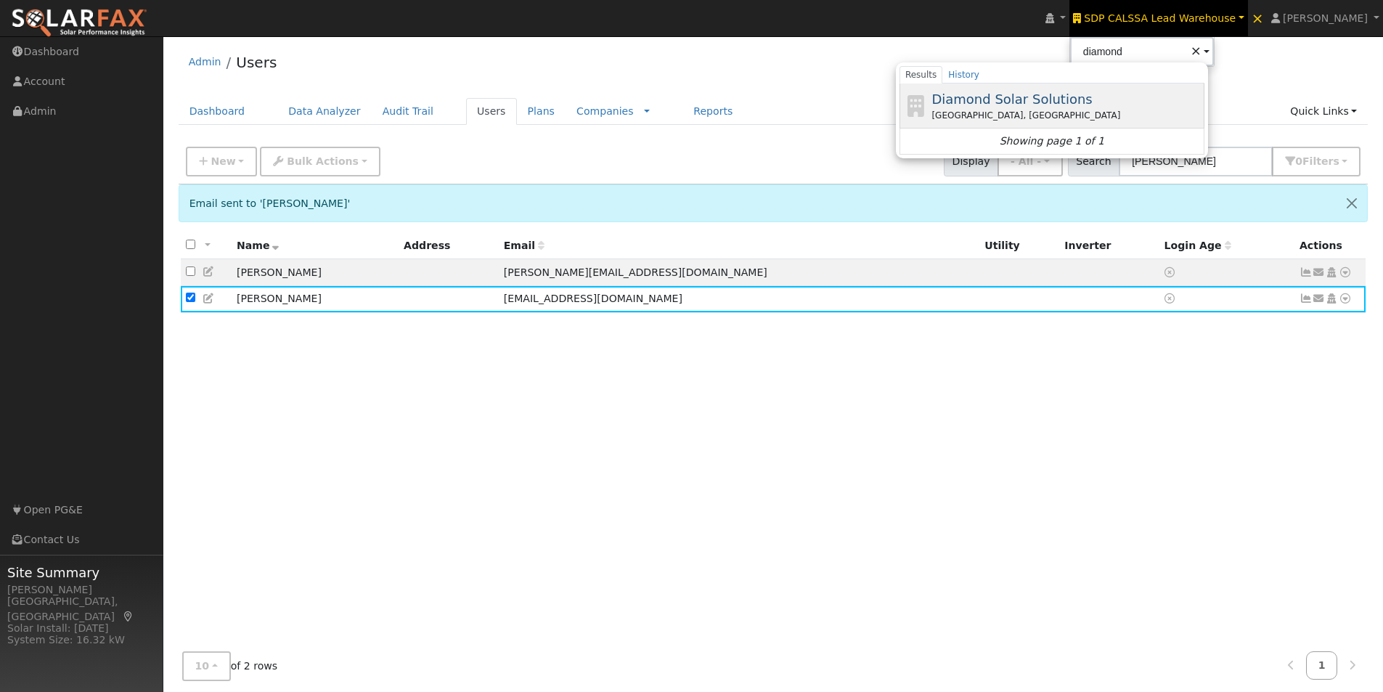
click at [1026, 91] on span "Diamond Solar Solutions" at bounding box center [1012, 98] width 160 height 15
type input "Diamond Solar Solutions"
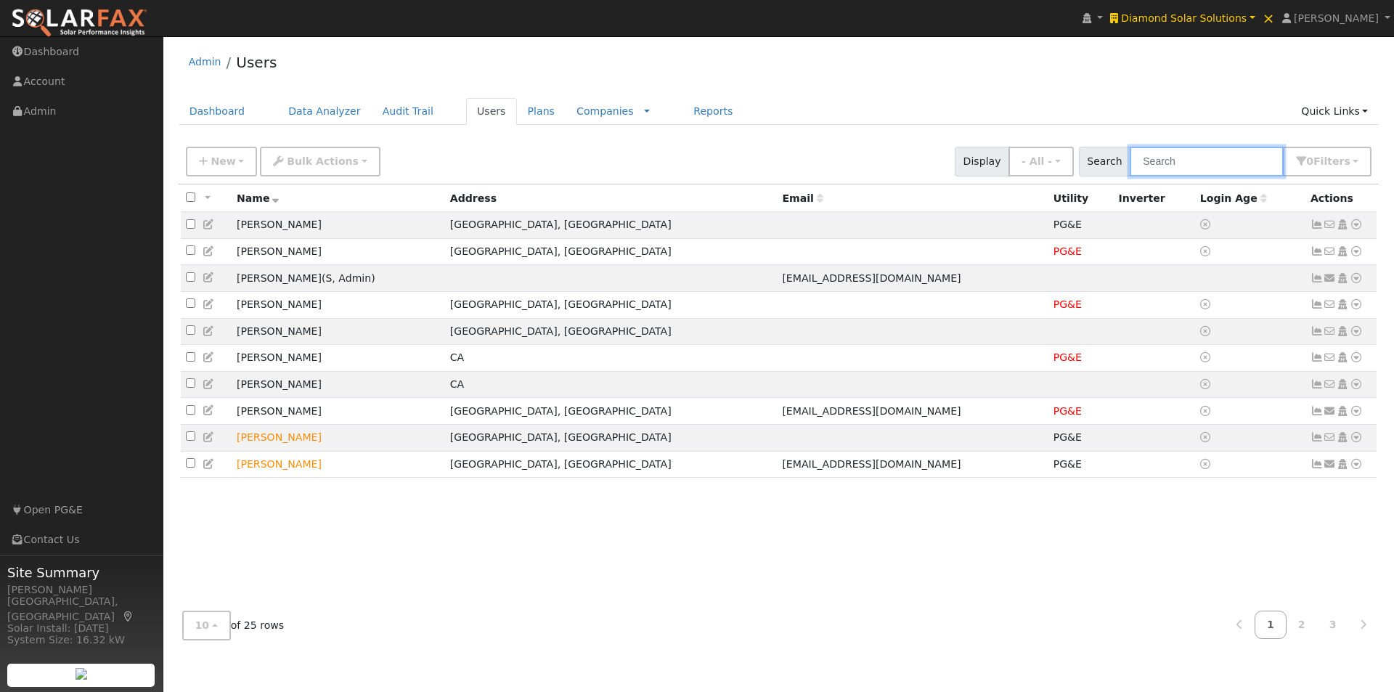
click at [1205, 152] on input "text" at bounding box center [1207, 162] width 154 height 30
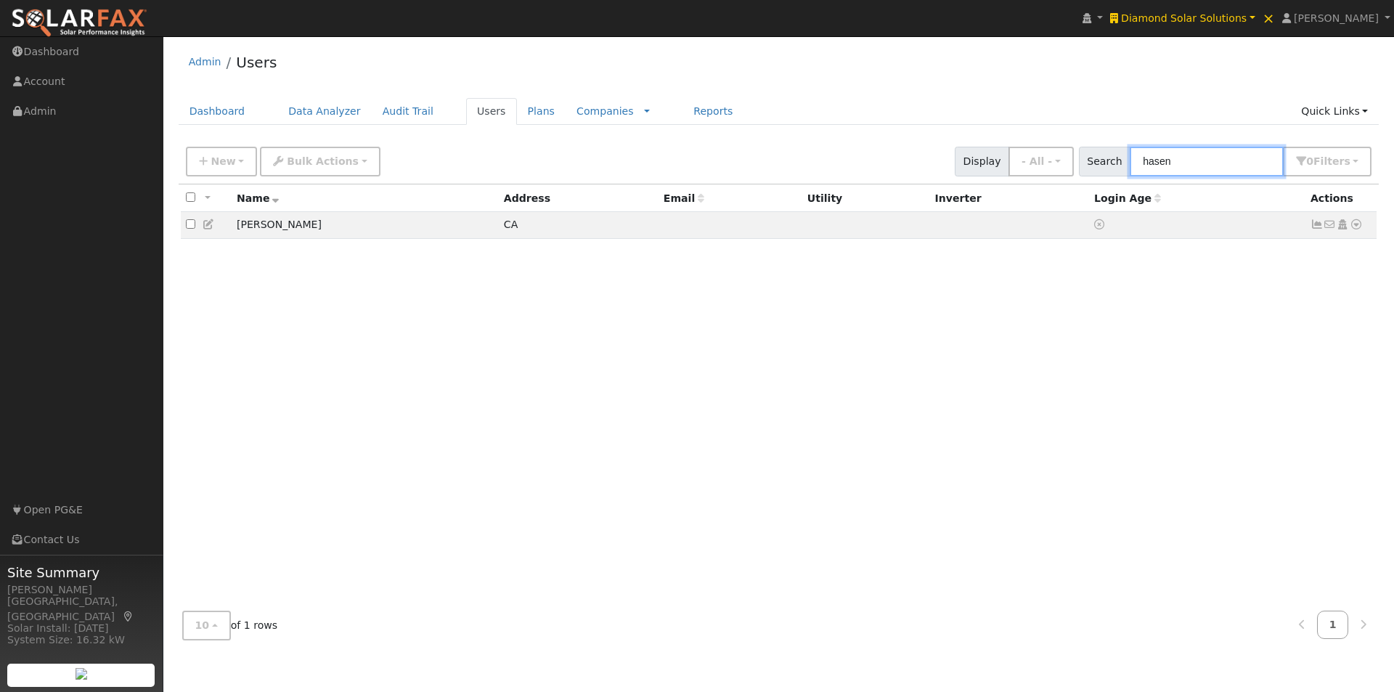
type input "hasen"
click at [1234, 15] on span "Diamond Solar Solutions" at bounding box center [1184, 18] width 126 height 12
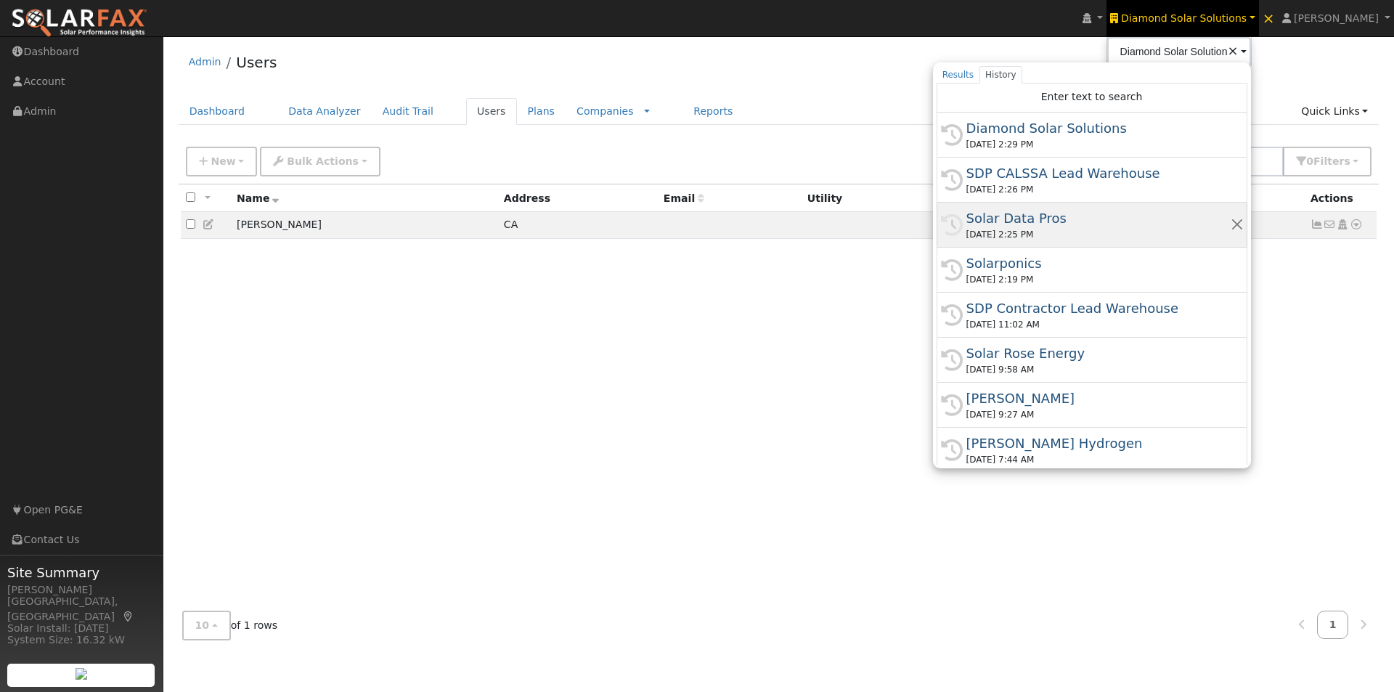
click at [1020, 219] on div "Solar Data Pros" at bounding box center [1098, 218] width 264 height 20
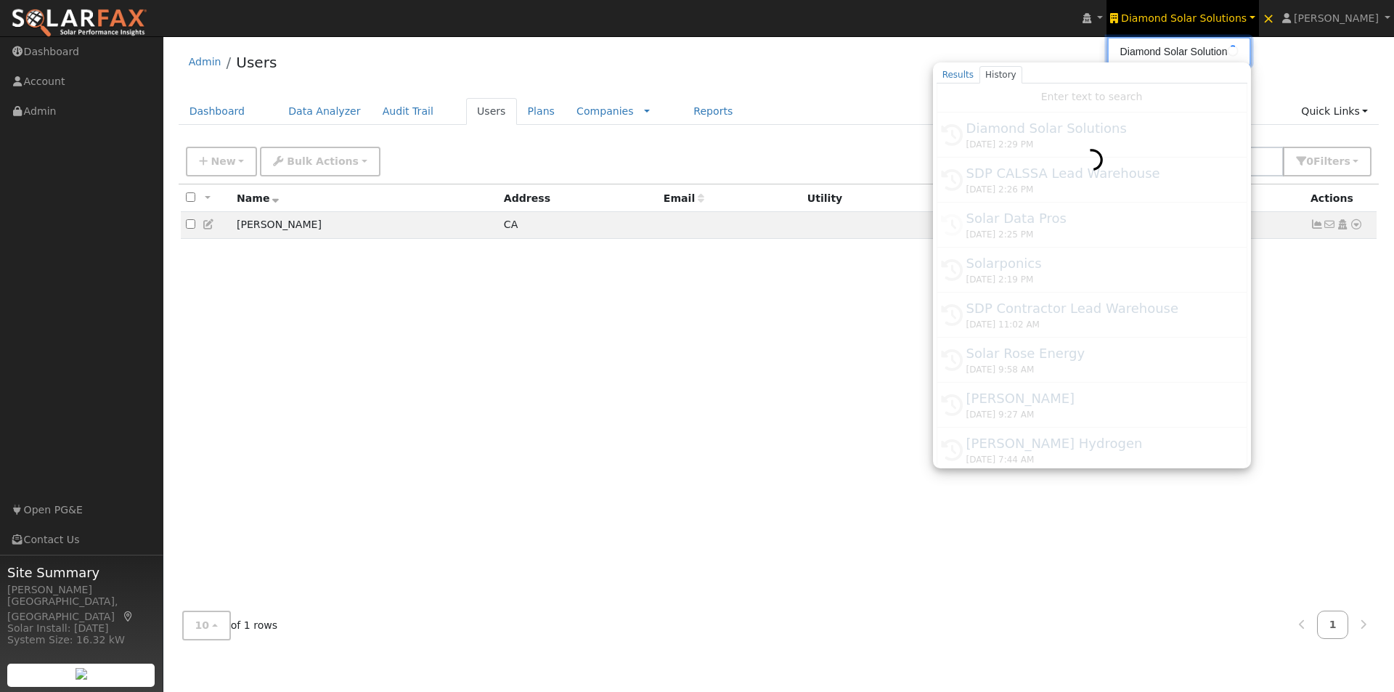
type input "Solar Data Pros"
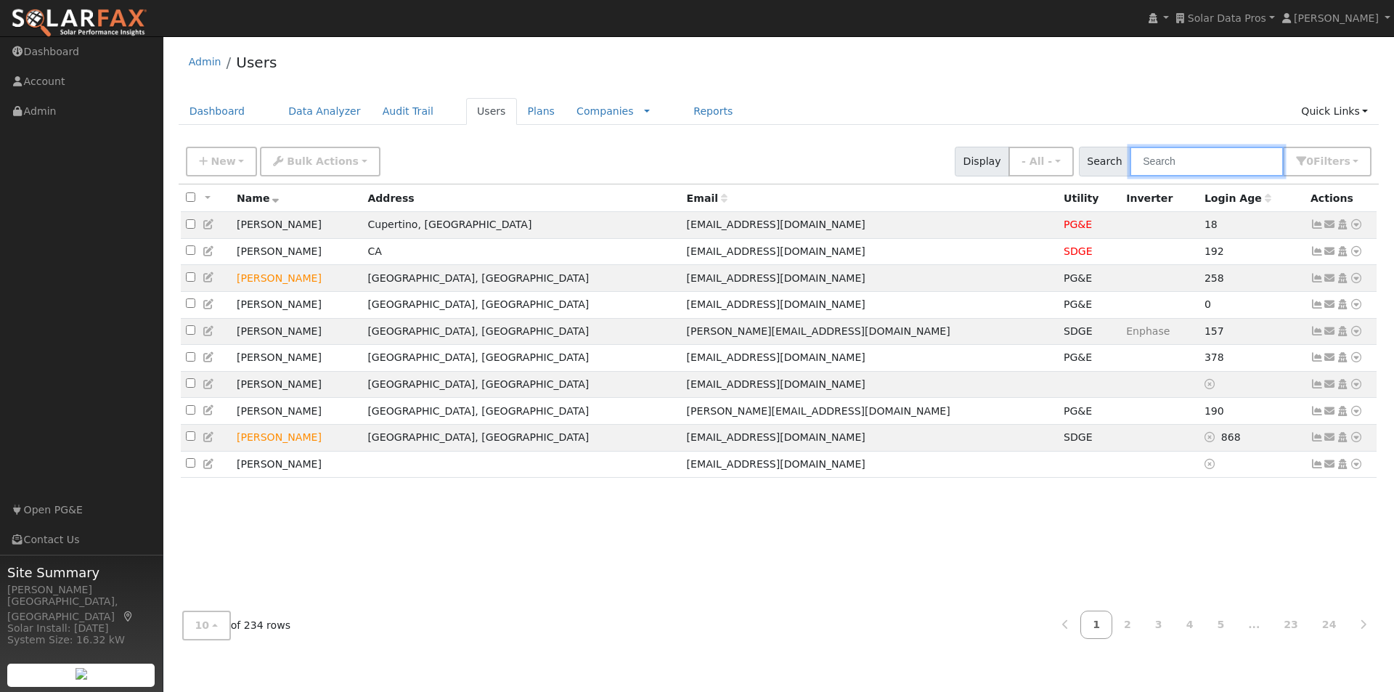
click at [1263, 159] on input "text" at bounding box center [1207, 162] width 154 height 30
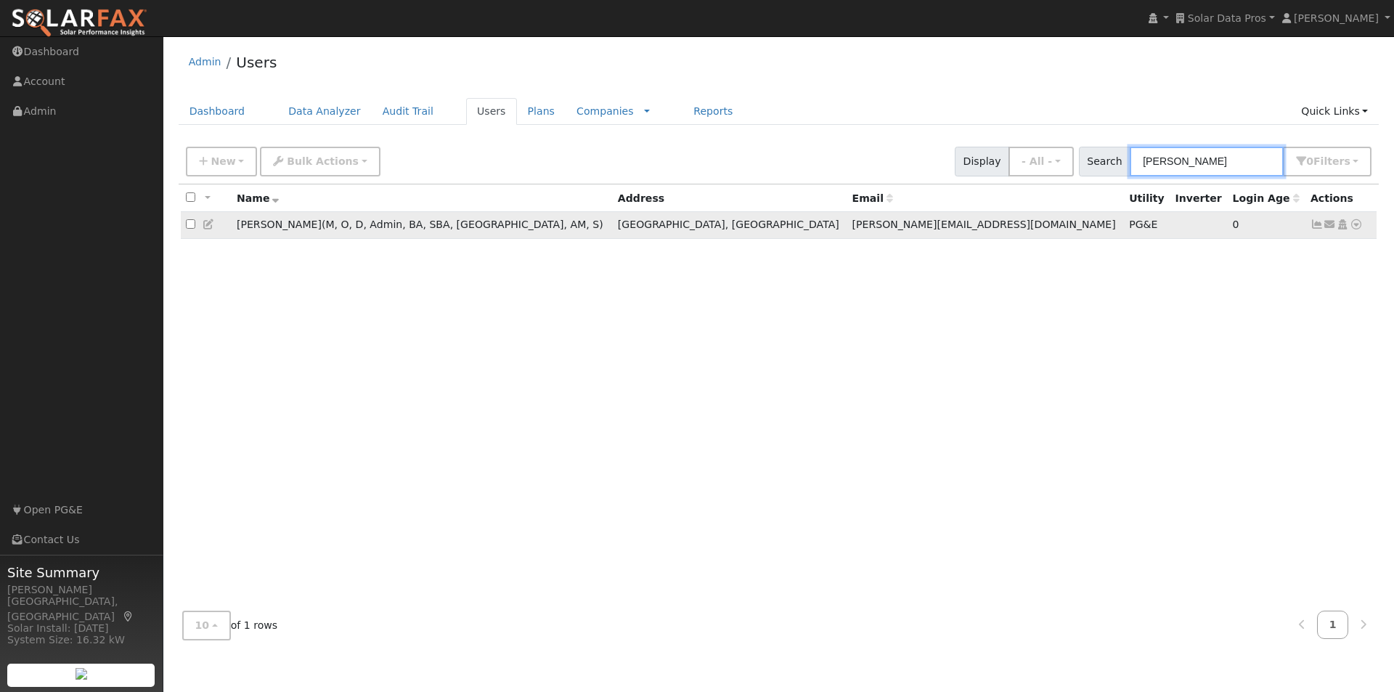
type input "[PERSON_NAME]"
click at [189, 228] on input "checkbox" at bounding box center [190, 223] width 9 height 9
checkbox input "true"
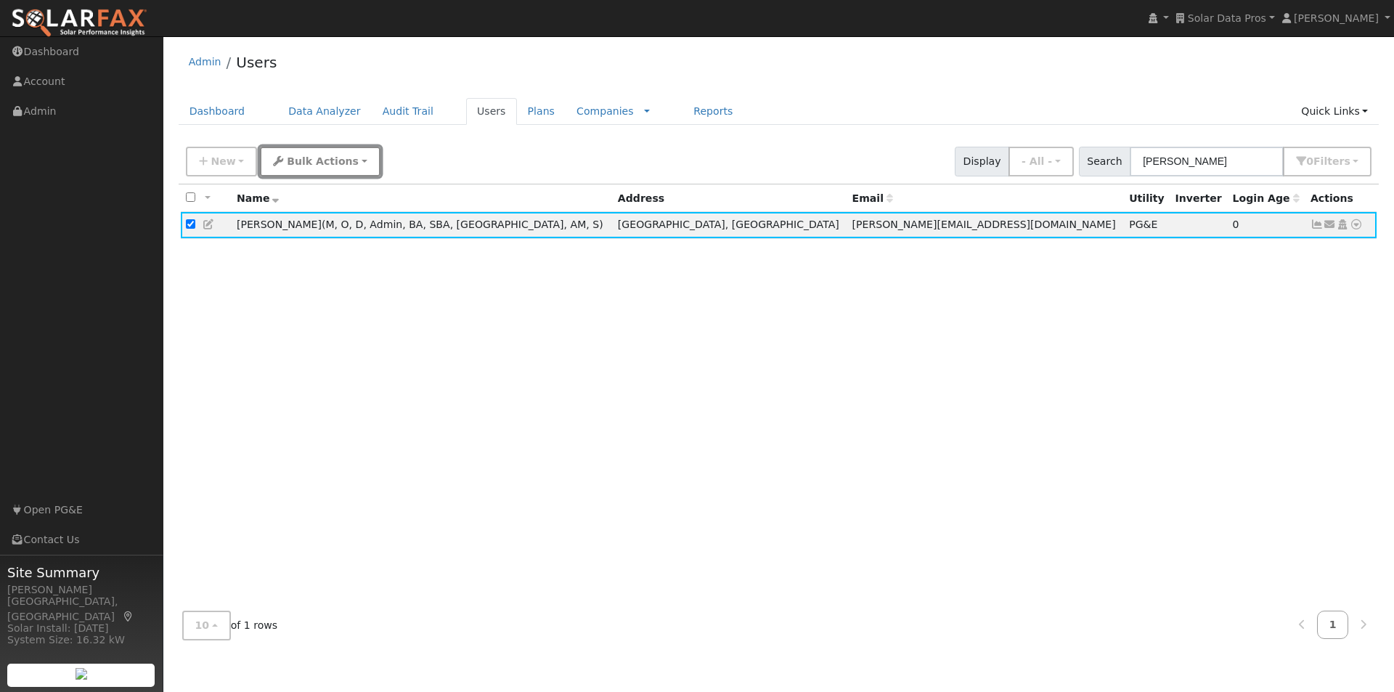
click at [307, 164] on span "Bulk Actions" at bounding box center [323, 161] width 72 height 12
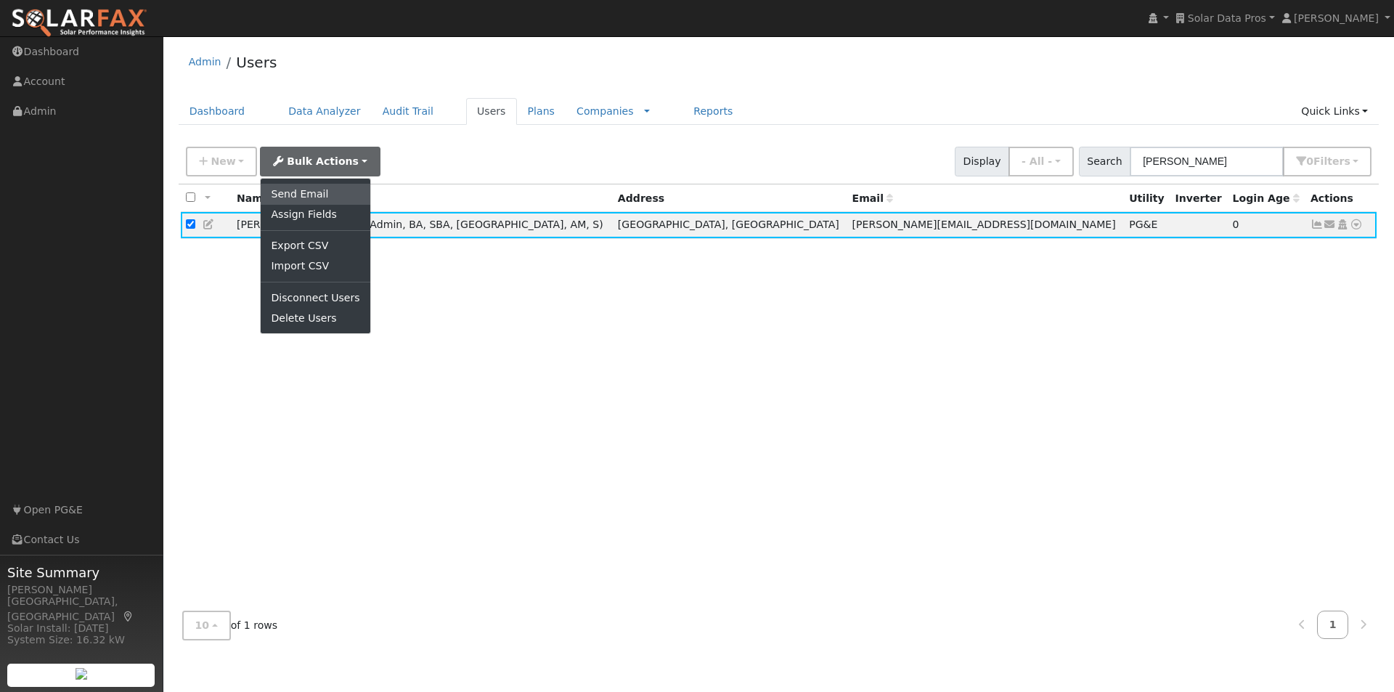
click at [290, 190] on link "Send Email" at bounding box center [315, 194] width 109 height 20
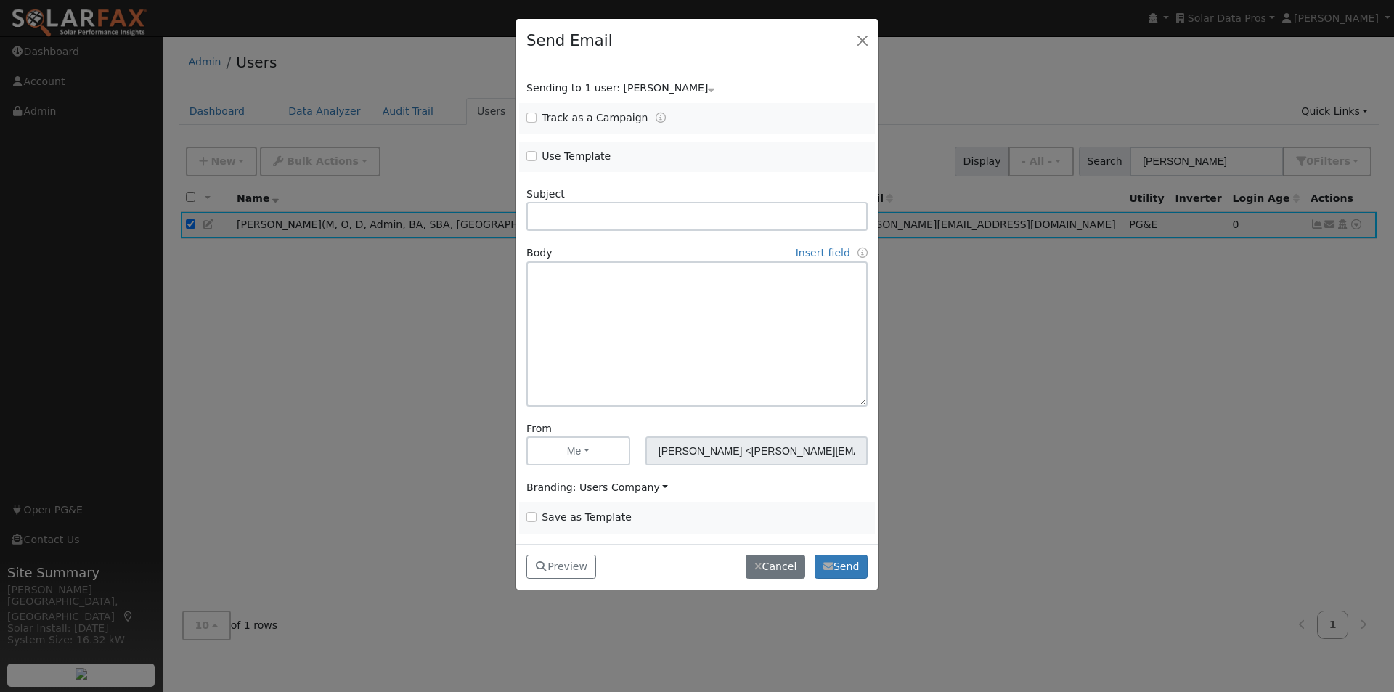
drag, startPoint x: 521, startPoint y: 153, endPoint x: 528, endPoint y: 152, distance: 7.3
click at [523, 153] on div "Use Template" at bounding box center [608, 157] width 178 height 17
click at [528, 152] on input "Use Template" at bounding box center [531, 156] width 10 height 10
checkbox input "true"
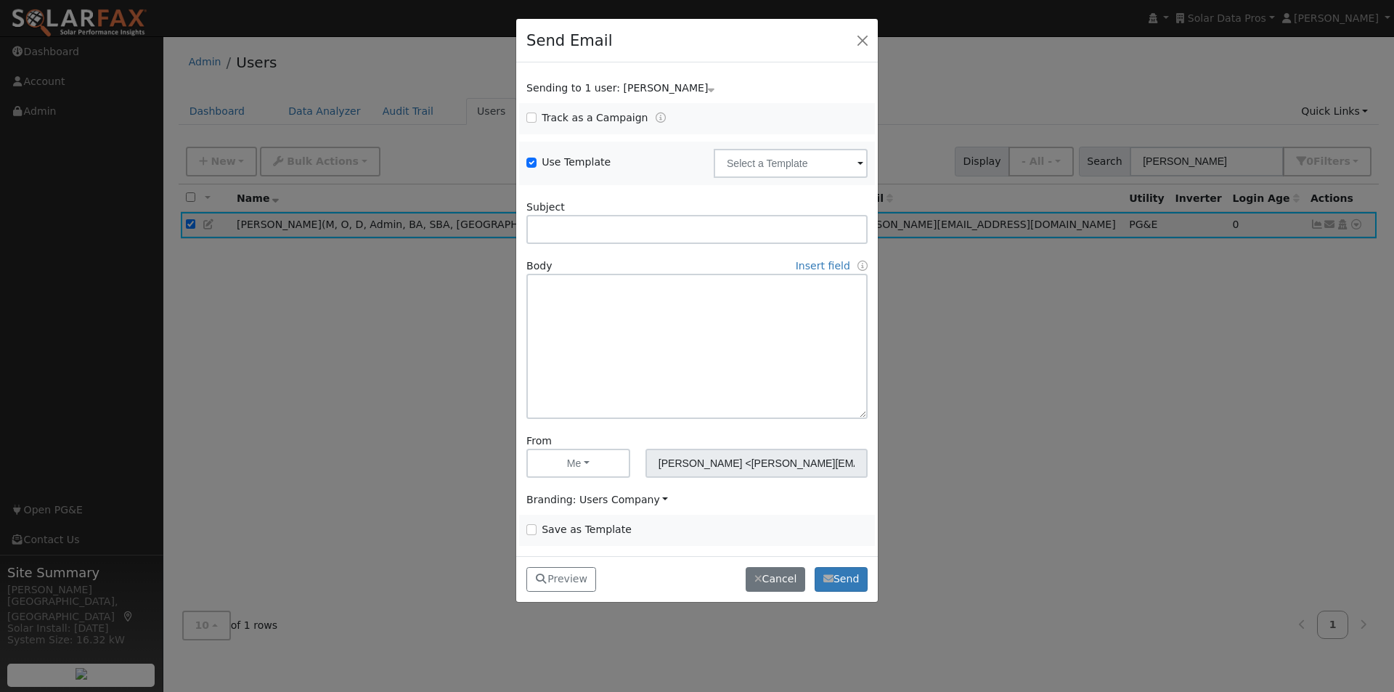
click at [858, 157] on span at bounding box center [861, 164] width 6 height 17
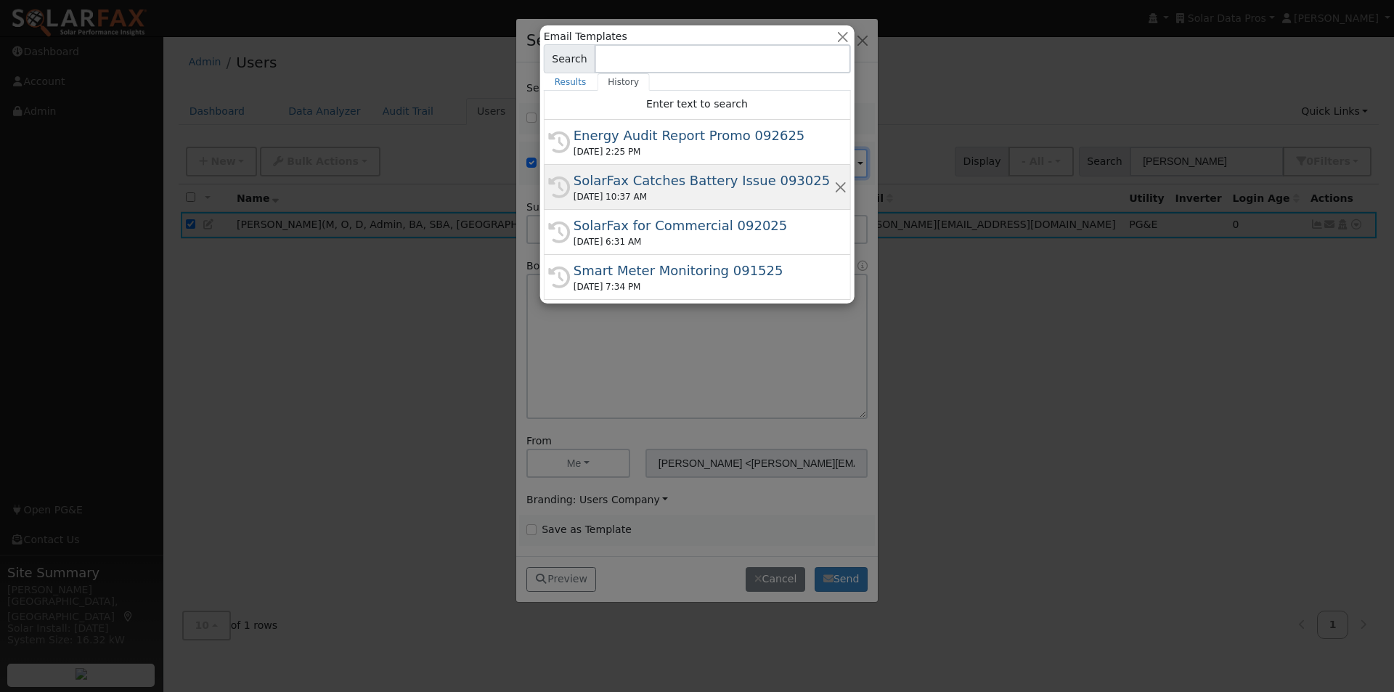
click at [727, 176] on div "SolarFax Catches Battery Issue 093025" at bounding box center [704, 181] width 260 height 20
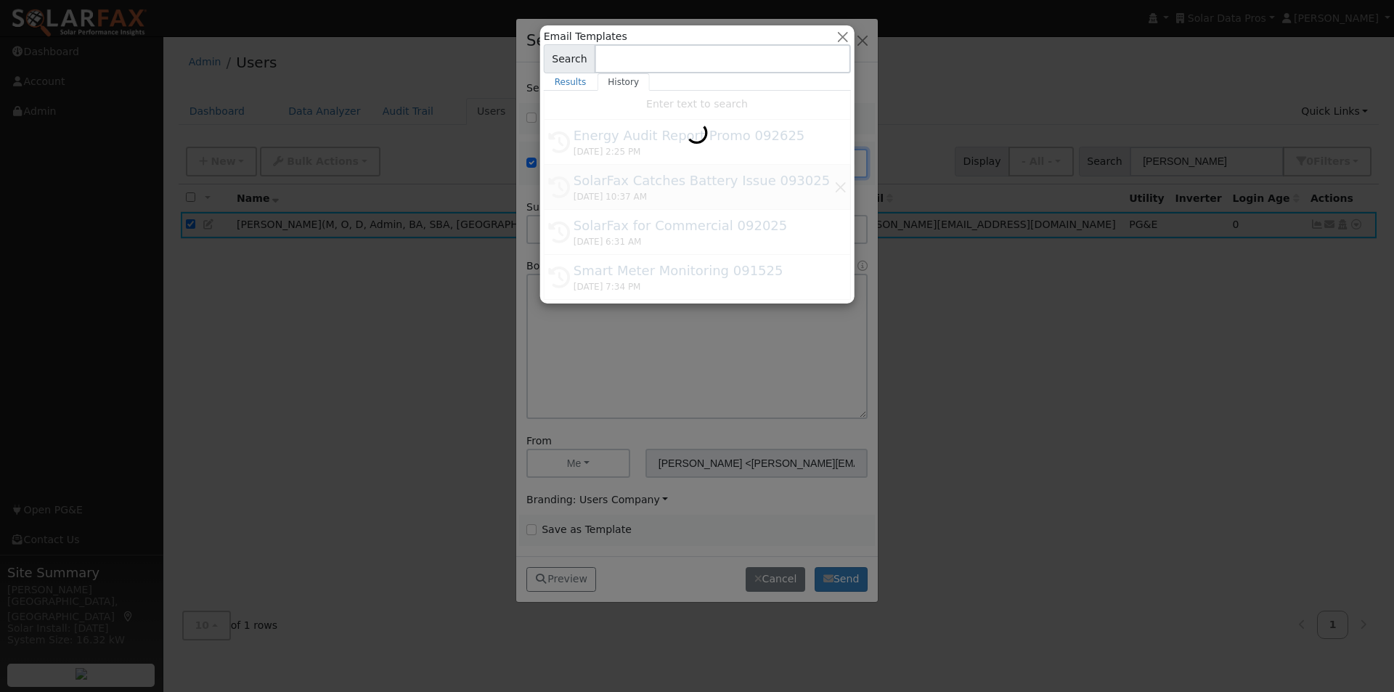
type input "SolarFax Catches Battery Issue 093025"
type input "A Battery Issue Only SolarFax Could Catch"
type textarea "Dear {user_fname}, A homeowner with solar + batteries was frustrated by higher-…"
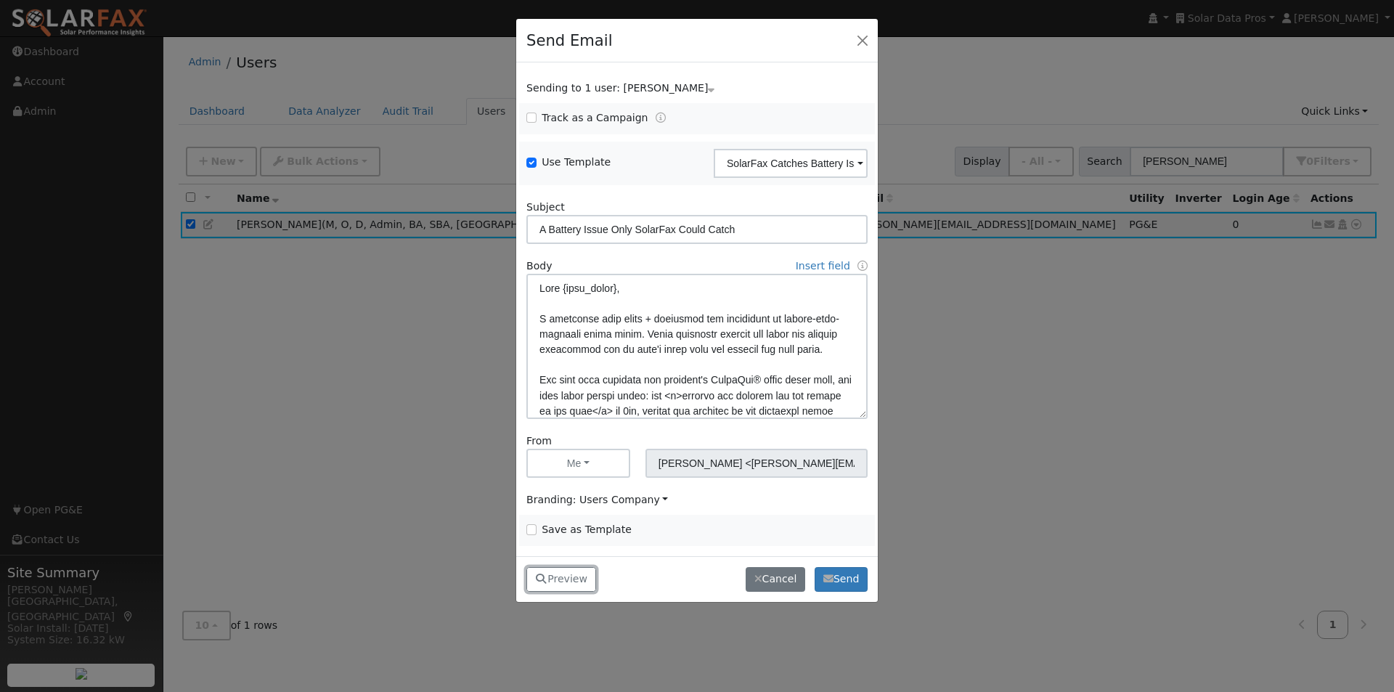
drag, startPoint x: 561, startPoint y: 575, endPoint x: 627, endPoint y: 382, distance: 204.1
click at [565, 570] on button "Preview" at bounding box center [561, 579] width 70 height 25
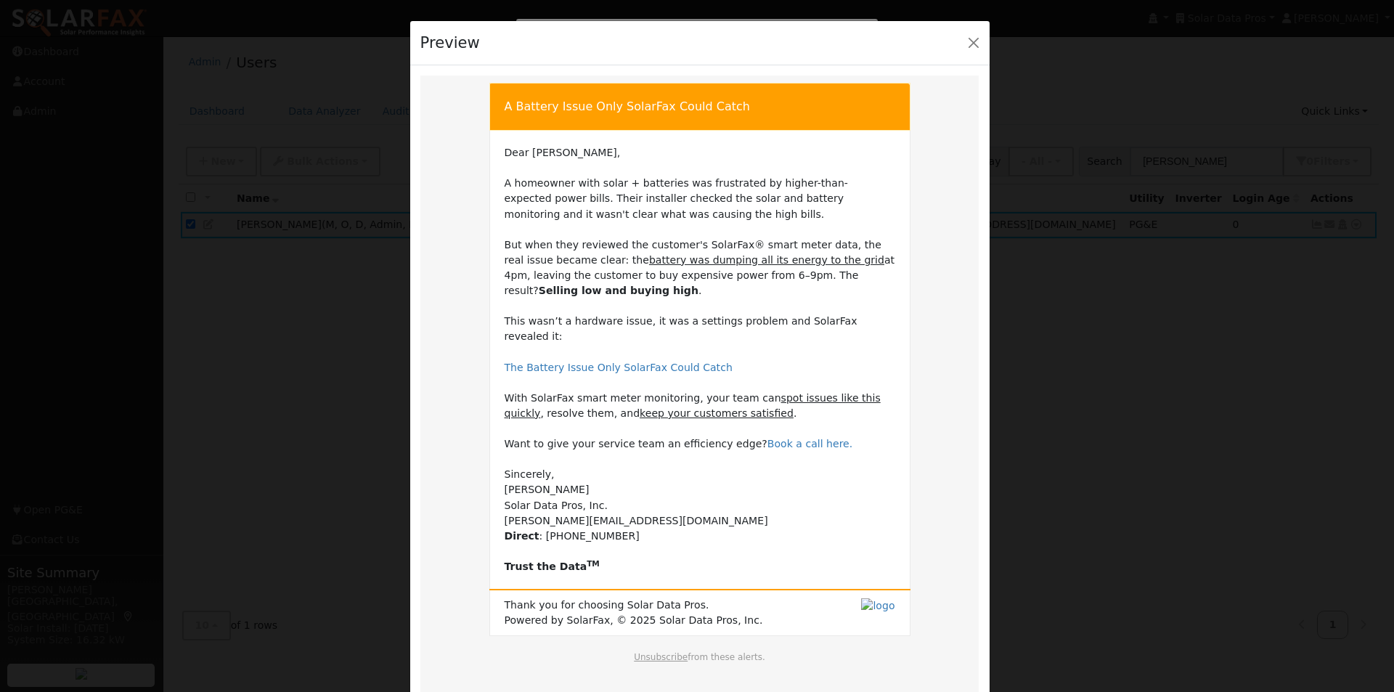
drag, startPoint x: 500, startPoint y: 151, endPoint x: 622, endPoint y: 544, distance: 411.5
click at [622, 544] on td "Dear Leroy, A homeowner with solar + batteries was frustrated by higher-than-ex…" at bounding box center [700, 359] width 391 height 429
copy td "Dear Leroy, A homeowner with solar + batteries was frustrated by higher-than-ex…"
drag, startPoint x: 693, startPoint y: 99, endPoint x: 486, endPoint y: 105, distance: 207.0
click at [492, 105] on td "A Battery Issue Only SolarFax Could Catch" at bounding box center [699, 107] width 420 height 47
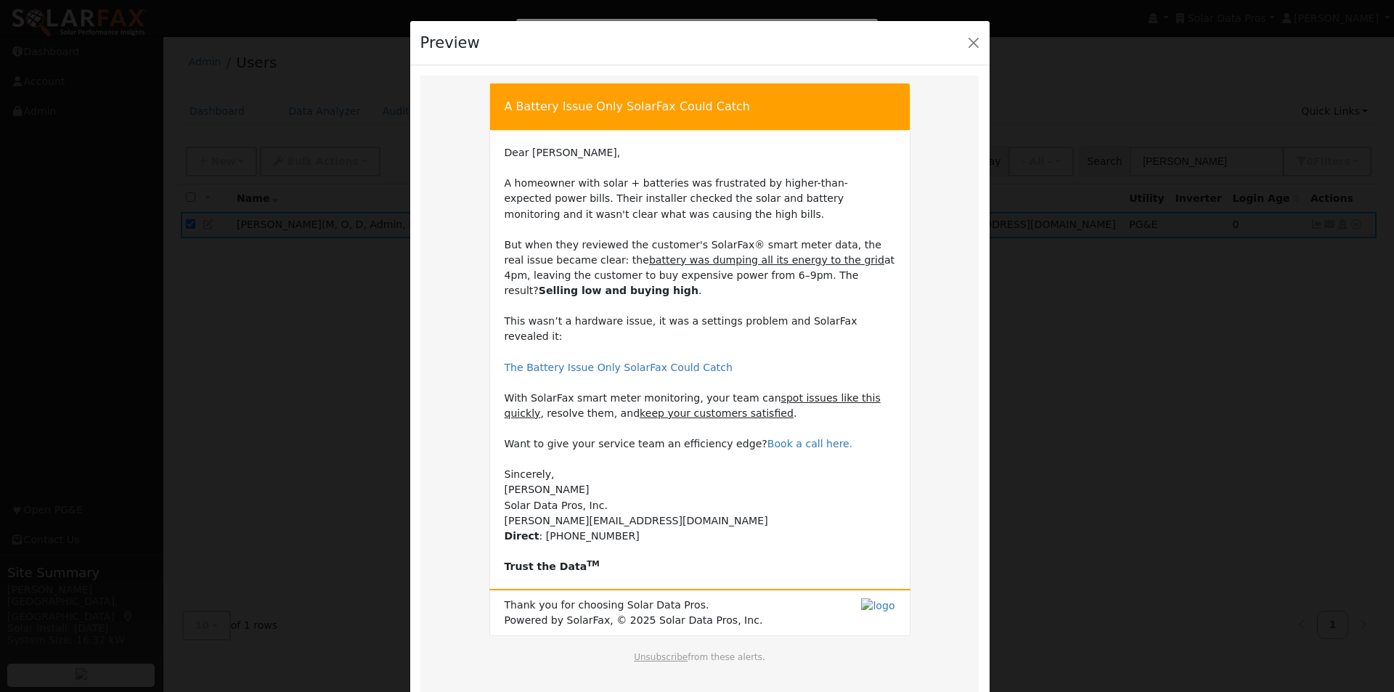
copy td "A Battery Issue Only SolarFax Could Catch"
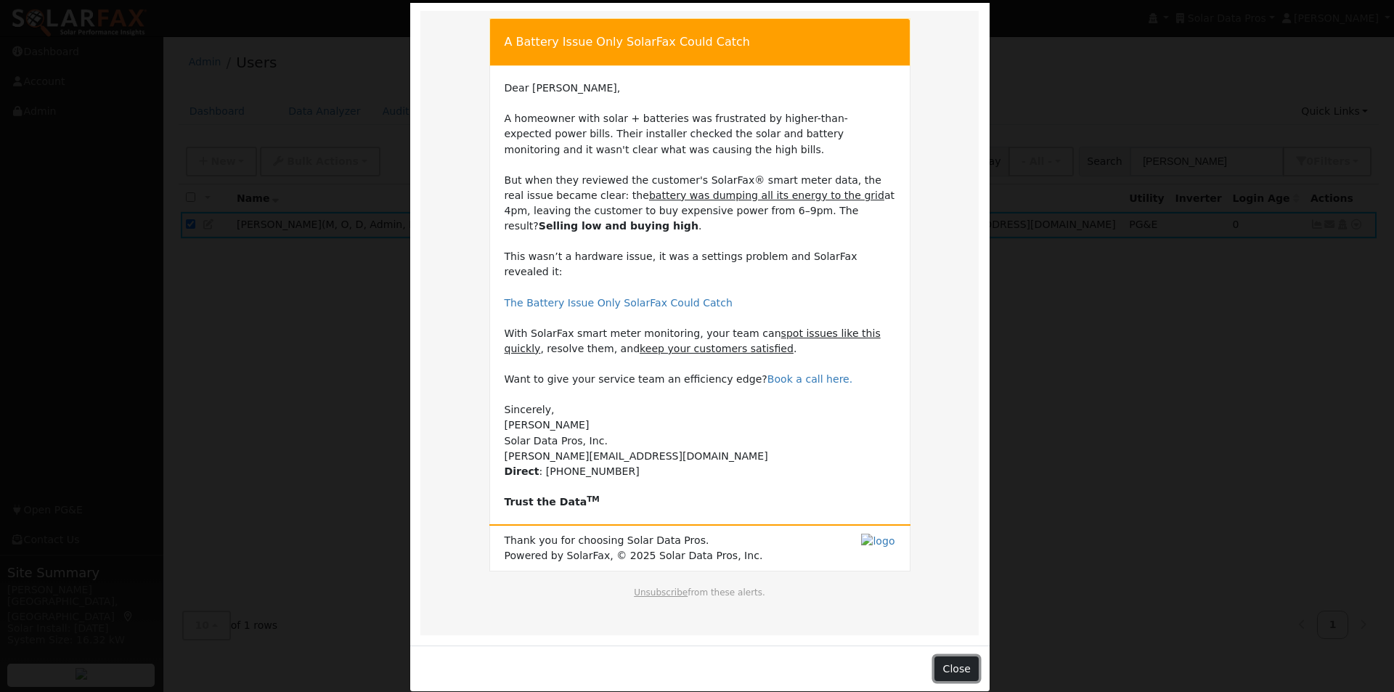
click at [956, 656] on button "Close" at bounding box center [956, 668] width 44 height 25
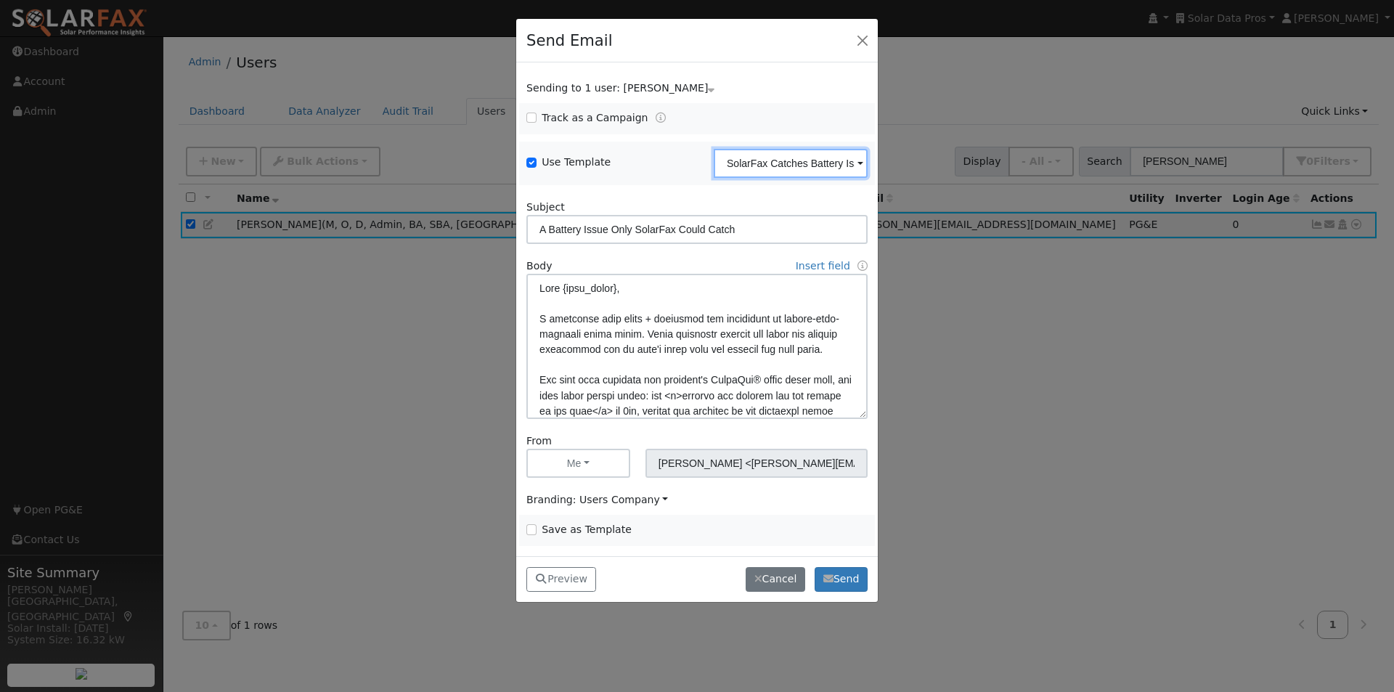
click at [815, 160] on input "SolarFax Catches Battery Issue 093025" at bounding box center [791, 163] width 154 height 29
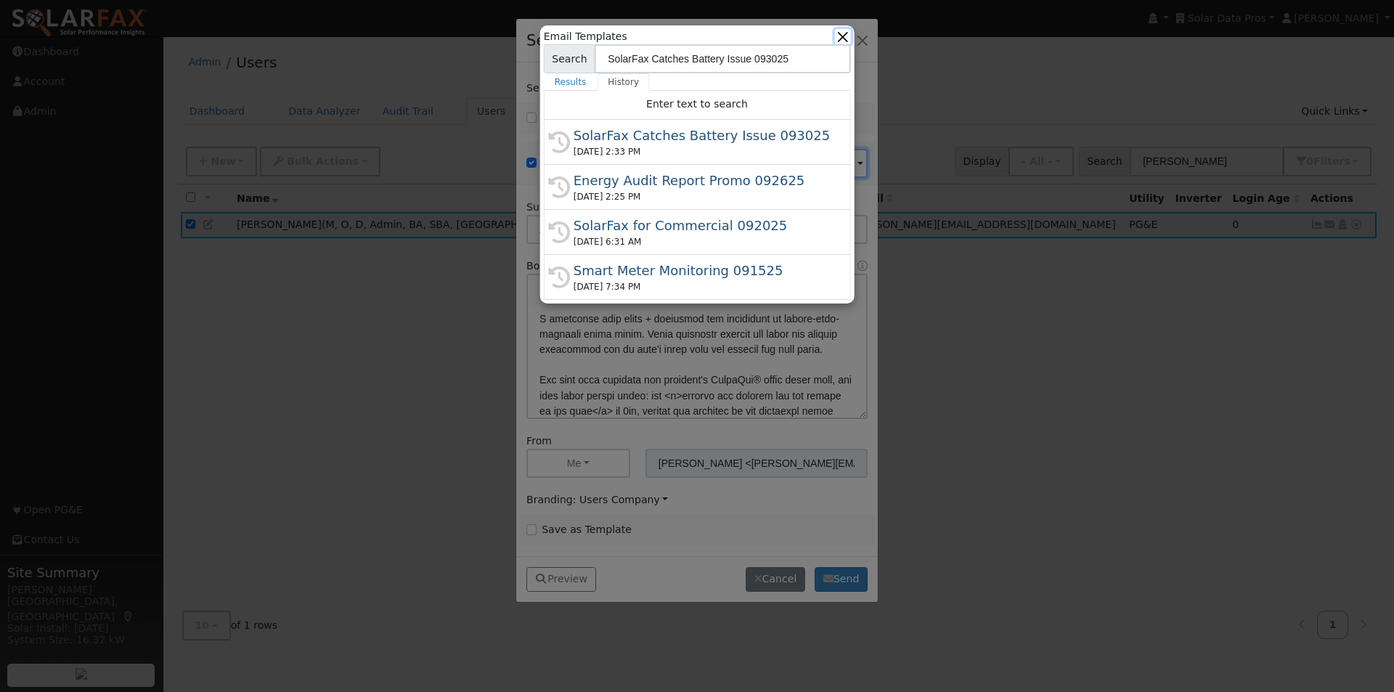
click at [843, 34] on button "button" at bounding box center [842, 36] width 15 height 15
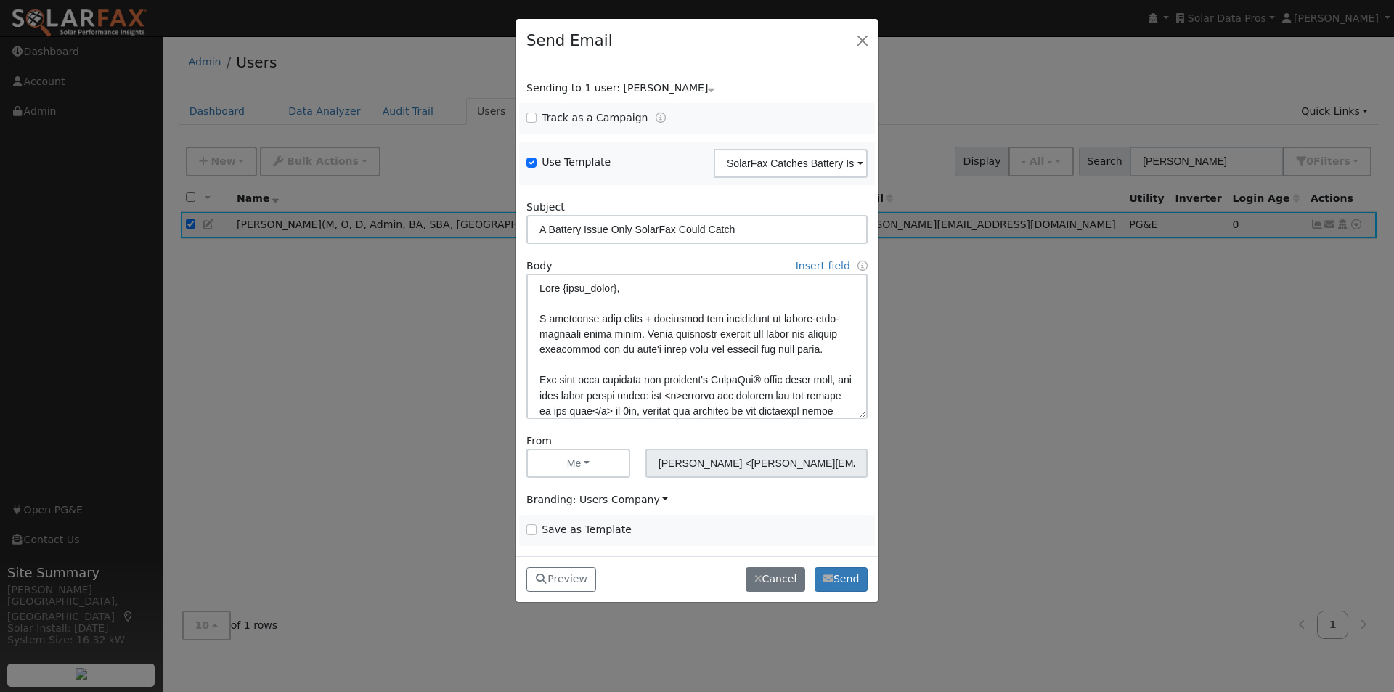
click at [775, 563] on div "Preview Preview A Battery Issue Only SolarFax Could Catch A Battery Issue Only …" at bounding box center [697, 579] width 362 height 46
click at [777, 571] on button "Cancel" at bounding box center [776, 579] width 60 height 25
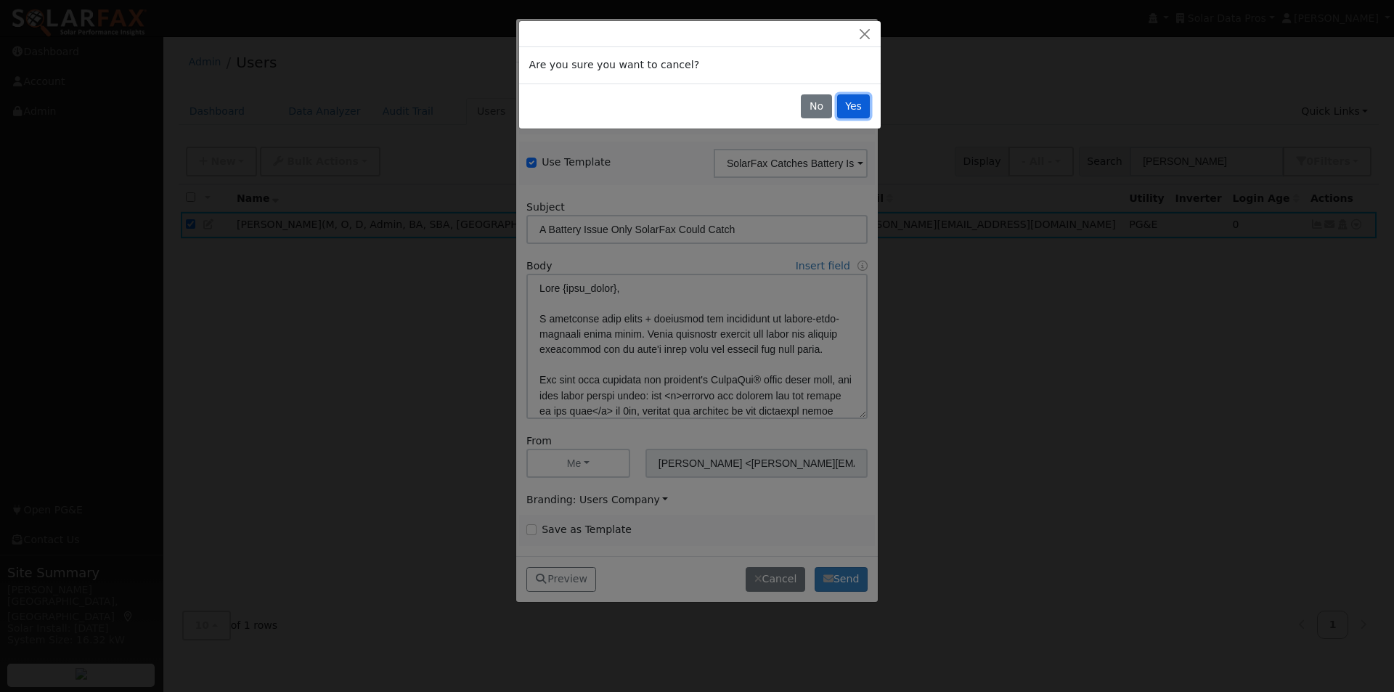
click at [853, 98] on button "Yes" at bounding box center [853, 106] width 33 height 25
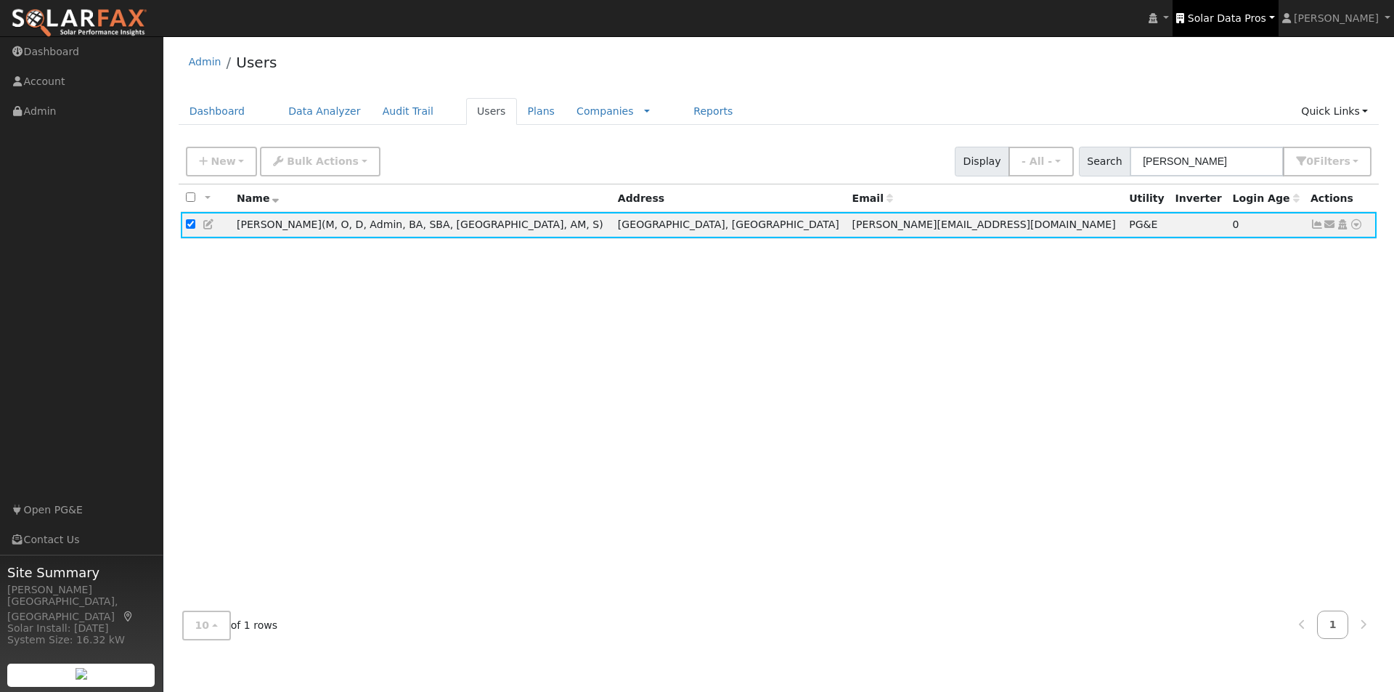
click at [1247, 18] on span "Solar Data Pros" at bounding box center [1227, 18] width 78 height 12
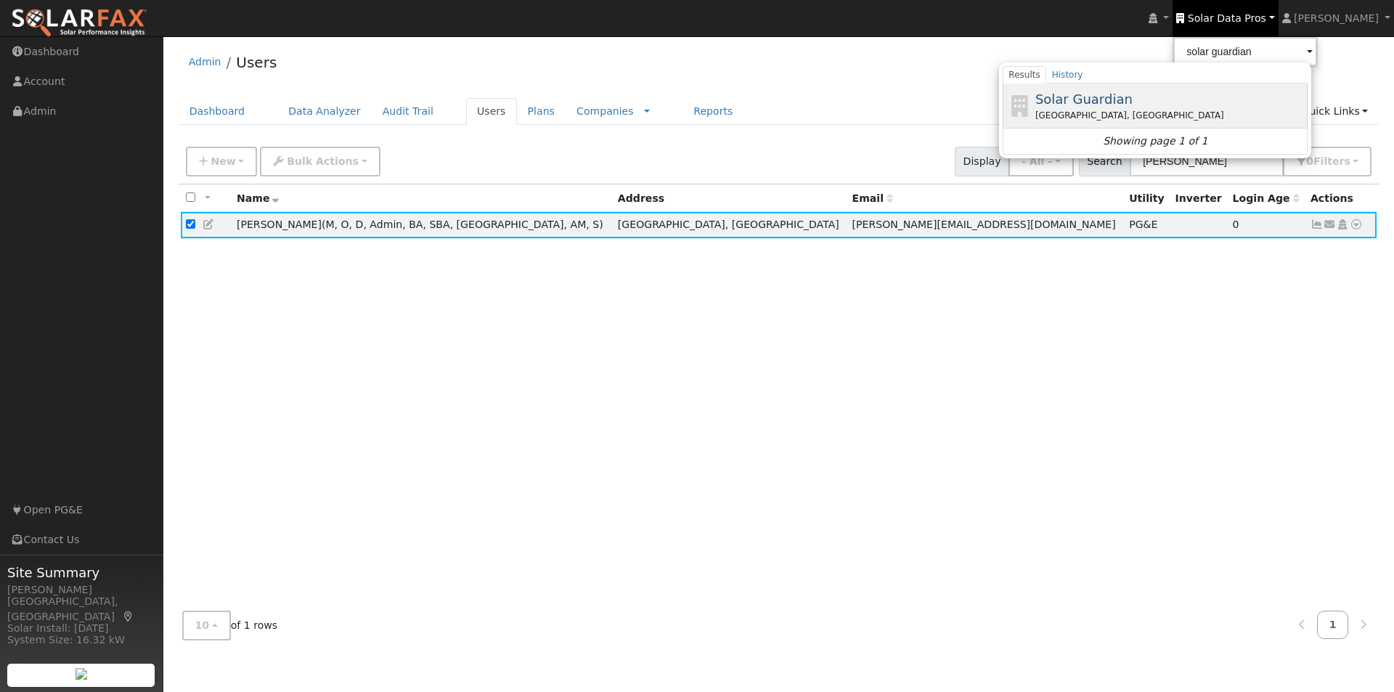
click at [1108, 97] on span "Solar Guardian" at bounding box center [1083, 98] width 97 height 15
type input "Solar Guardian"
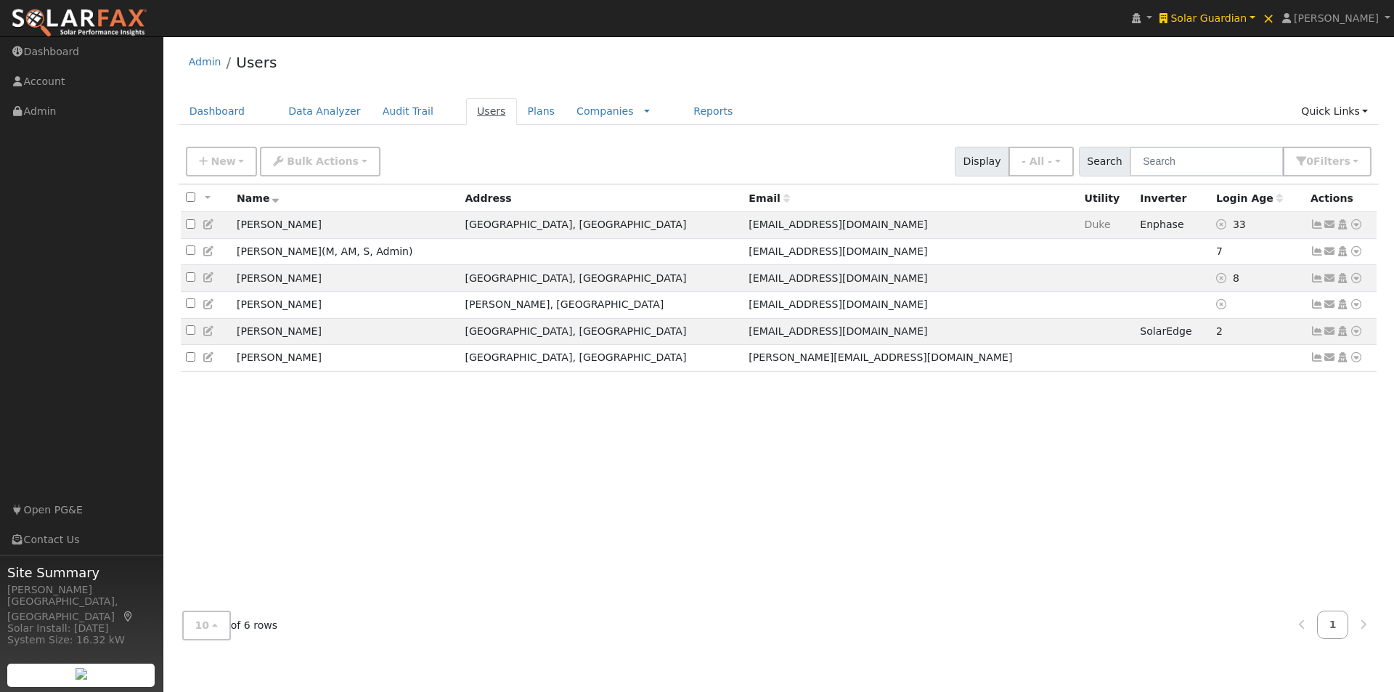
click at [466, 113] on link "Users" at bounding box center [491, 111] width 51 height 27
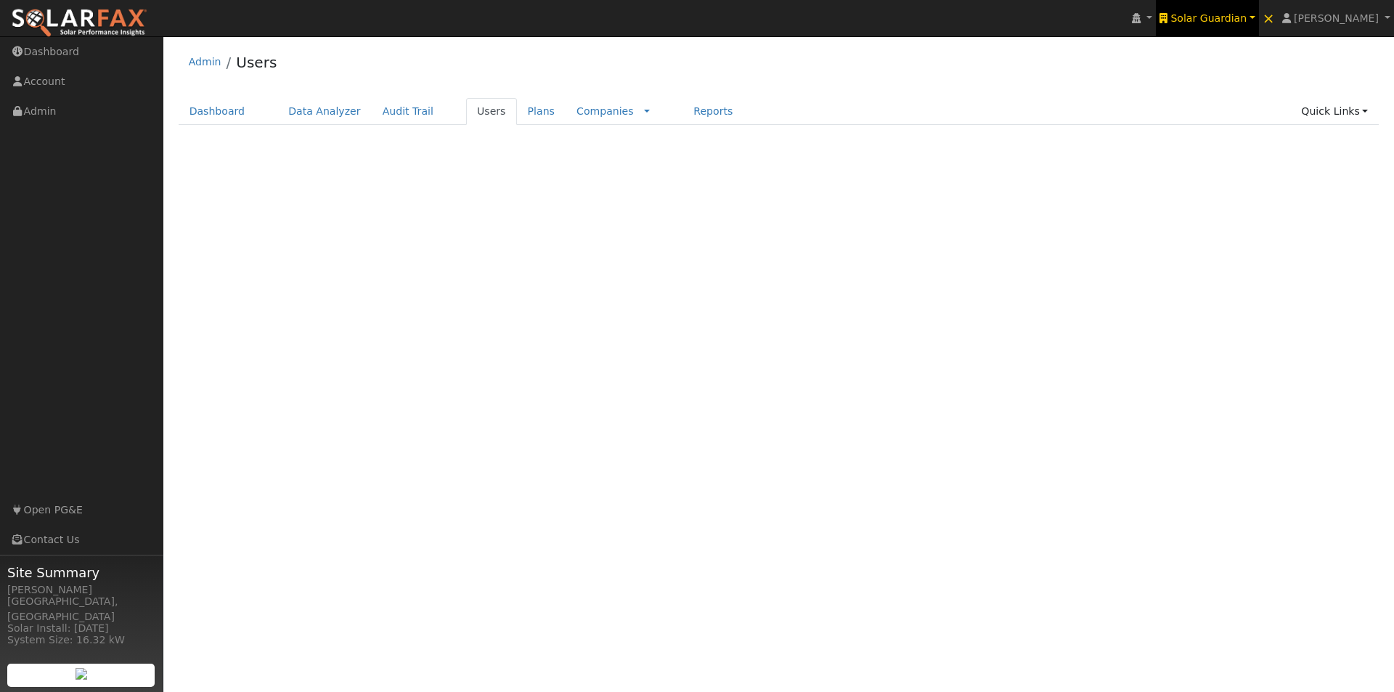
click at [1219, 20] on span "Solar Guardian" at bounding box center [1208, 18] width 76 height 12
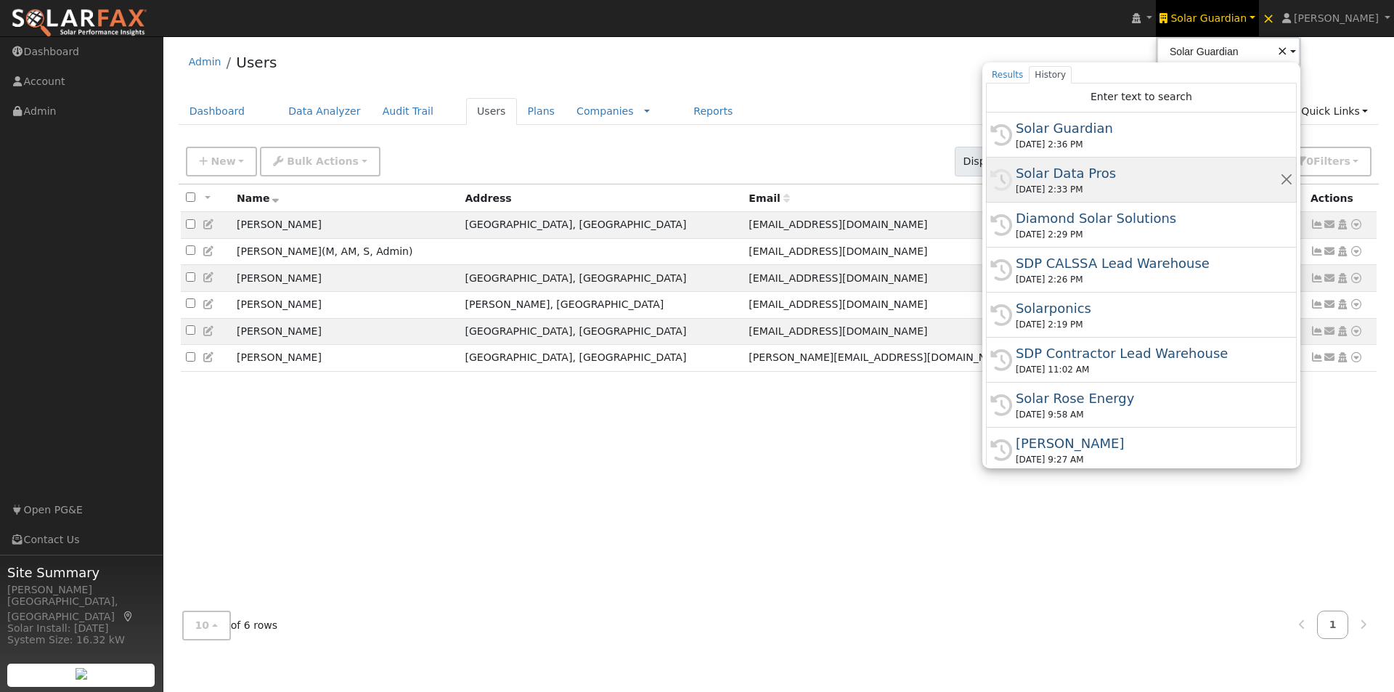
click at [1075, 169] on div "Solar Data Pros" at bounding box center [1148, 173] width 264 height 20
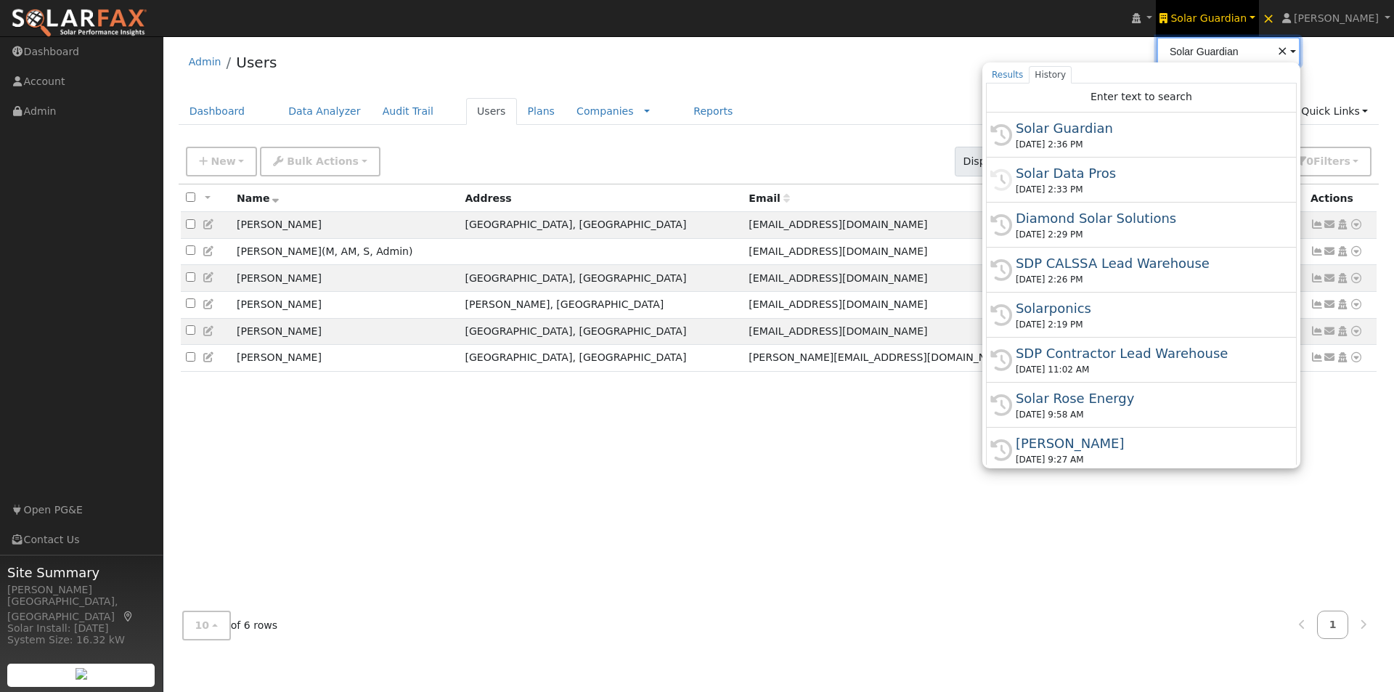
type input "Solar Data Pros"
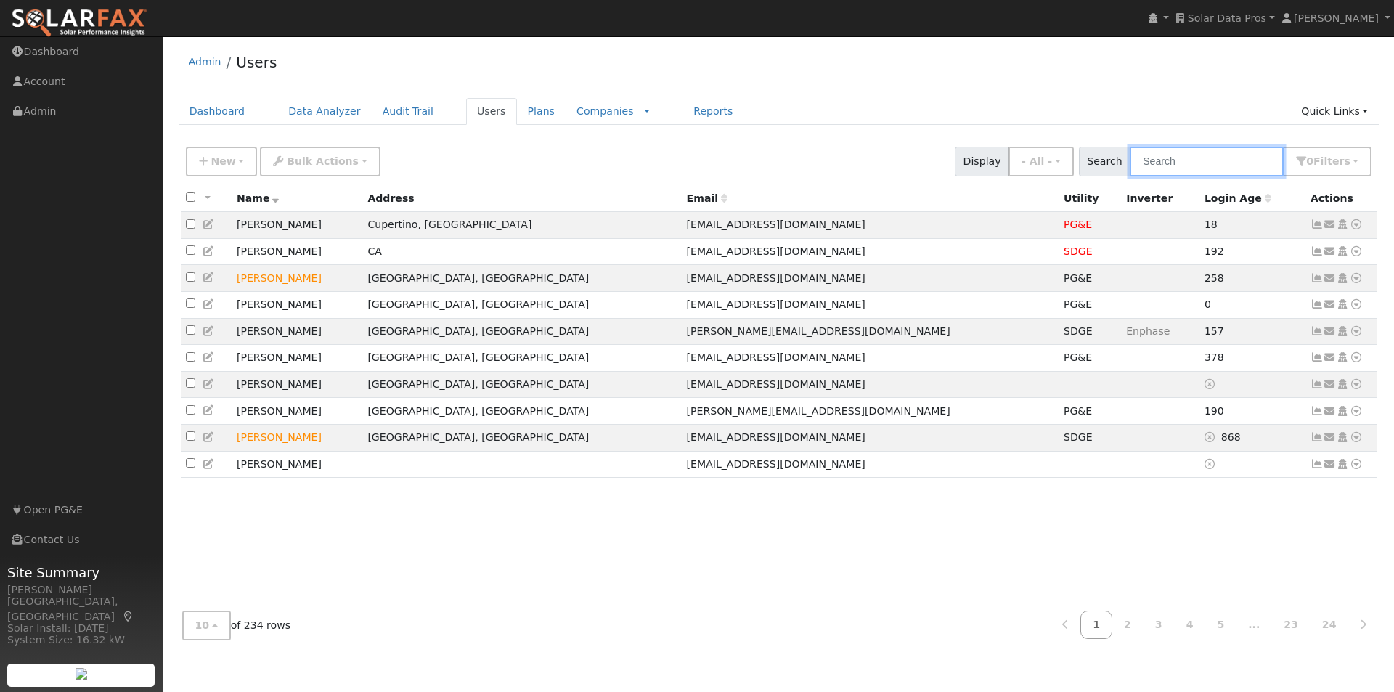
click at [1205, 161] on input "text" at bounding box center [1207, 162] width 154 height 30
paste input "[EMAIL_ADDRESS][DOMAIN_NAME]"
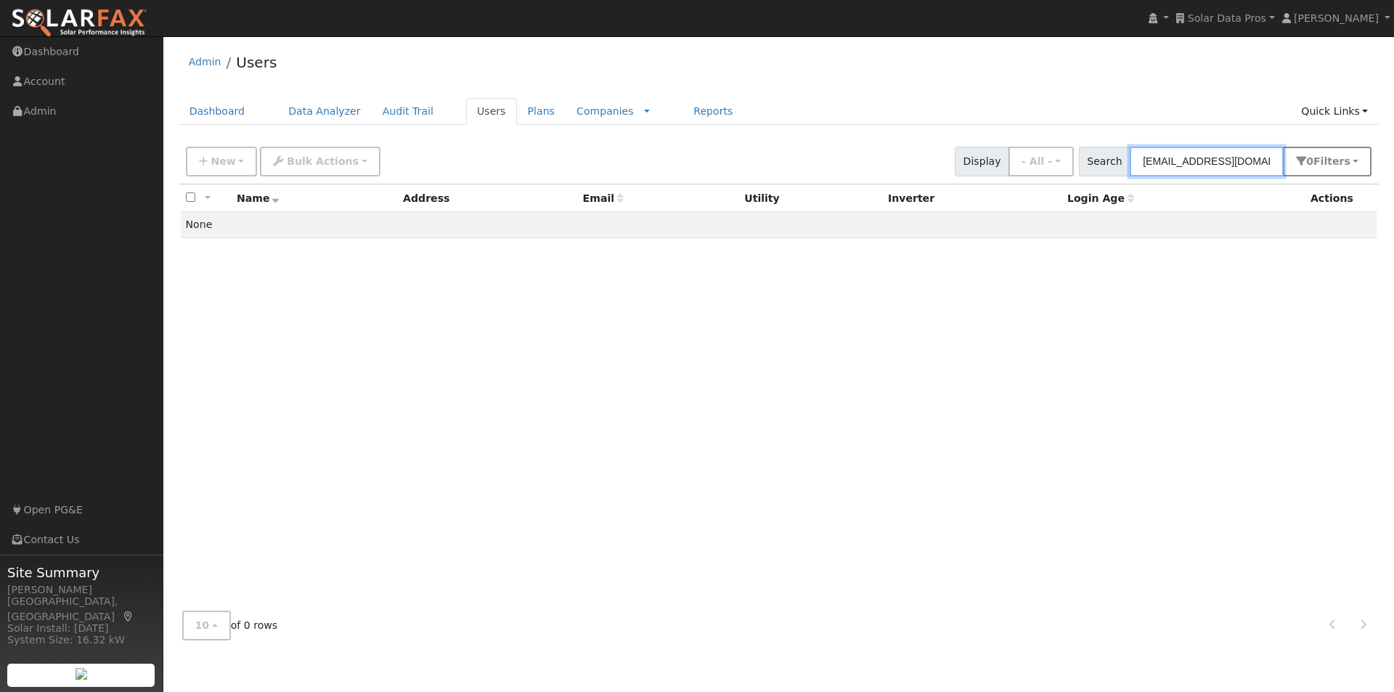
type input "[EMAIL_ADDRESS][DOMAIN_NAME]"
click at [1361, 160] on button "0 Filter s" at bounding box center [1327, 162] width 89 height 30
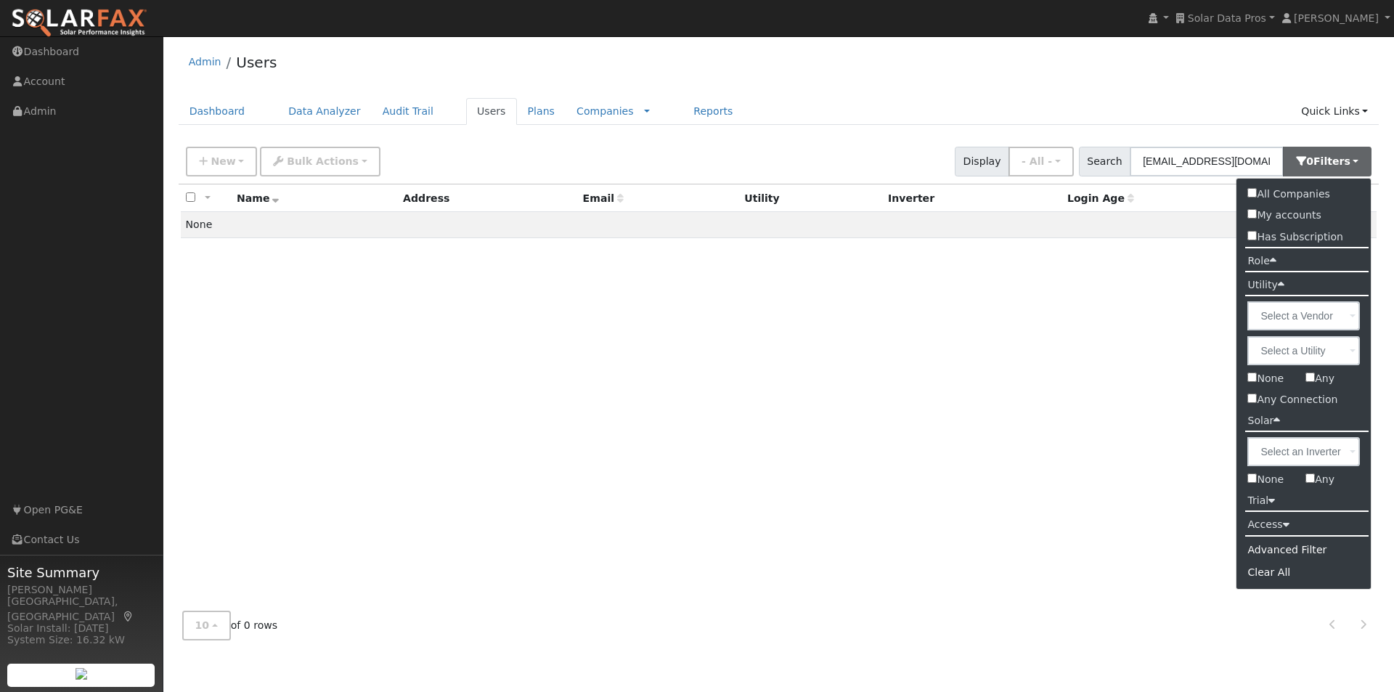
click at [1255, 192] on input "All Companies" at bounding box center [1251, 192] width 9 height 9
checkbox input "true"
click at [863, 63] on div "Admin Users" at bounding box center [779, 66] width 1201 height 44
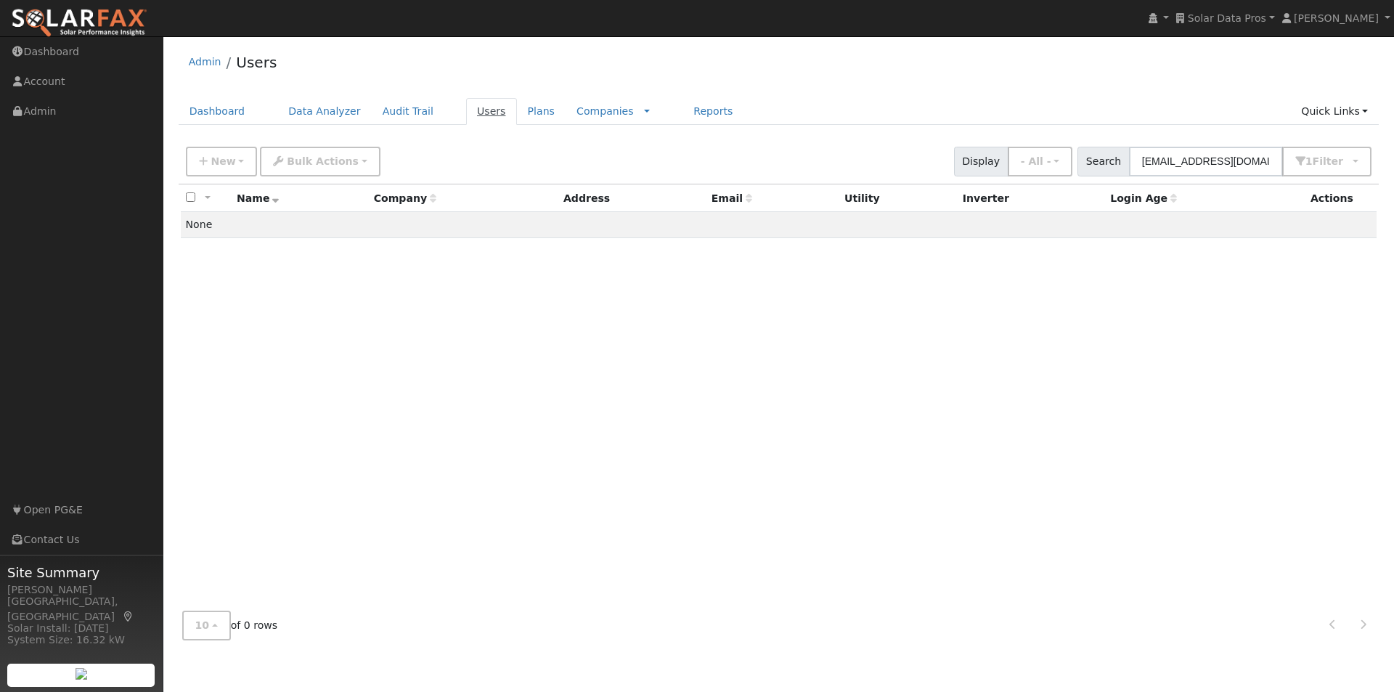
click at [467, 111] on link "Users" at bounding box center [491, 111] width 51 height 27
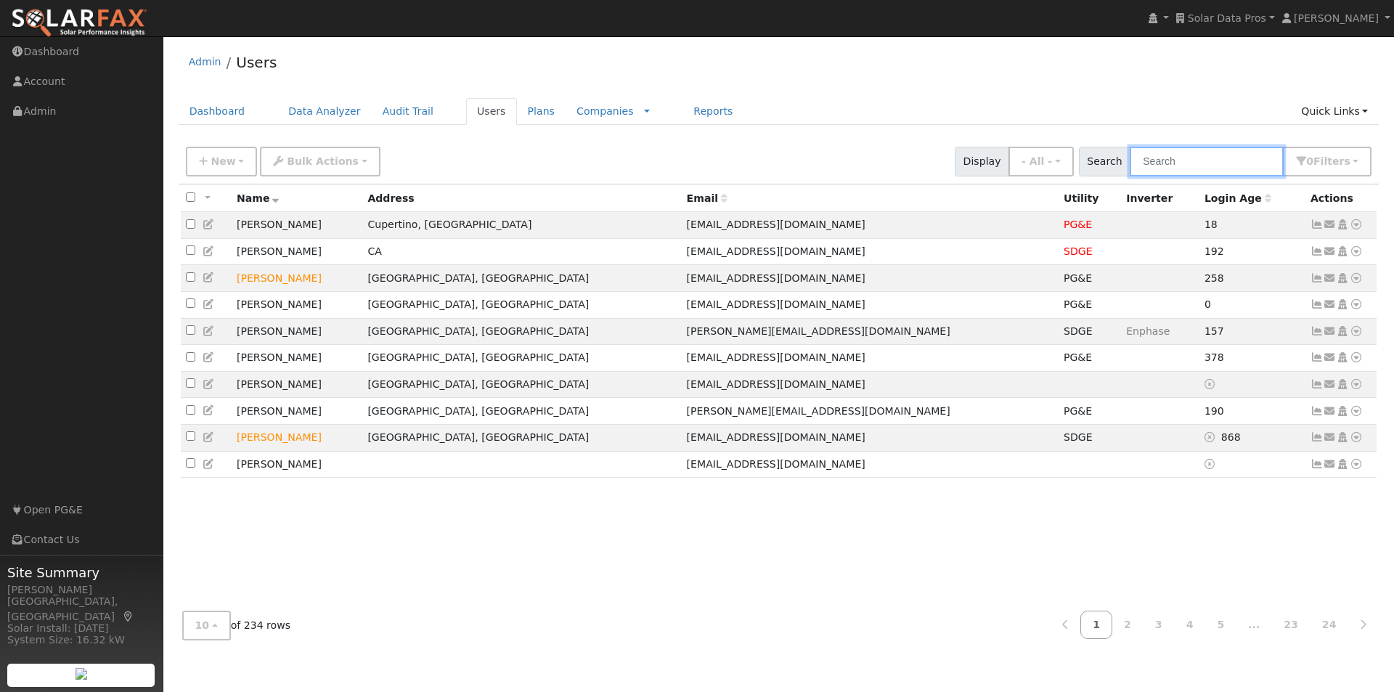
click at [1212, 160] on input "text" at bounding box center [1207, 162] width 154 height 30
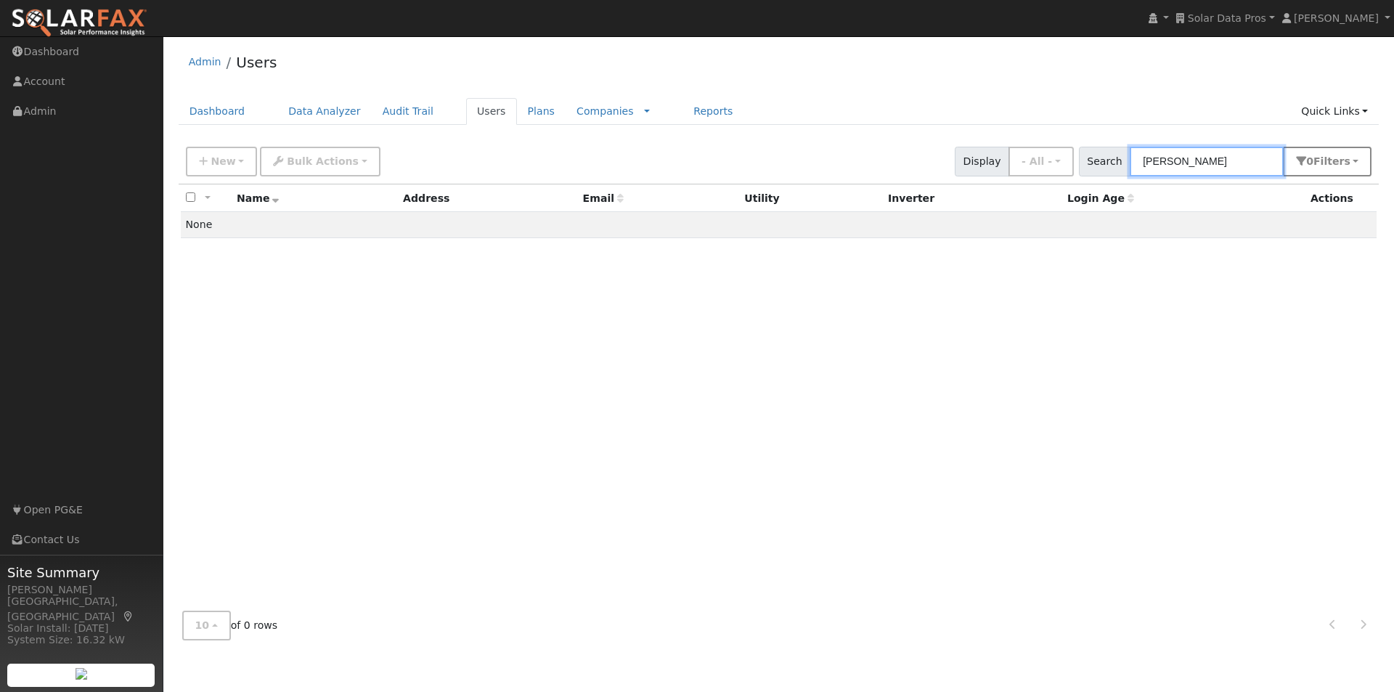
type input "[PERSON_NAME]"
click at [1353, 156] on button "0 Filter s" at bounding box center [1327, 162] width 89 height 30
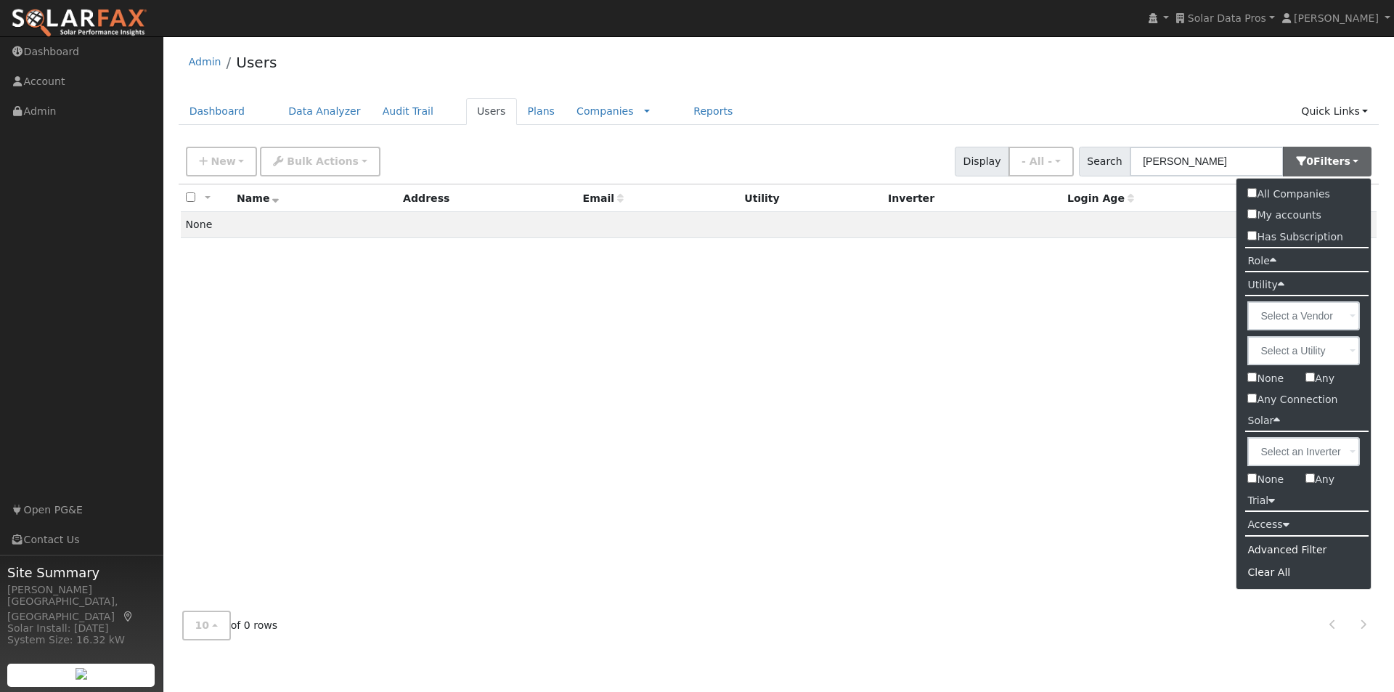
click at [1253, 191] on input "All Companies" at bounding box center [1251, 192] width 9 height 9
checkbox input "true"
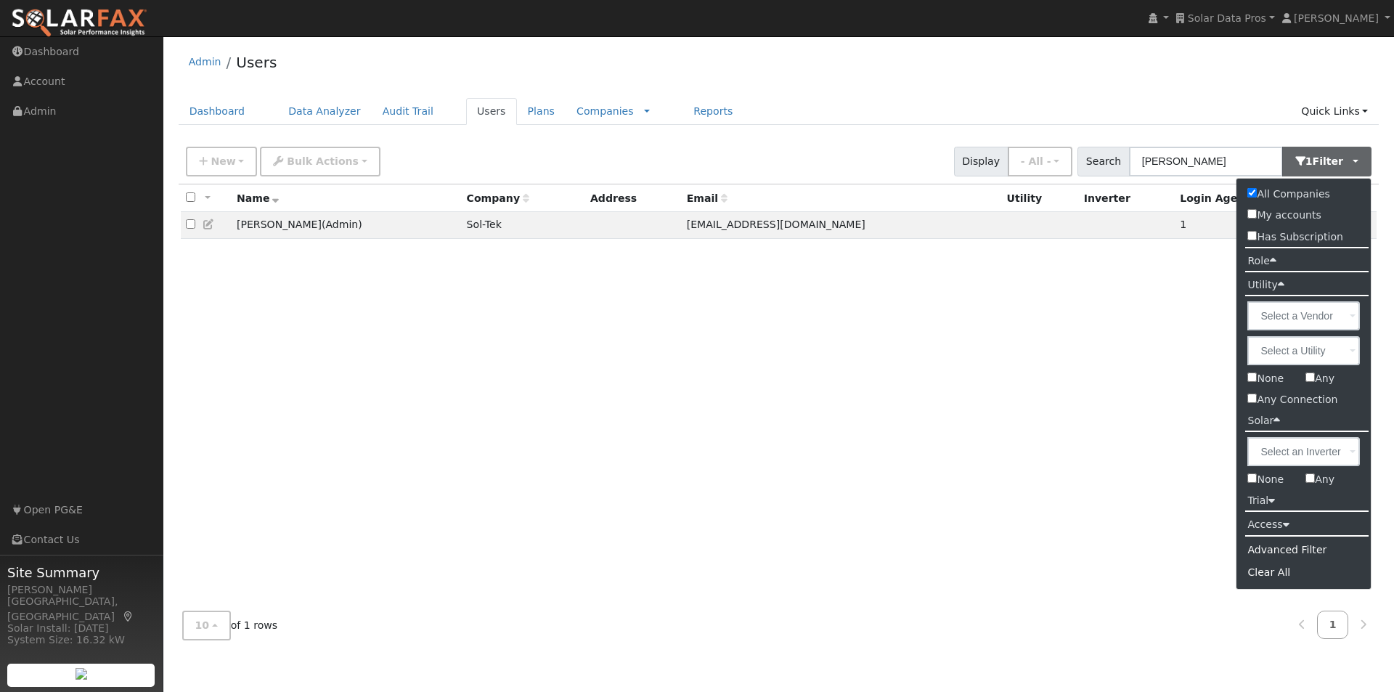
click at [736, 267] on div "All None All on page None on page Name Company Address Email Utility Inverter L…" at bounding box center [779, 391] width 1201 height 415
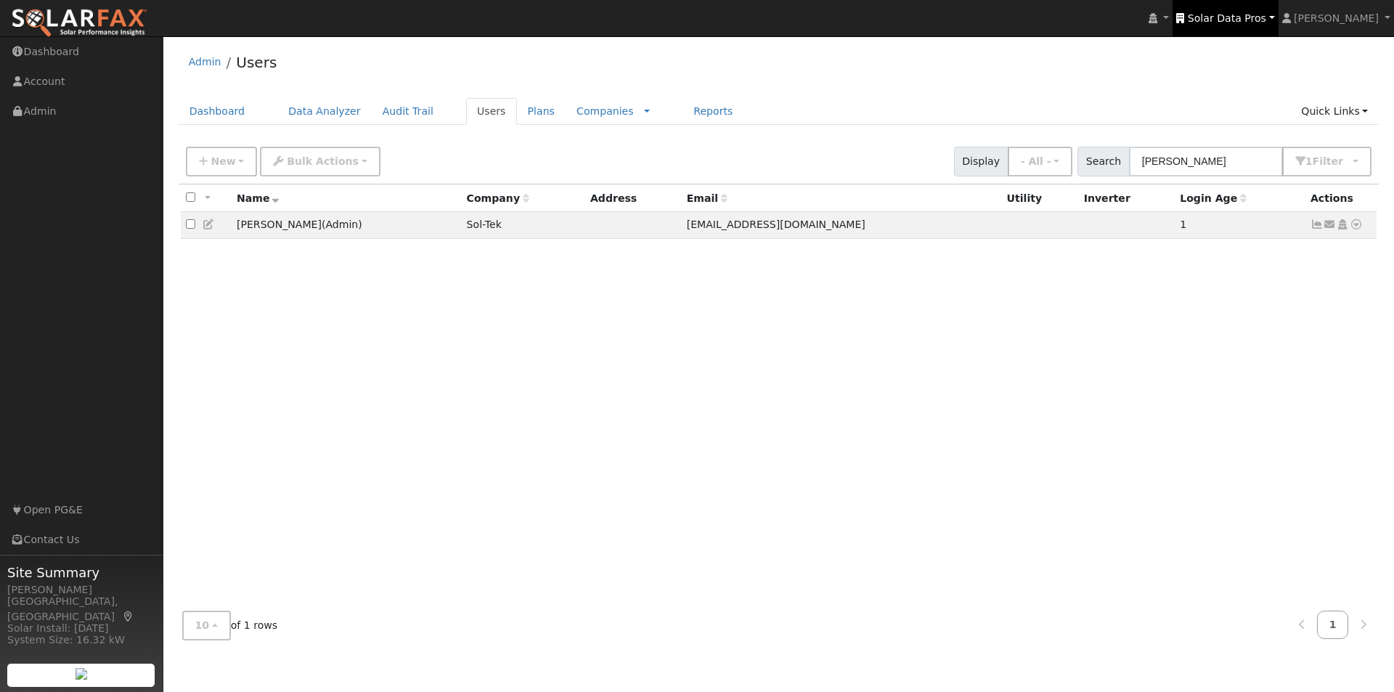
click at [1247, 15] on span "Solar Data Pros" at bounding box center [1227, 18] width 78 height 12
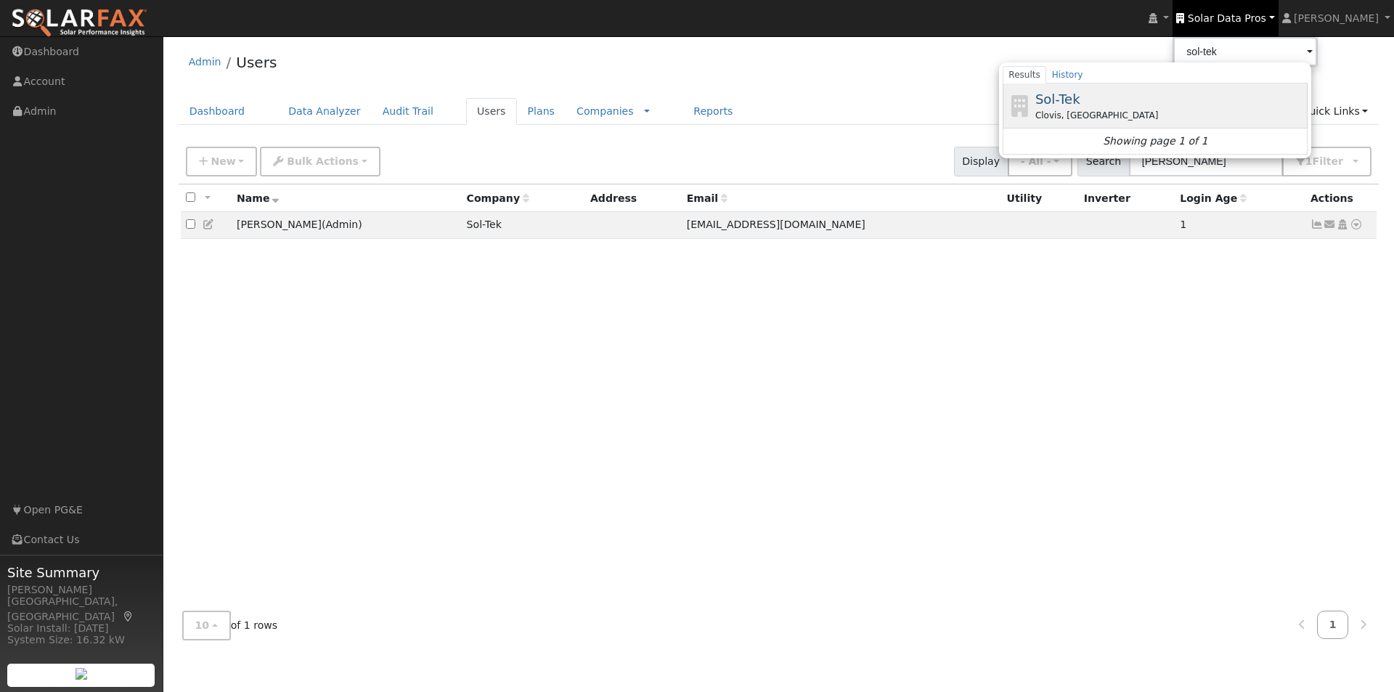
click at [1080, 96] on span "Sol-Tek" at bounding box center [1057, 98] width 45 height 15
type input "Sol-Tek"
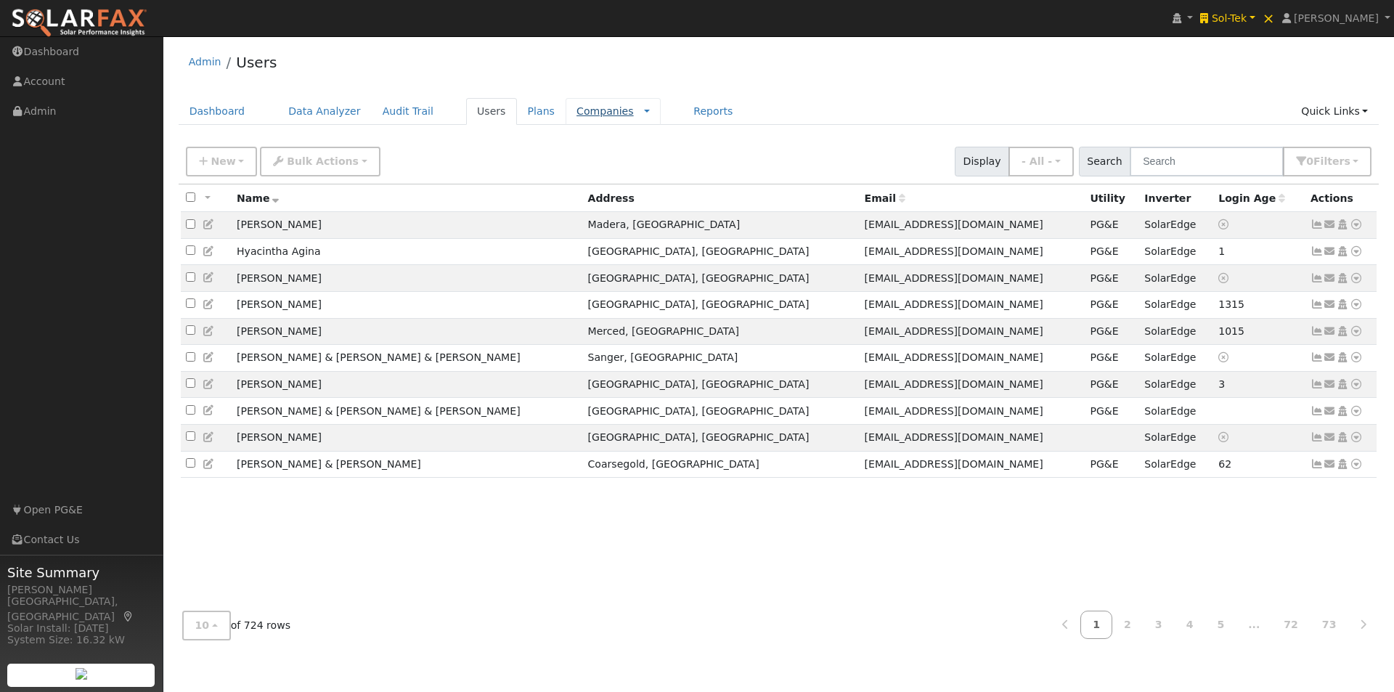
click at [577, 113] on link "Companies" at bounding box center [605, 111] width 57 height 12
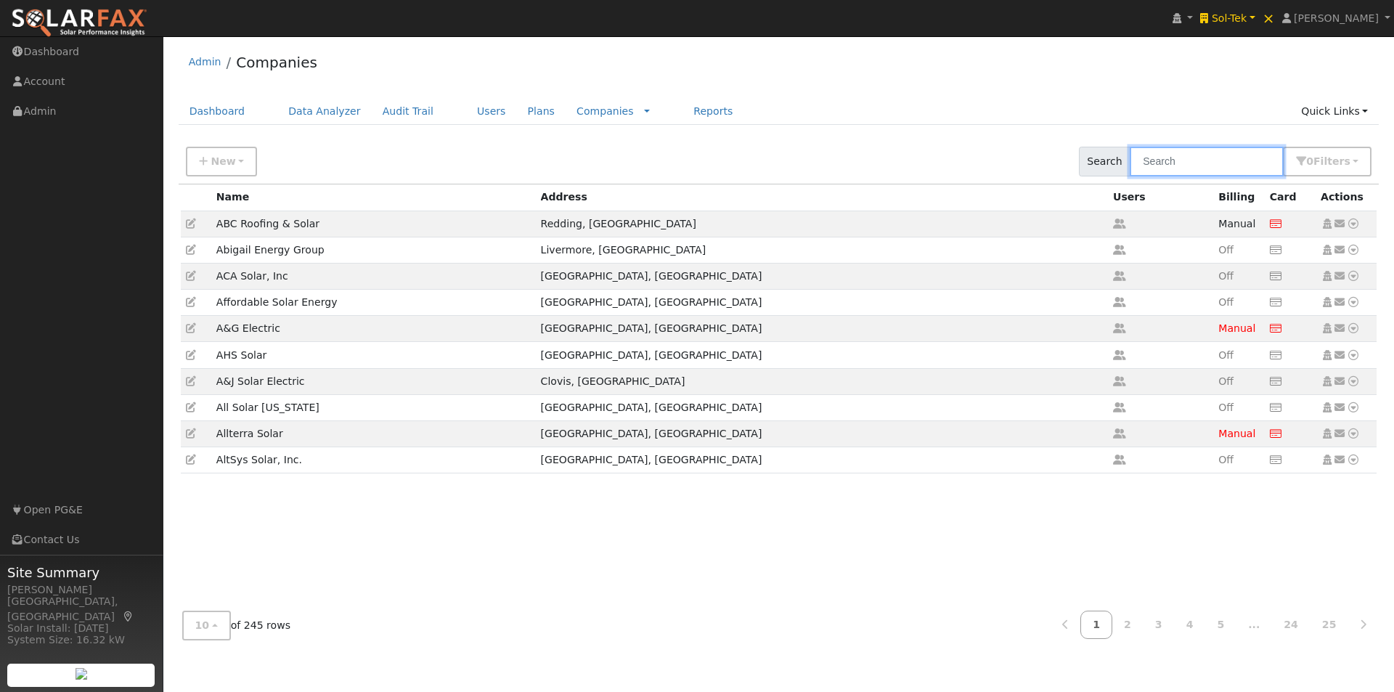
click at [1221, 163] on input "text" at bounding box center [1207, 162] width 154 height 30
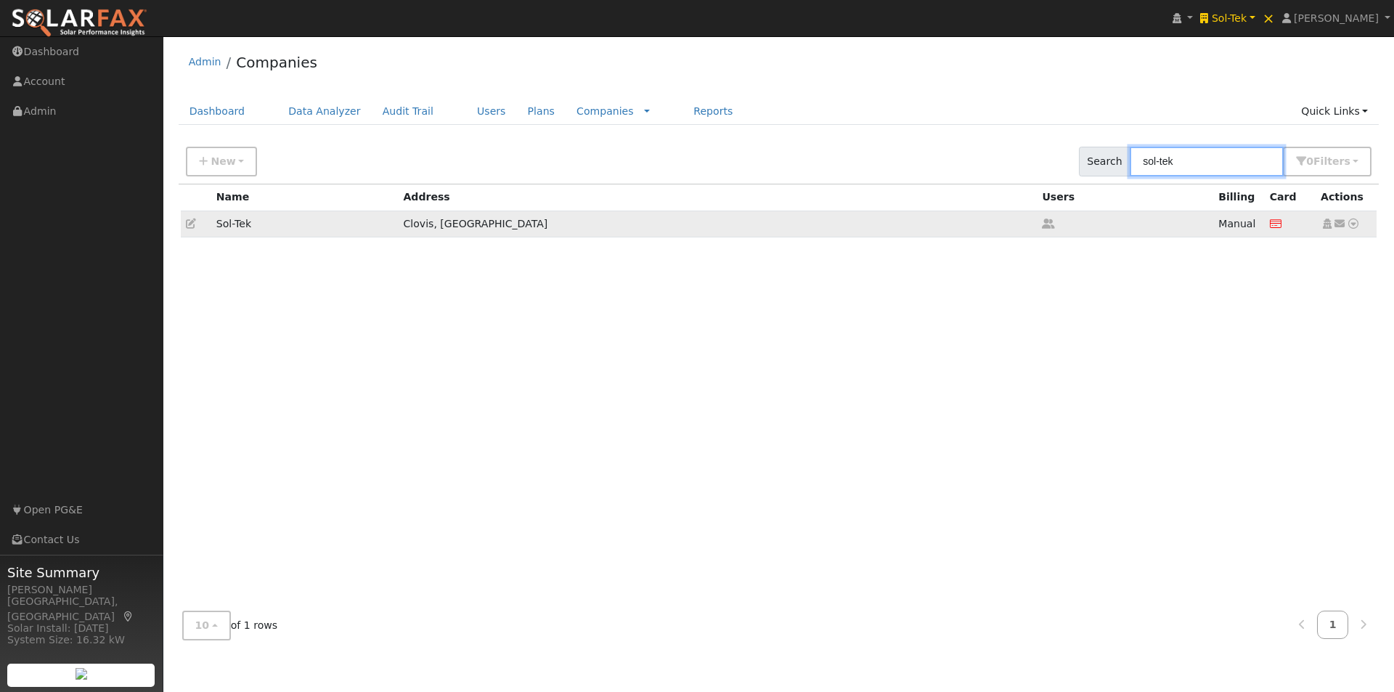
type input "sol-tek"
click at [192, 222] on icon at bounding box center [191, 224] width 10 height 10
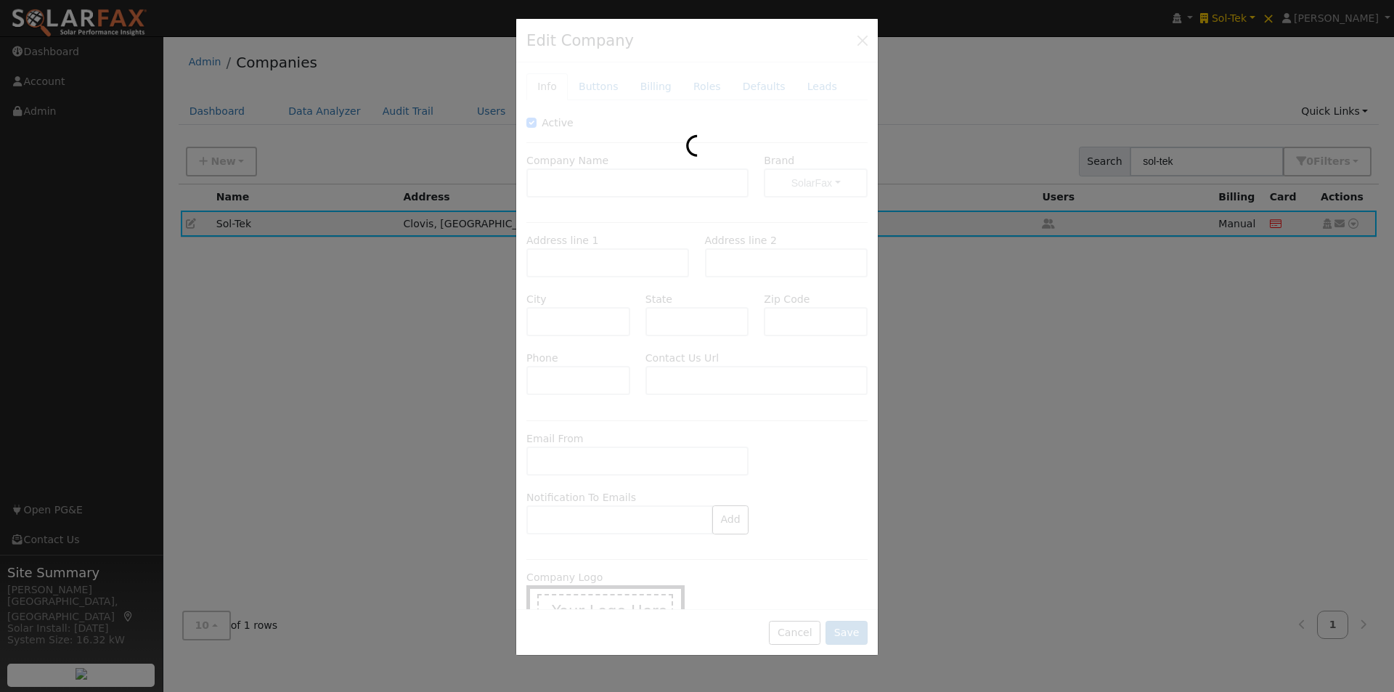
type input "Sol-Tek"
type input "[STREET_ADDRESS]"
type input "Clovis"
type input "CA"
type input "93612"
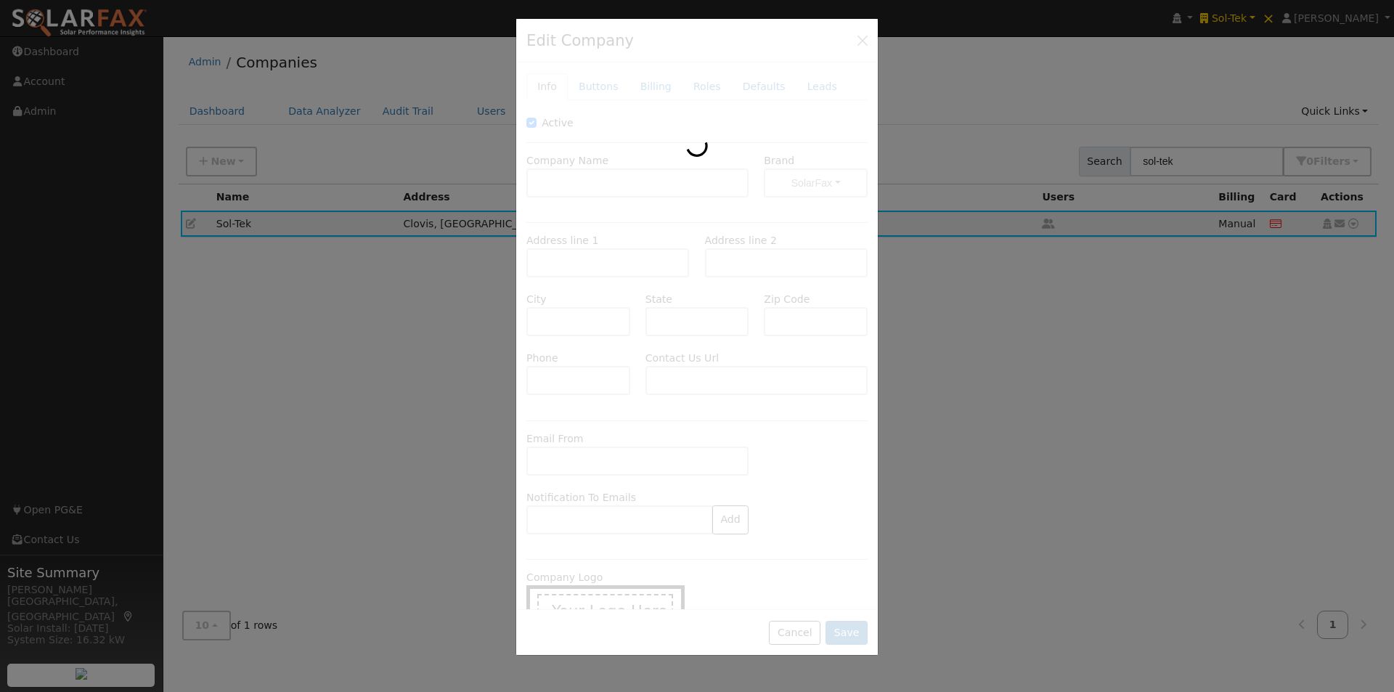
type input "[PHONE_NUMBER]"
type input "[URL][DOMAIN_NAME]"
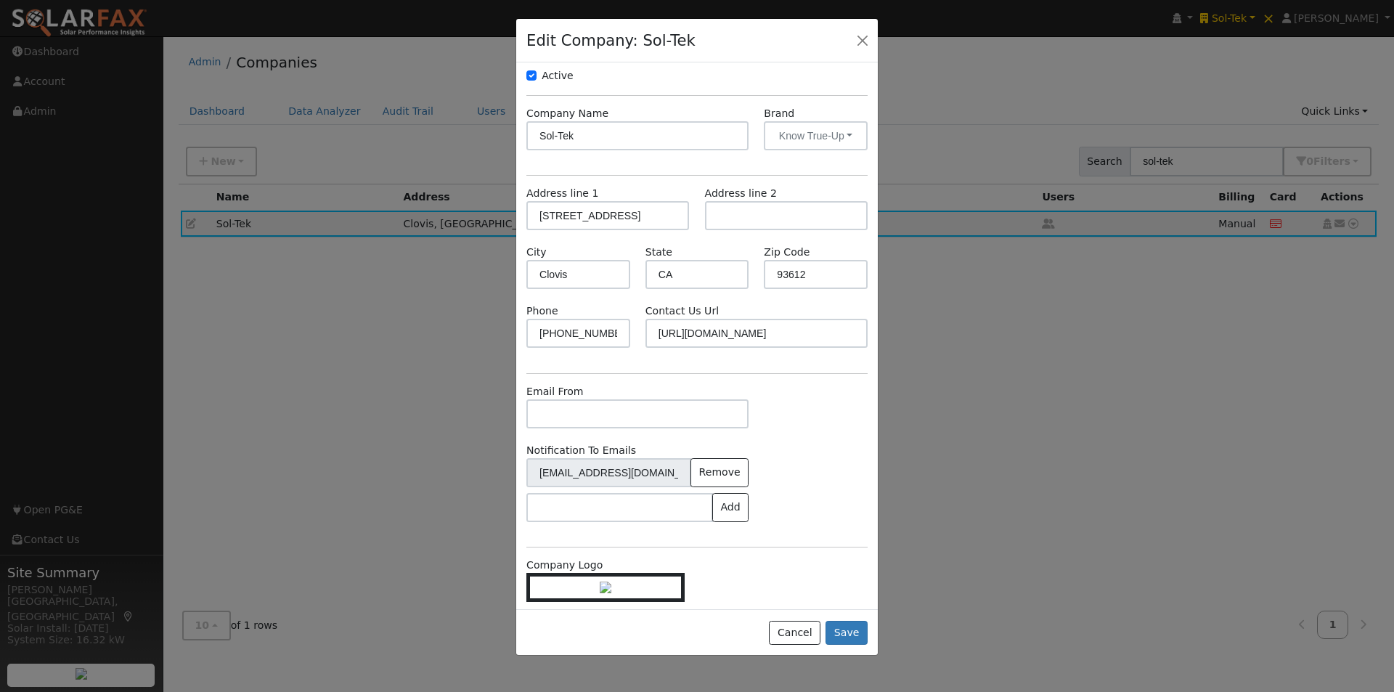
scroll to position [99, 0]
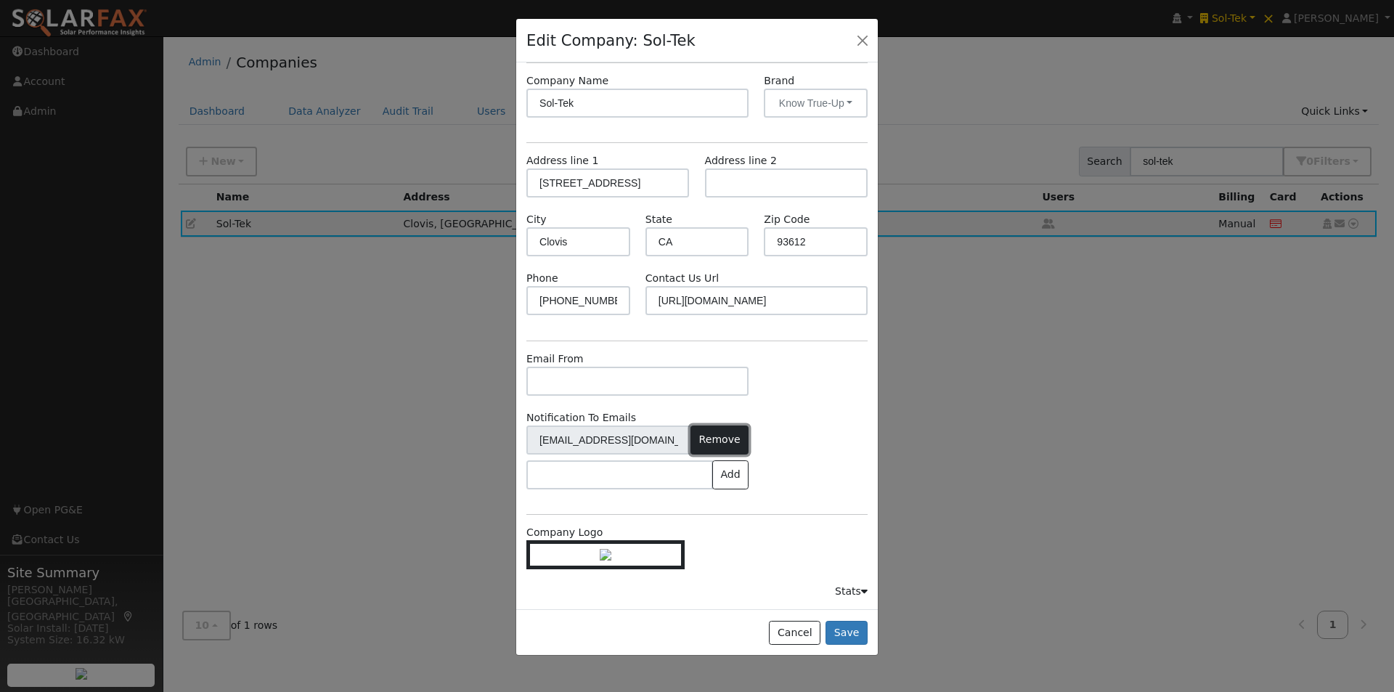
click at [715, 425] on button "Remove" at bounding box center [720, 439] width 58 height 29
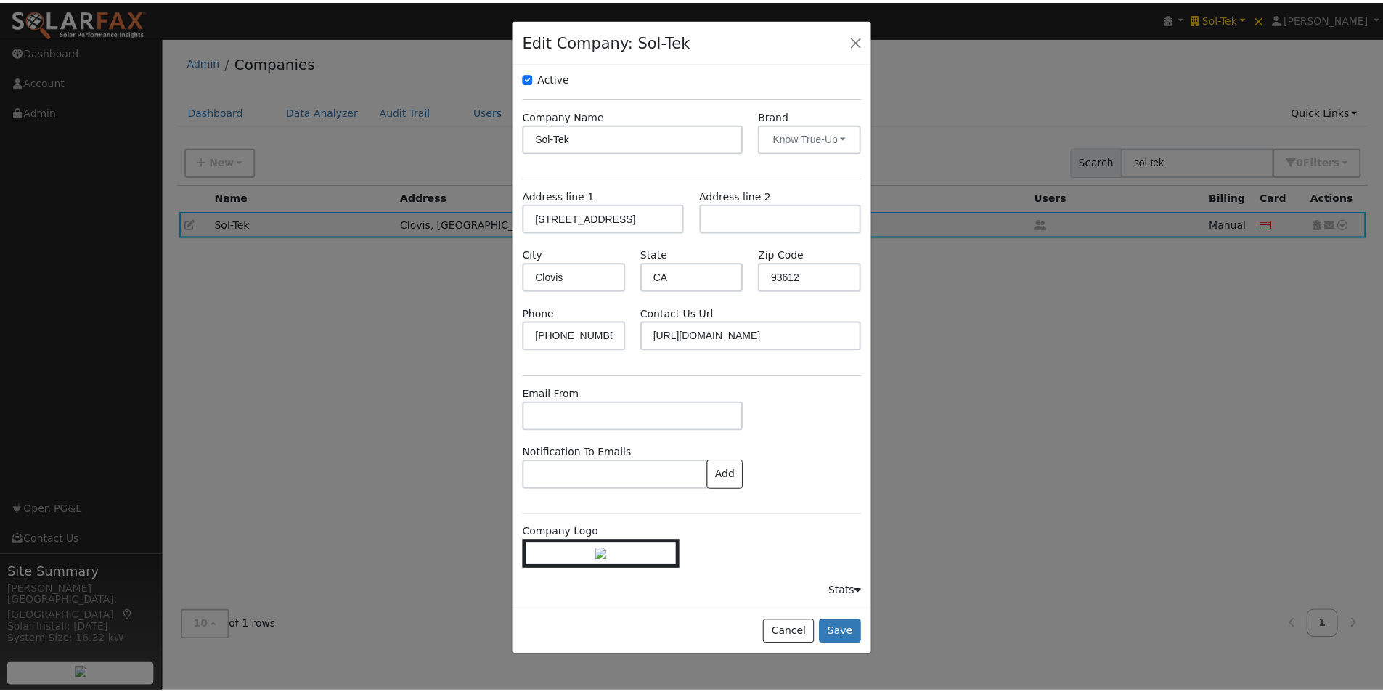
scroll to position [64, 0]
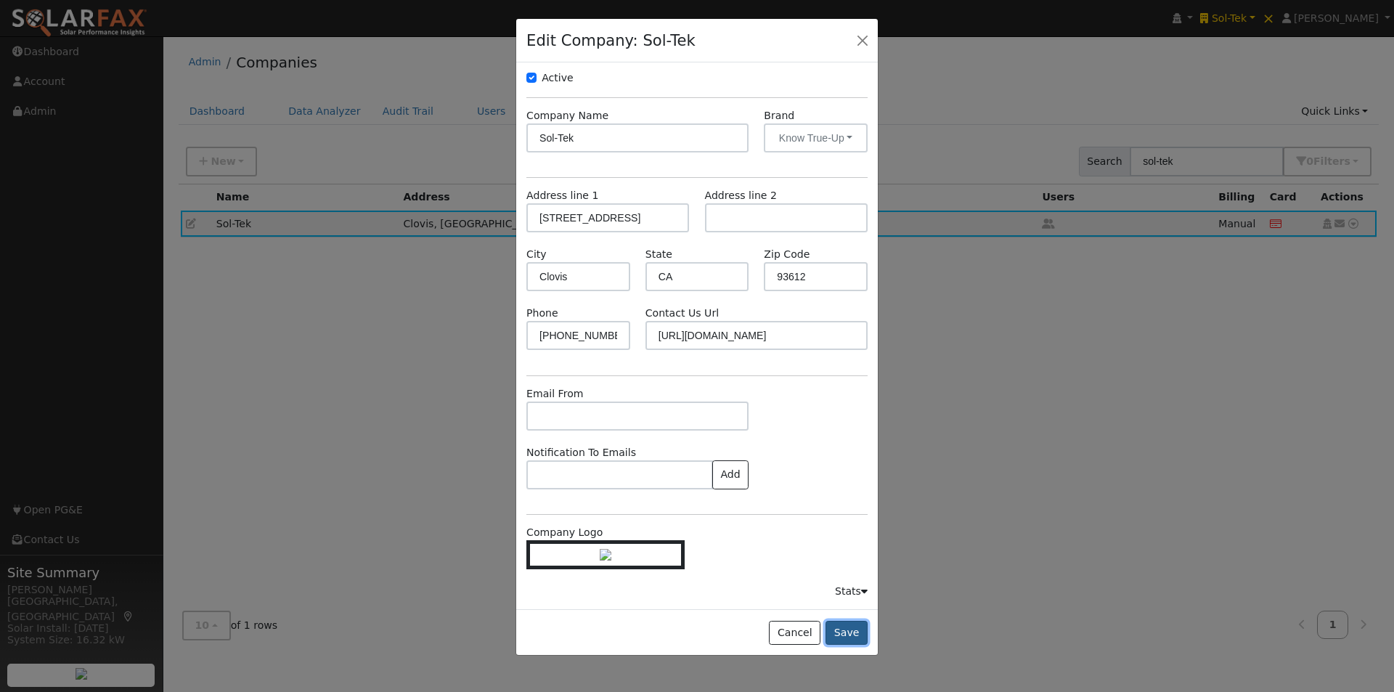
click at [848, 630] on button "Save" at bounding box center [847, 633] width 42 height 25
